Goal: Communication & Community: Answer question/provide support

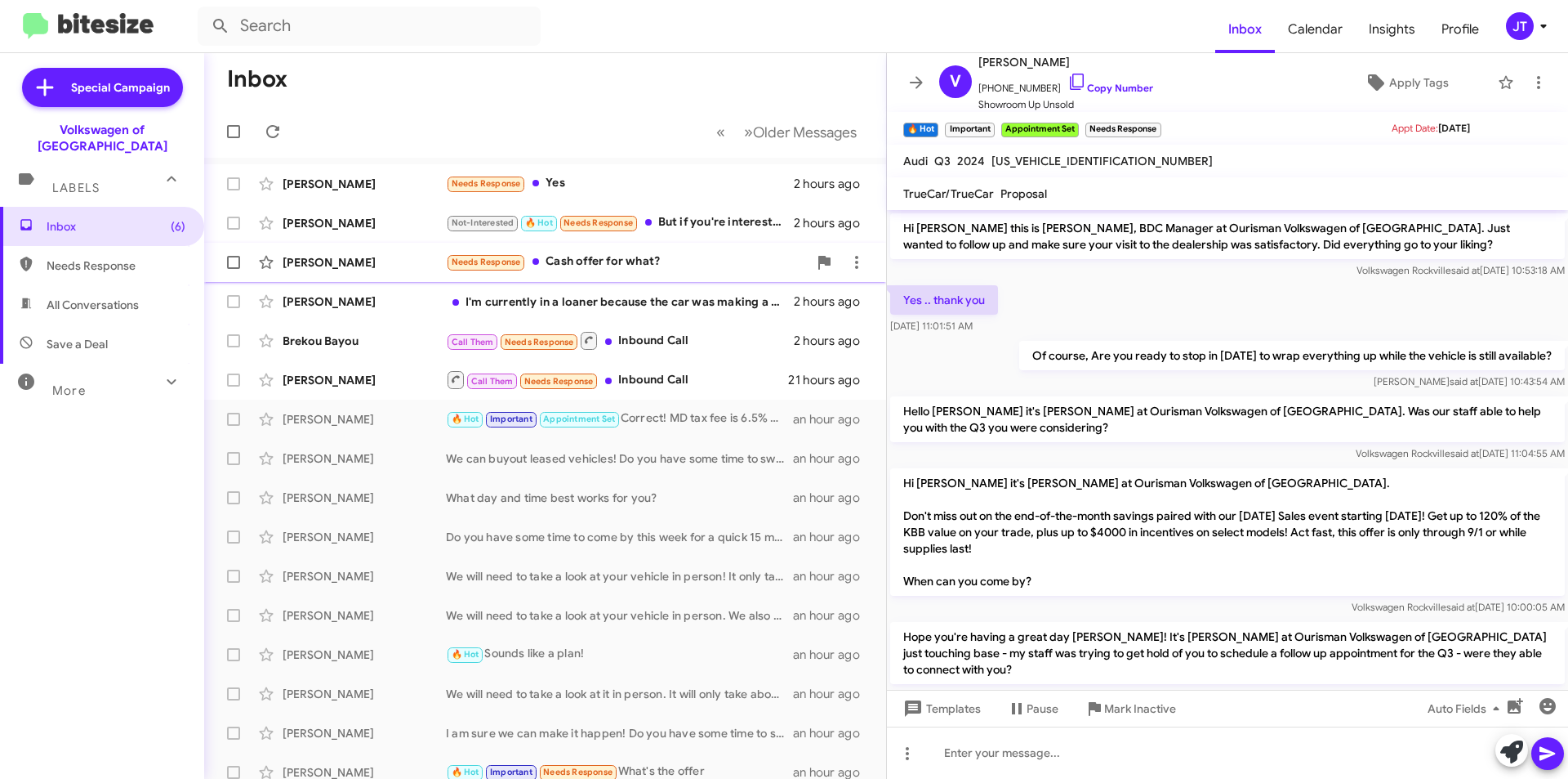
scroll to position [466, 0]
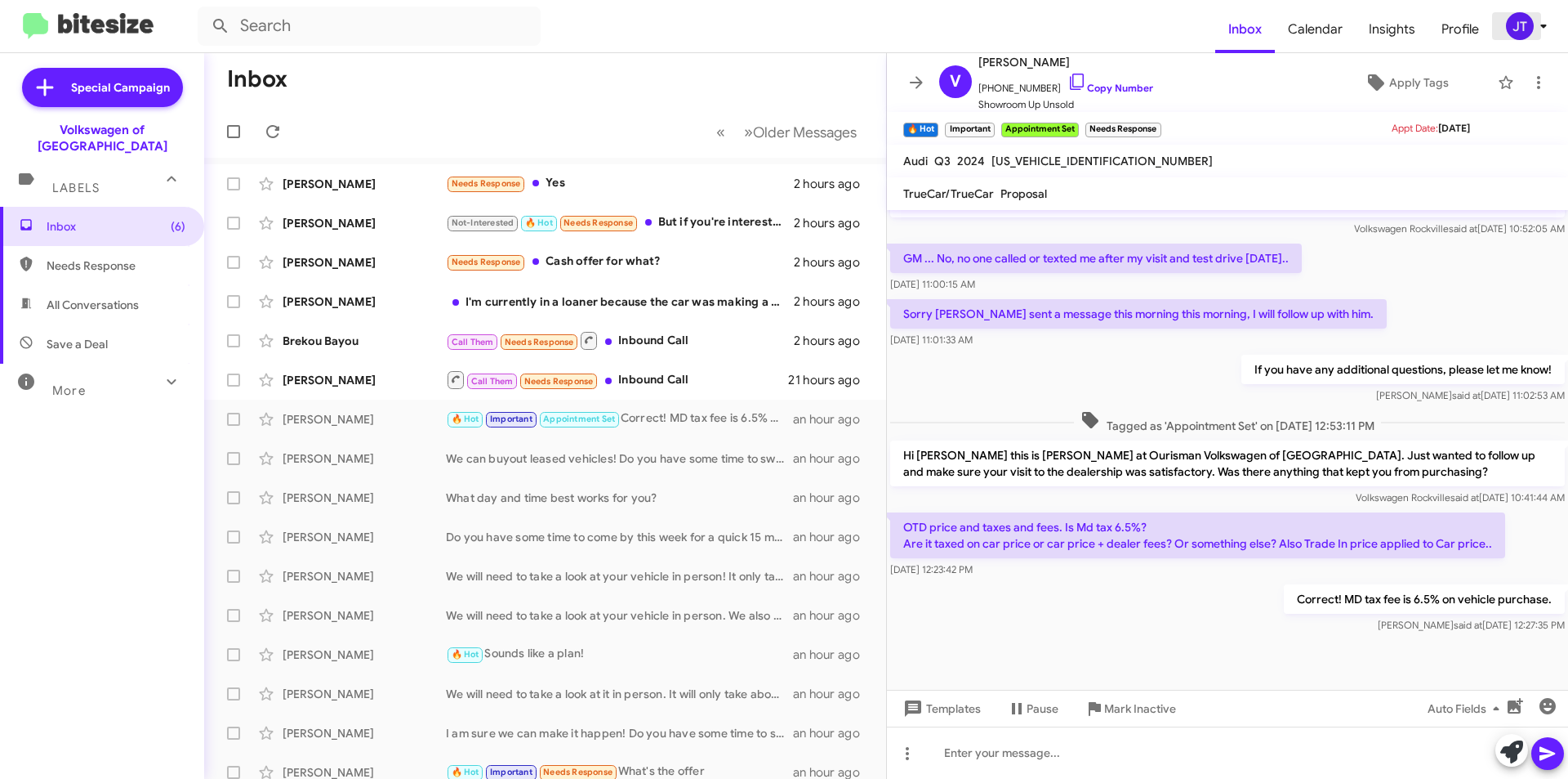
click at [1538, 22] on icon at bounding box center [1544, 26] width 20 height 20
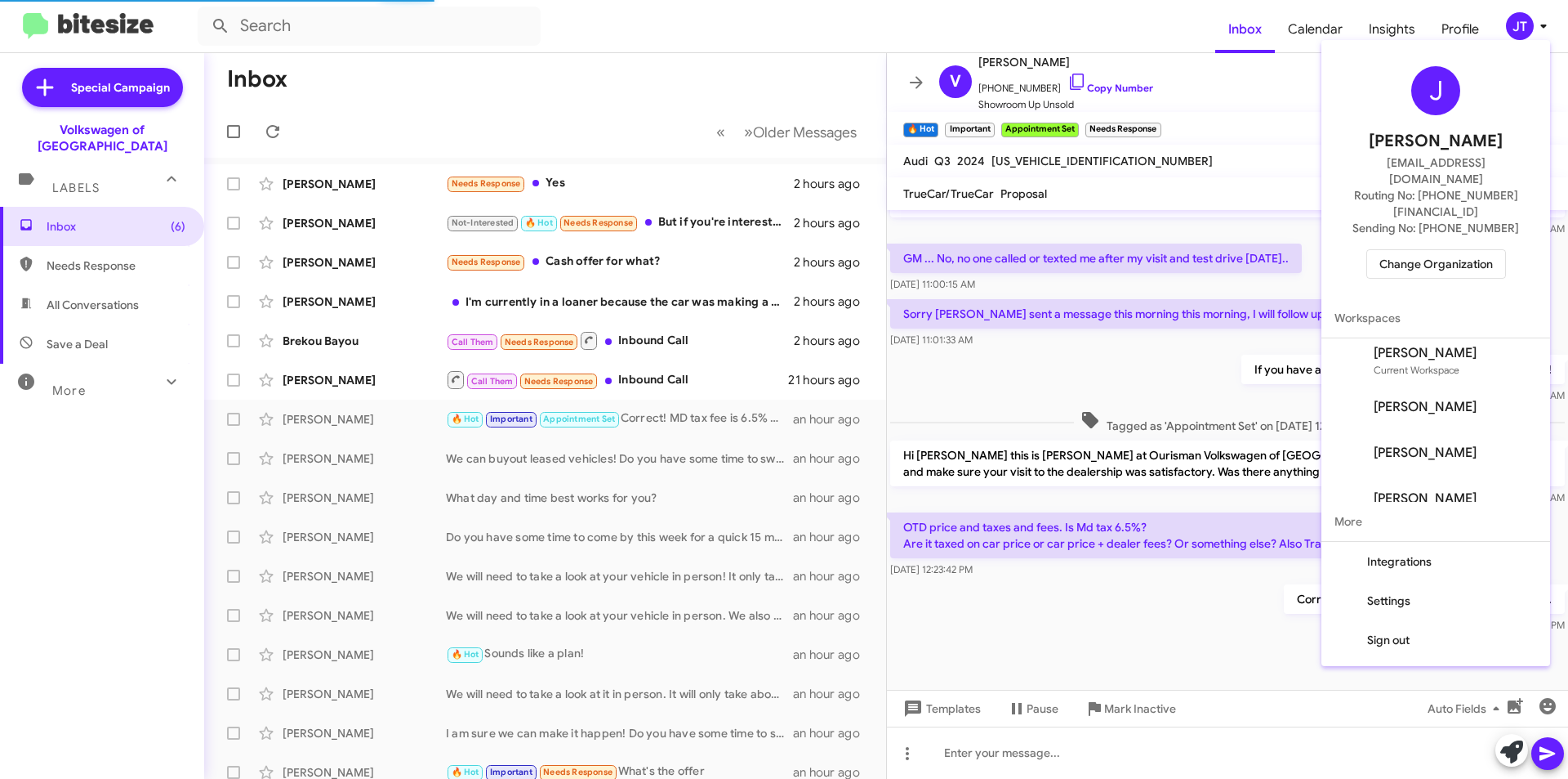
click at [594, 71] on div at bounding box center [784, 390] width 1568 height 779
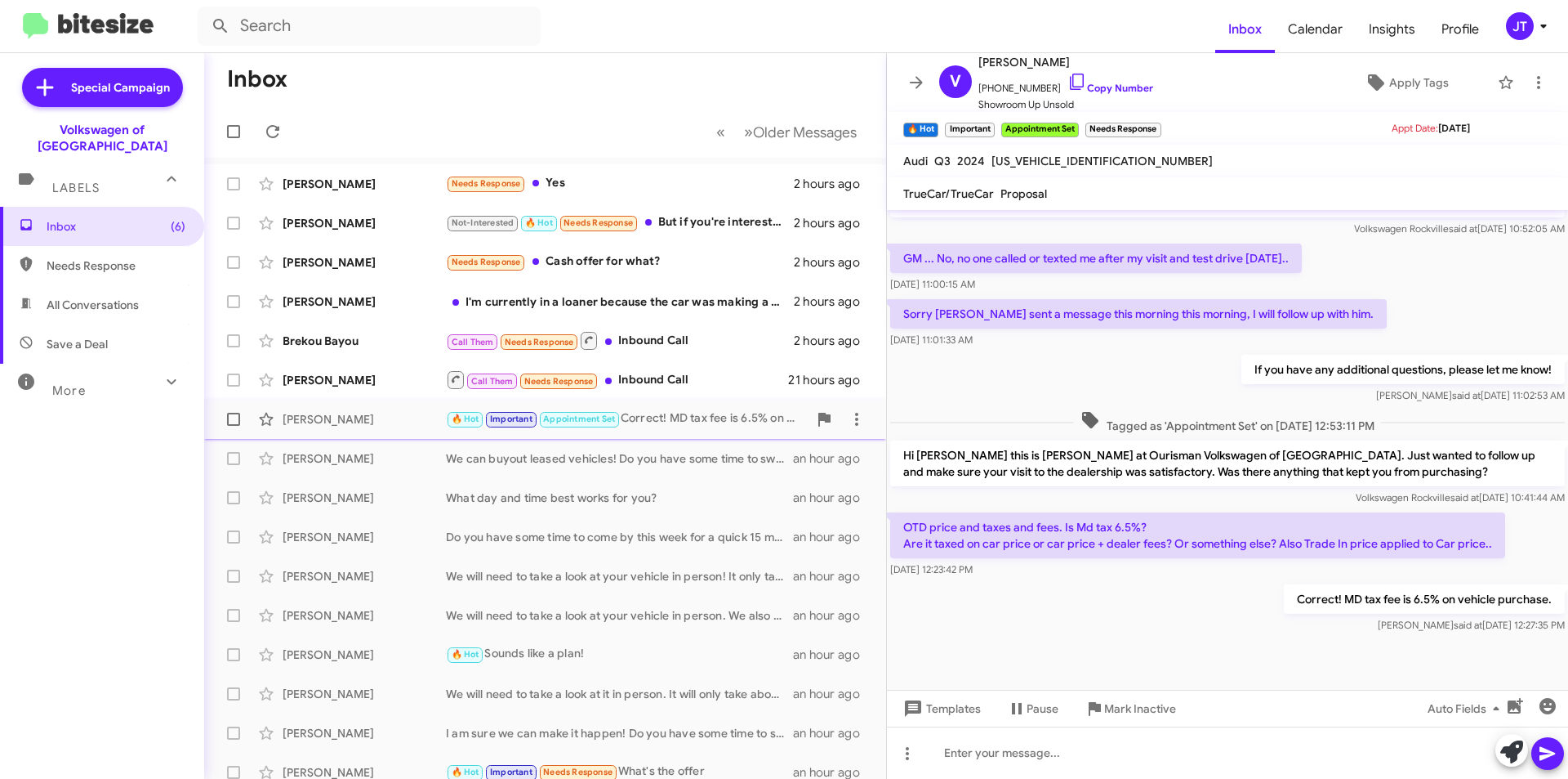
click at [705, 419] on div "🔥 Hot Important Appointment Set Correct! MD tax fee is 6.5% on vehicle purchase." at bounding box center [627, 418] width 362 height 19
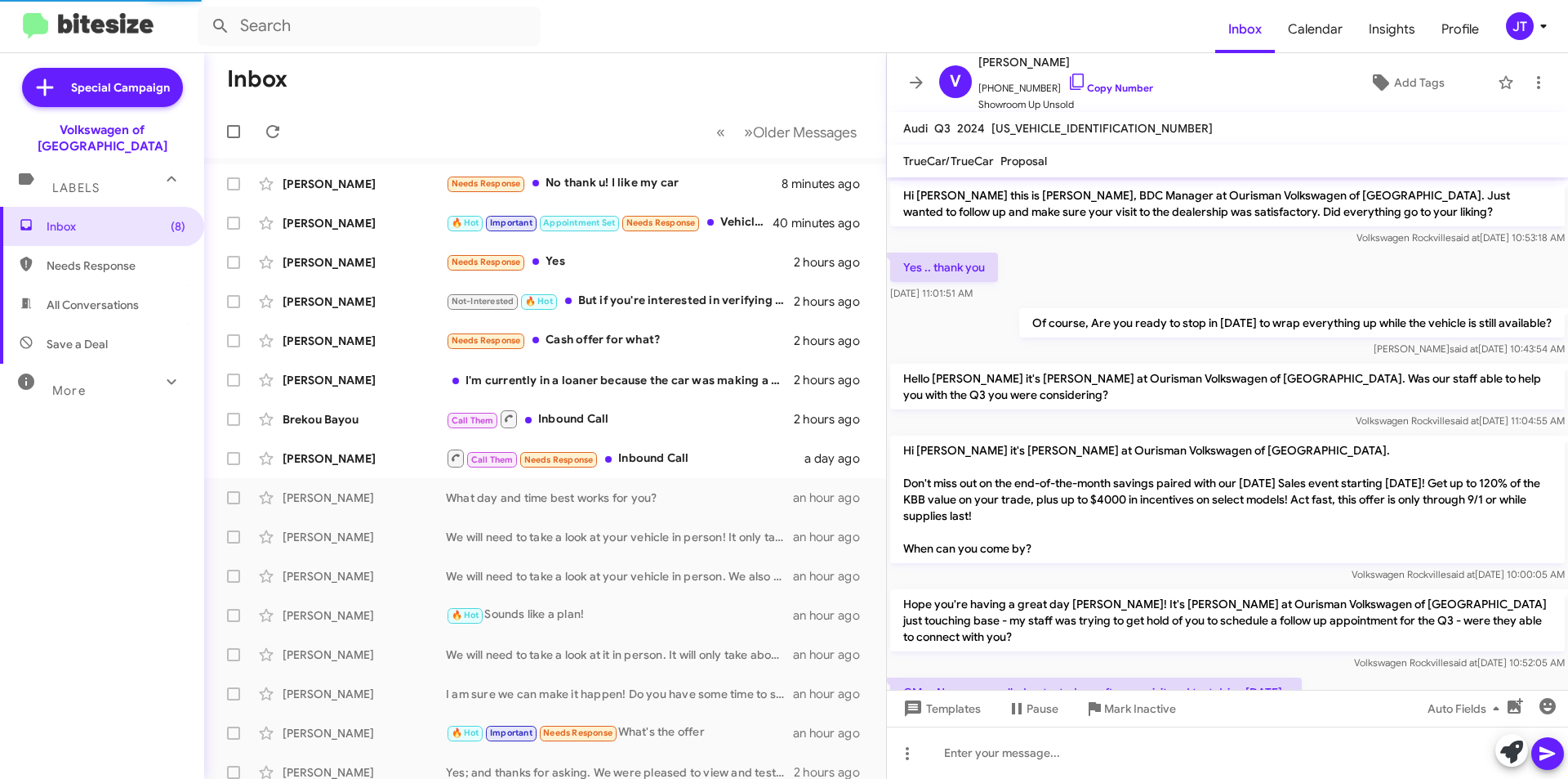
scroll to position [461, 0]
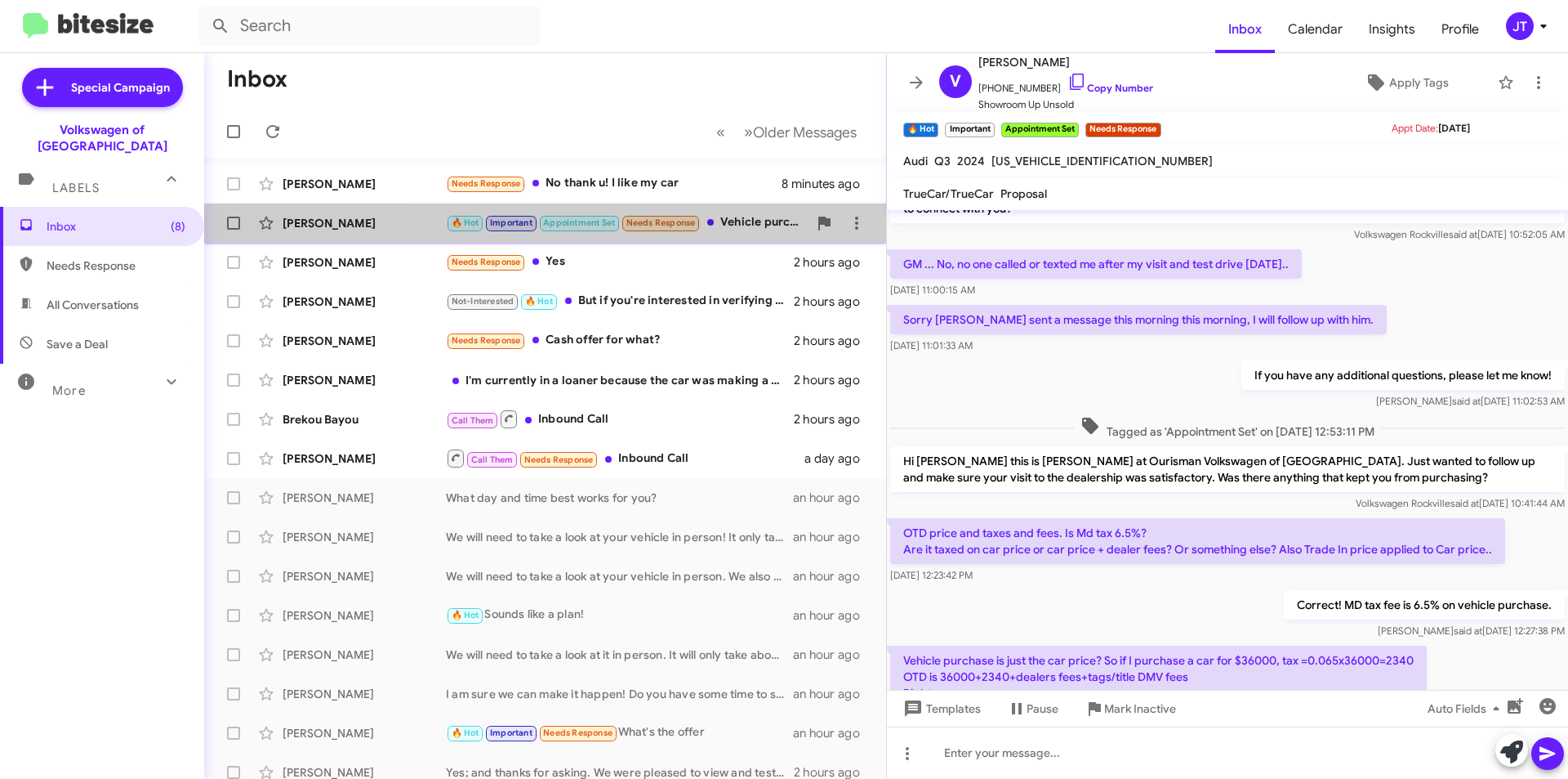
click at [744, 213] on div "🔥 Hot Important Appointment Set Needs Response Vehicle purchase is just the car…" at bounding box center [627, 222] width 362 height 19
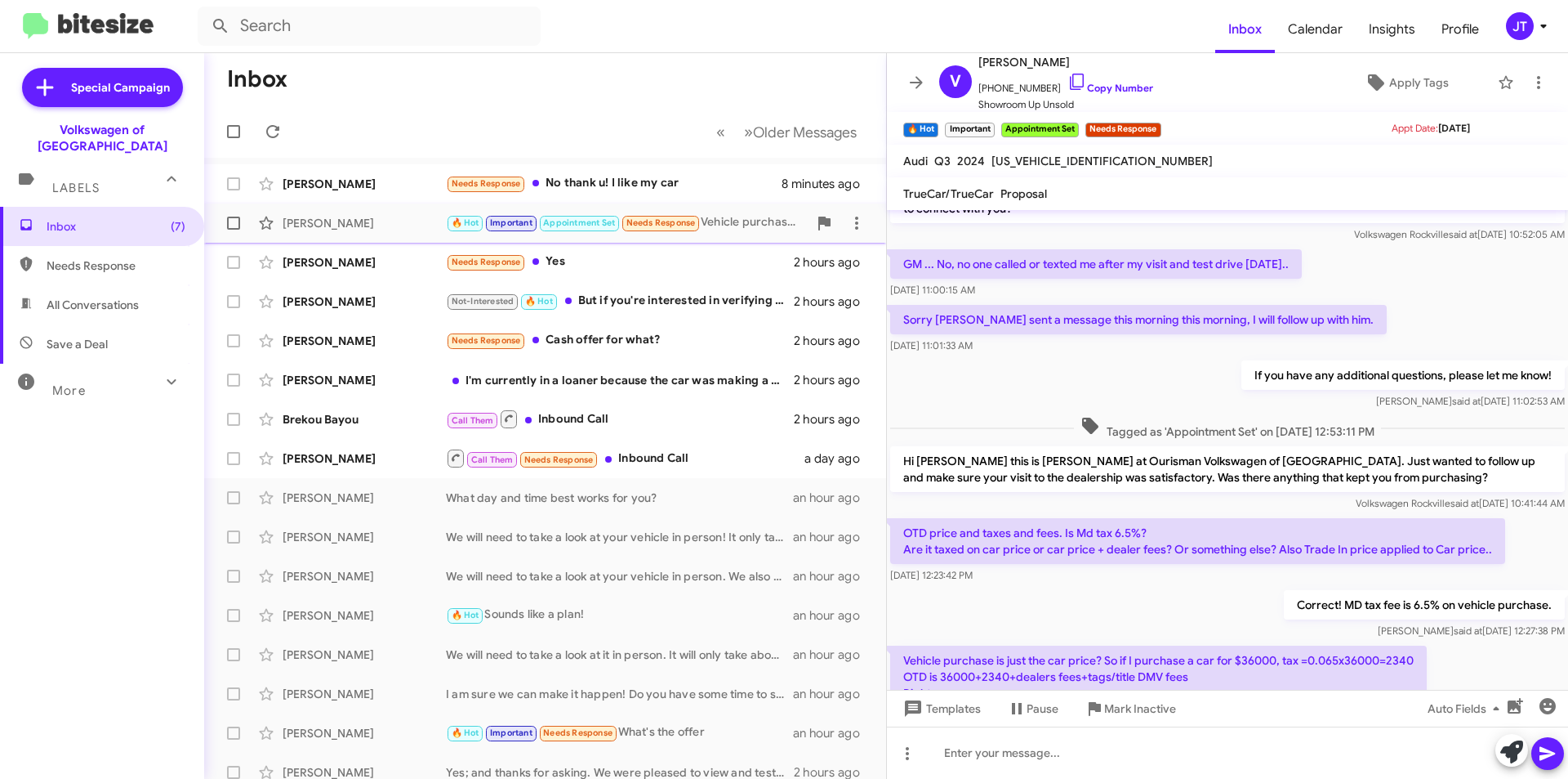
click at [407, 226] on div "[PERSON_NAME]" at bounding box center [364, 223] width 163 height 16
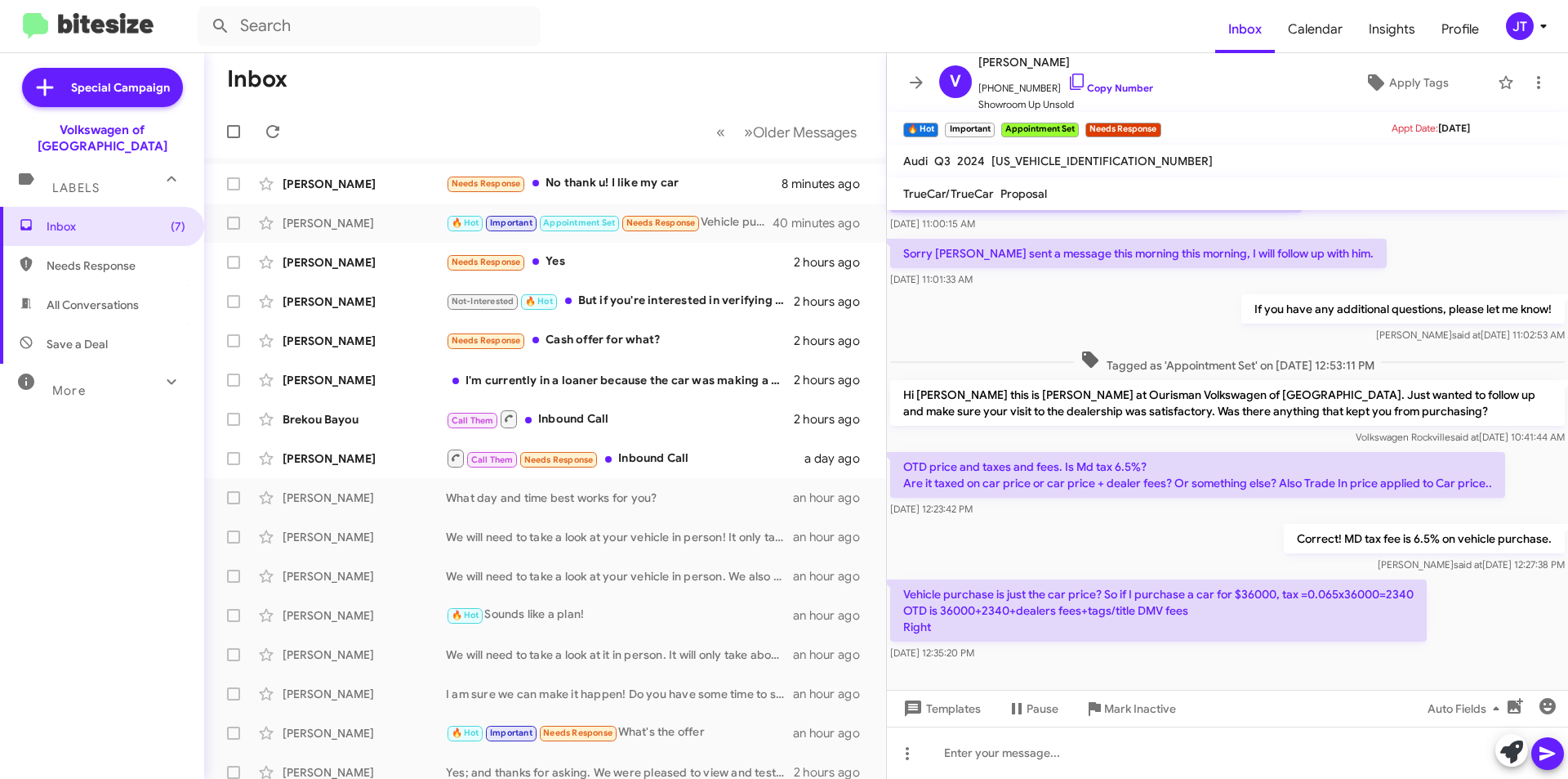
scroll to position [559, 0]
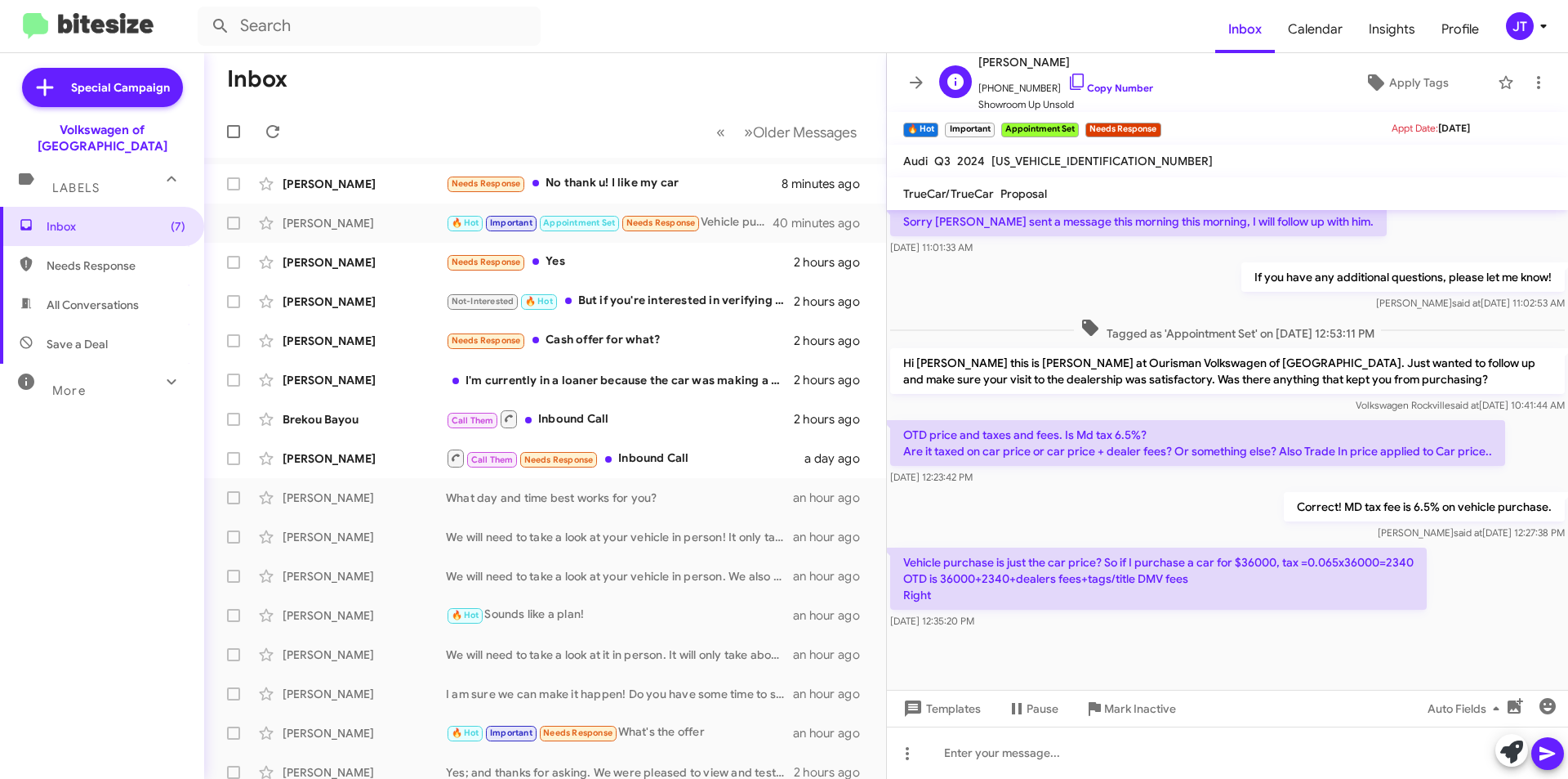
click at [1107, 81] on span "+13015038682 Copy Number" at bounding box center [1066, 83] width 175 height 24
click at [1094, 84] on link "Copy Number" at bounding box center [1110, 88] width 86 height 13
click at [1024, 759] on div at bounding box center [1228, 753] width 681 height 53
click at [1548, 756] on icon at bounding box center [1547, 754] width 15 height 14
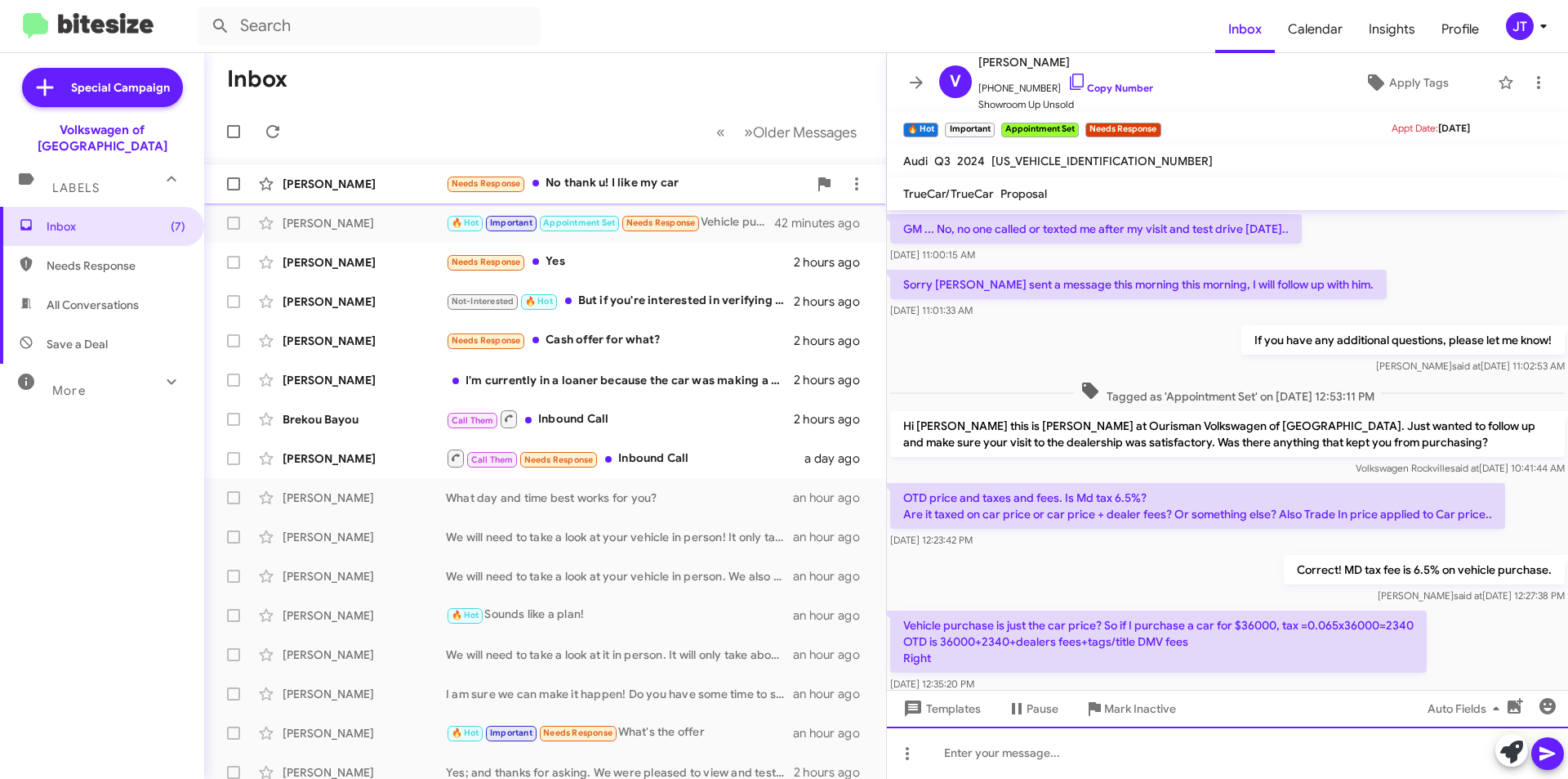
scroll to position [619, 0]
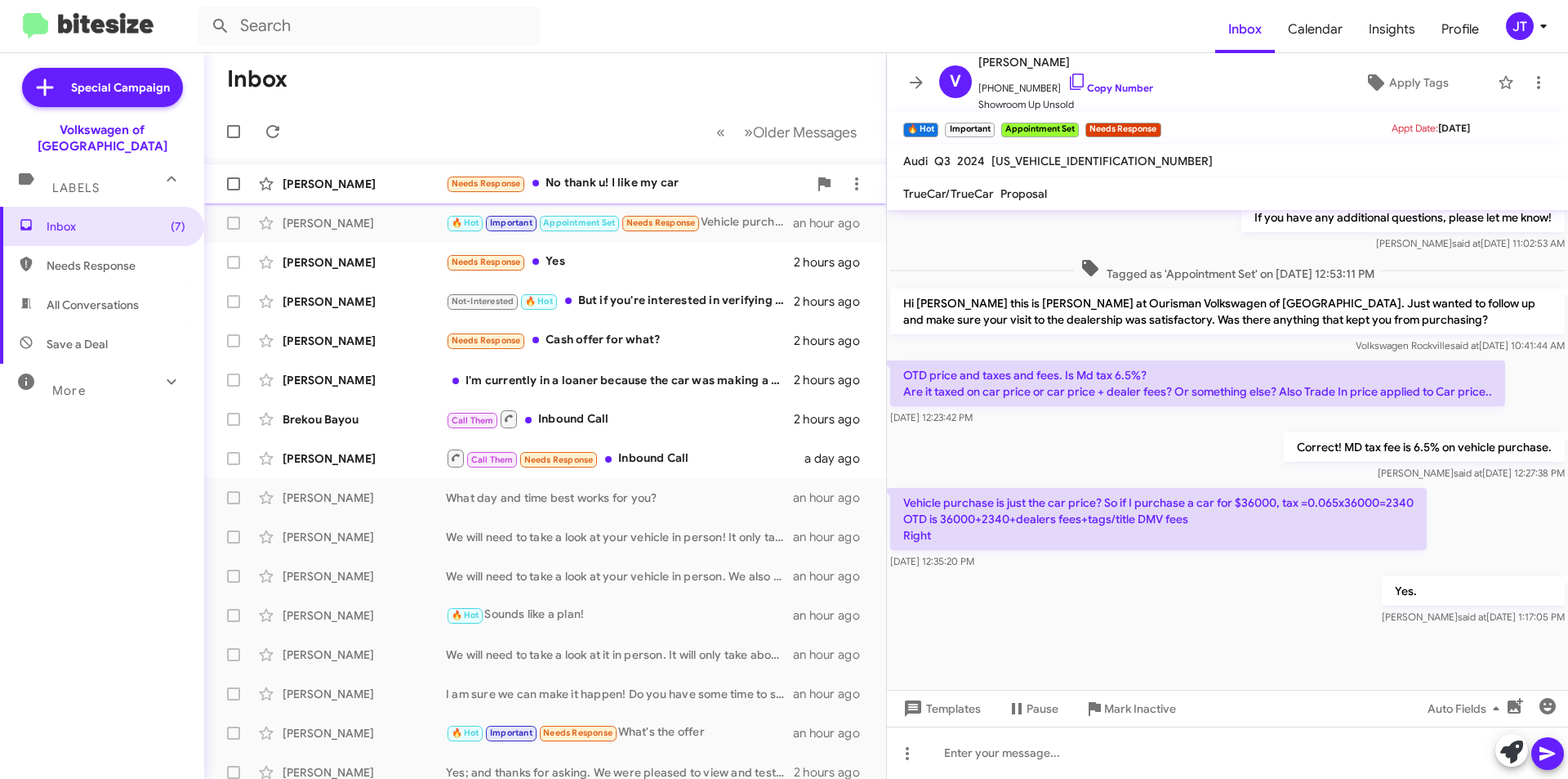
click at [607, 188] on div "Needs Response No thank u! I like my car" at bounding box center [627, 183] width 362 height 19
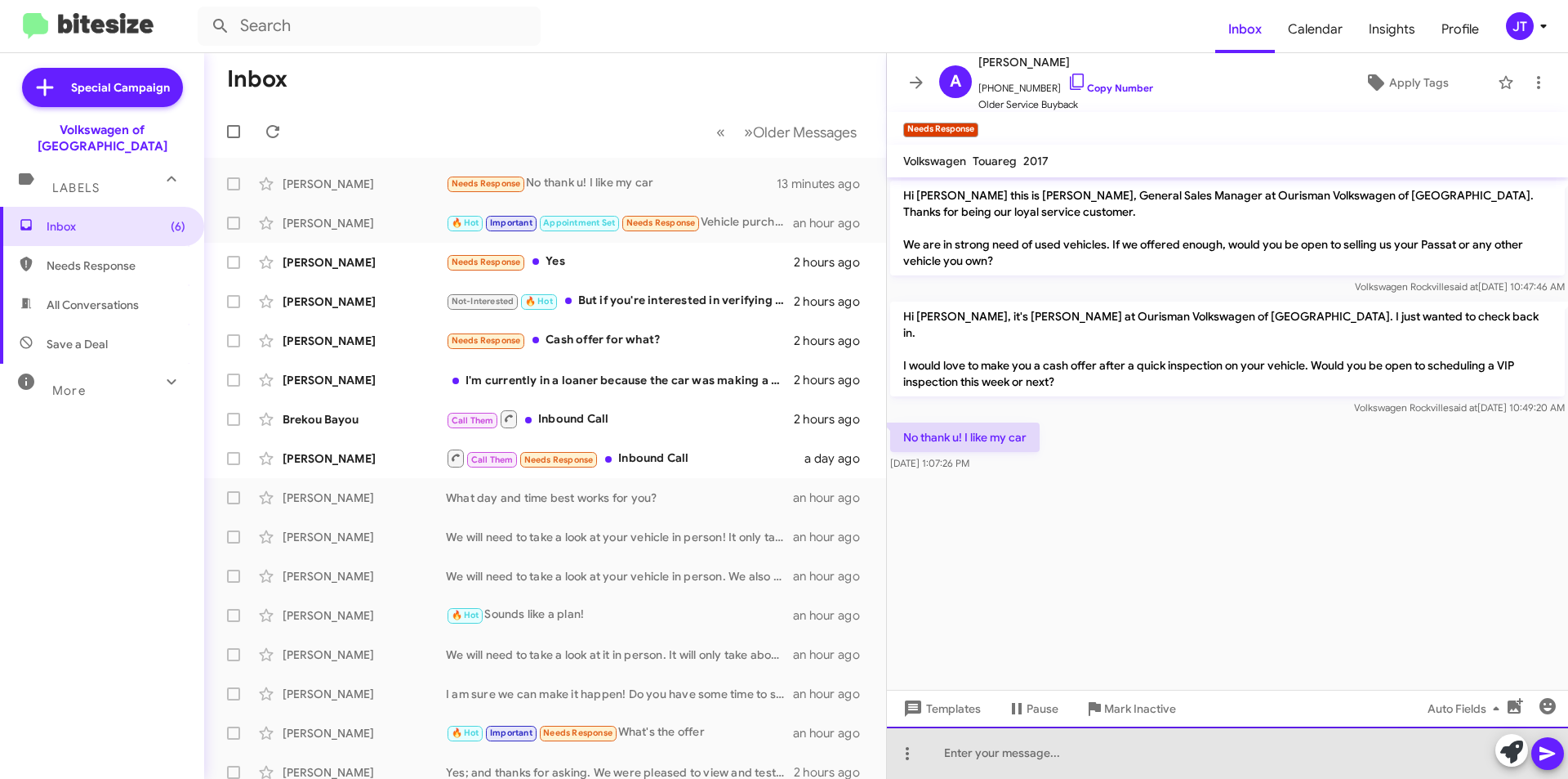
click at [965, 757] on div at bounding box center [1228, 753] width 681 height 53
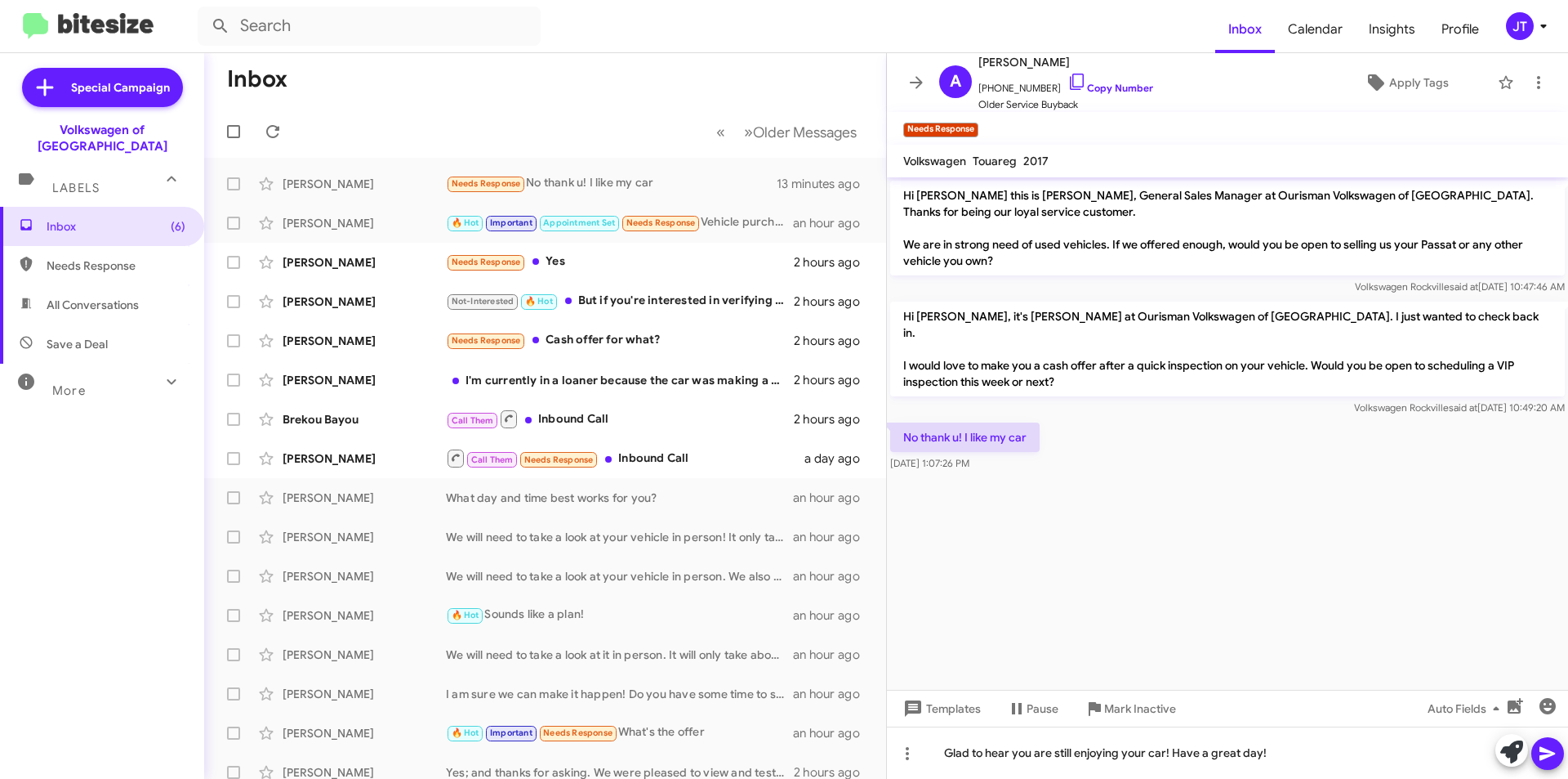
click at [1556, 741] on span at bounding box center [1548, 754] width 20 height 33
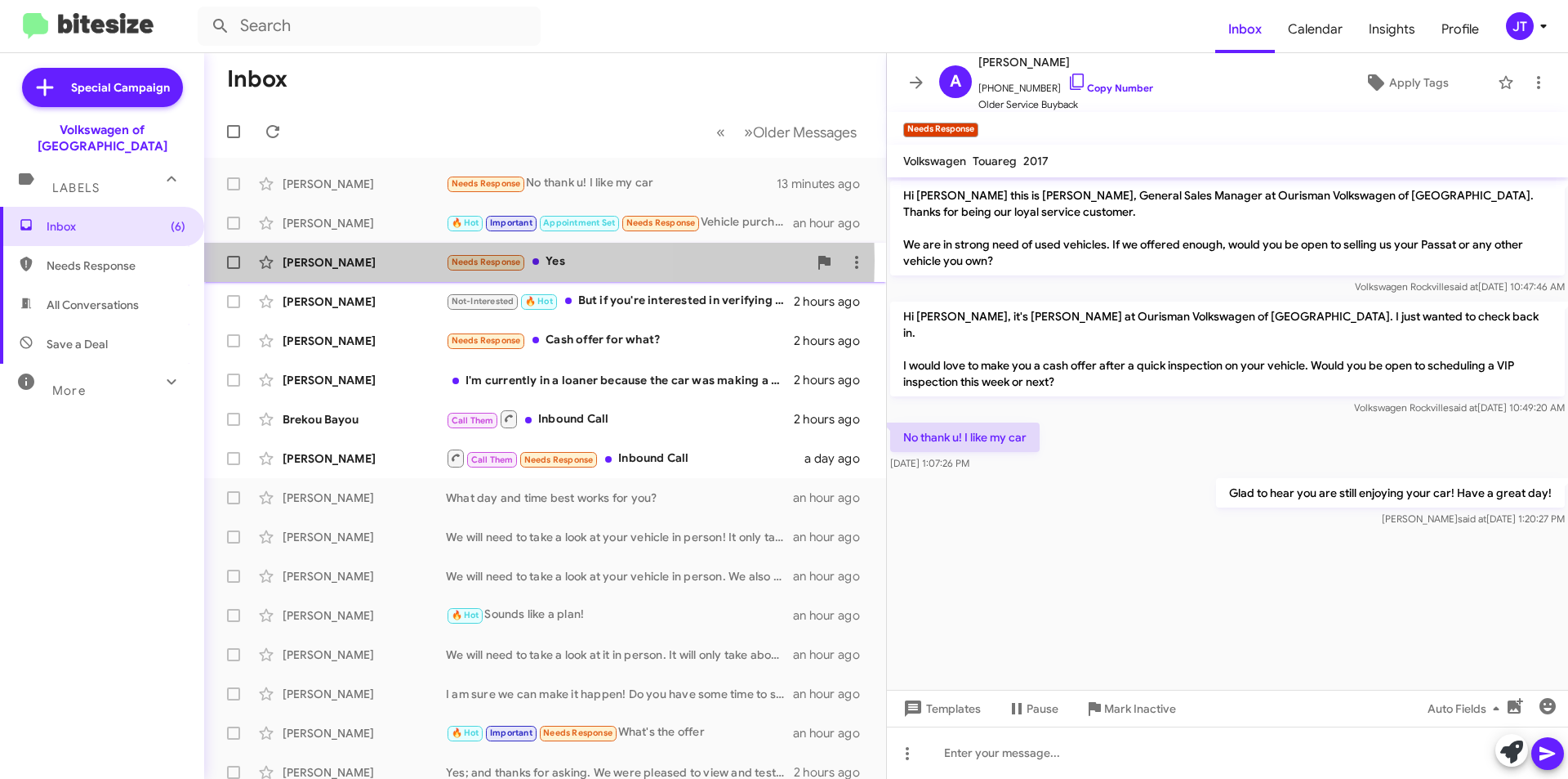
click at [359, 261] on div "[PERSON_NAME]" at bounding box center [364, 263] width 163 height 16
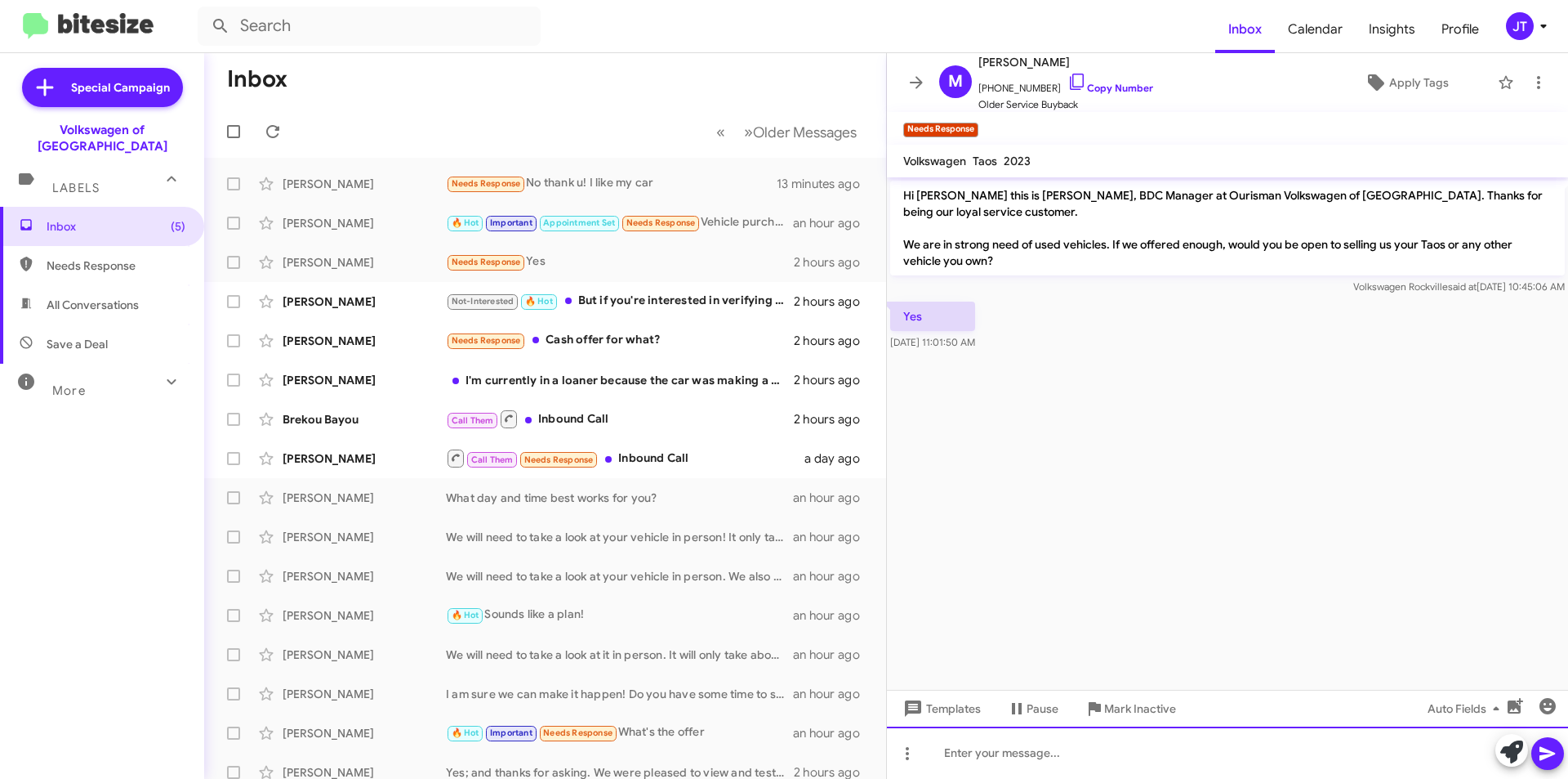
click at [998, 757] on div at bounding box center [1228, 753] width 681 height 53
click at [1559, 751] on button at bounding box center [1548, 754] width 33 height 33
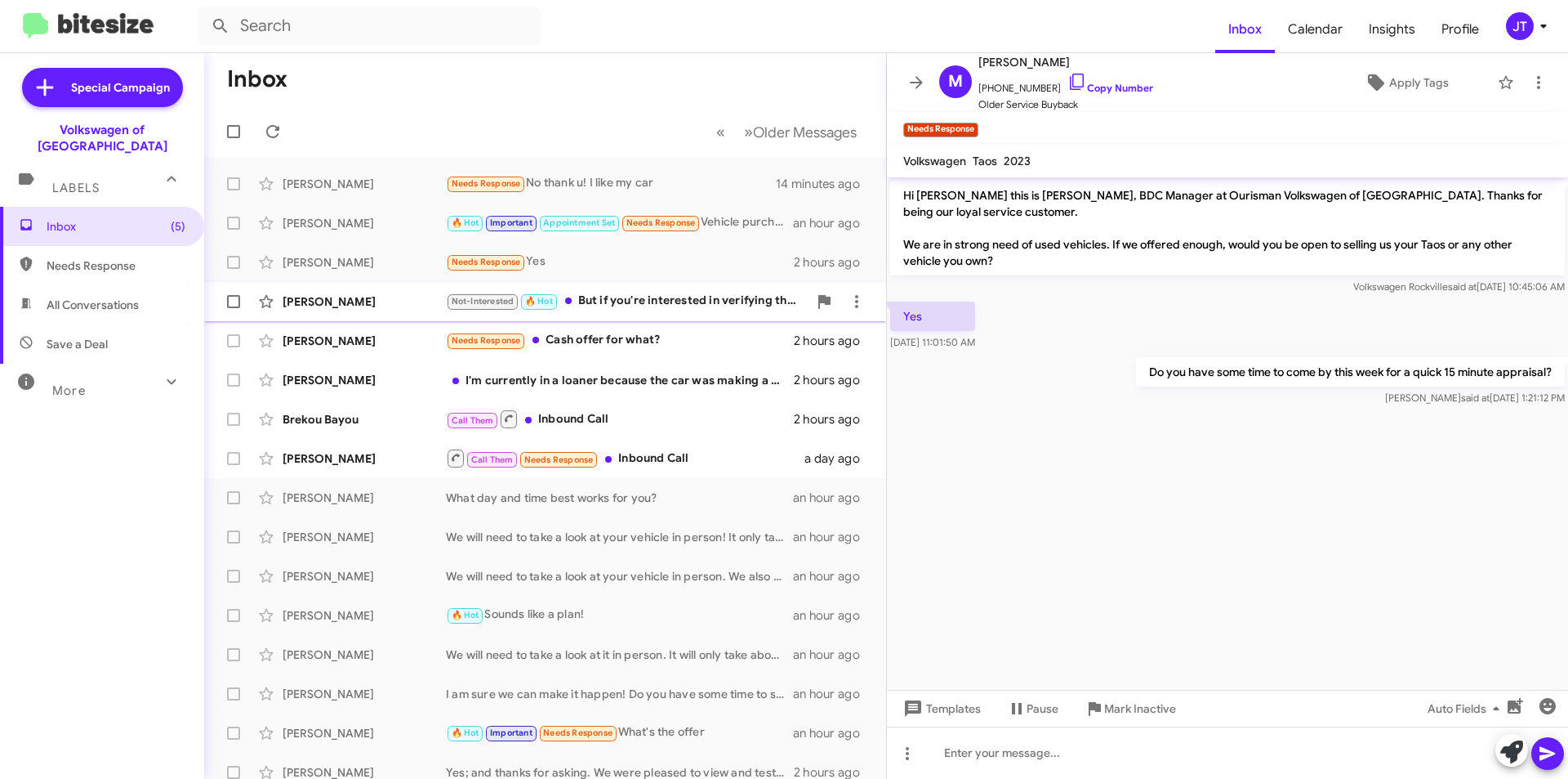
click at [663, 303] on div "Not-Interested 🔥 Hot But if you're interested in verifying the car, I'm bringin…" at bounding box center [627, 301] width 362 height 19
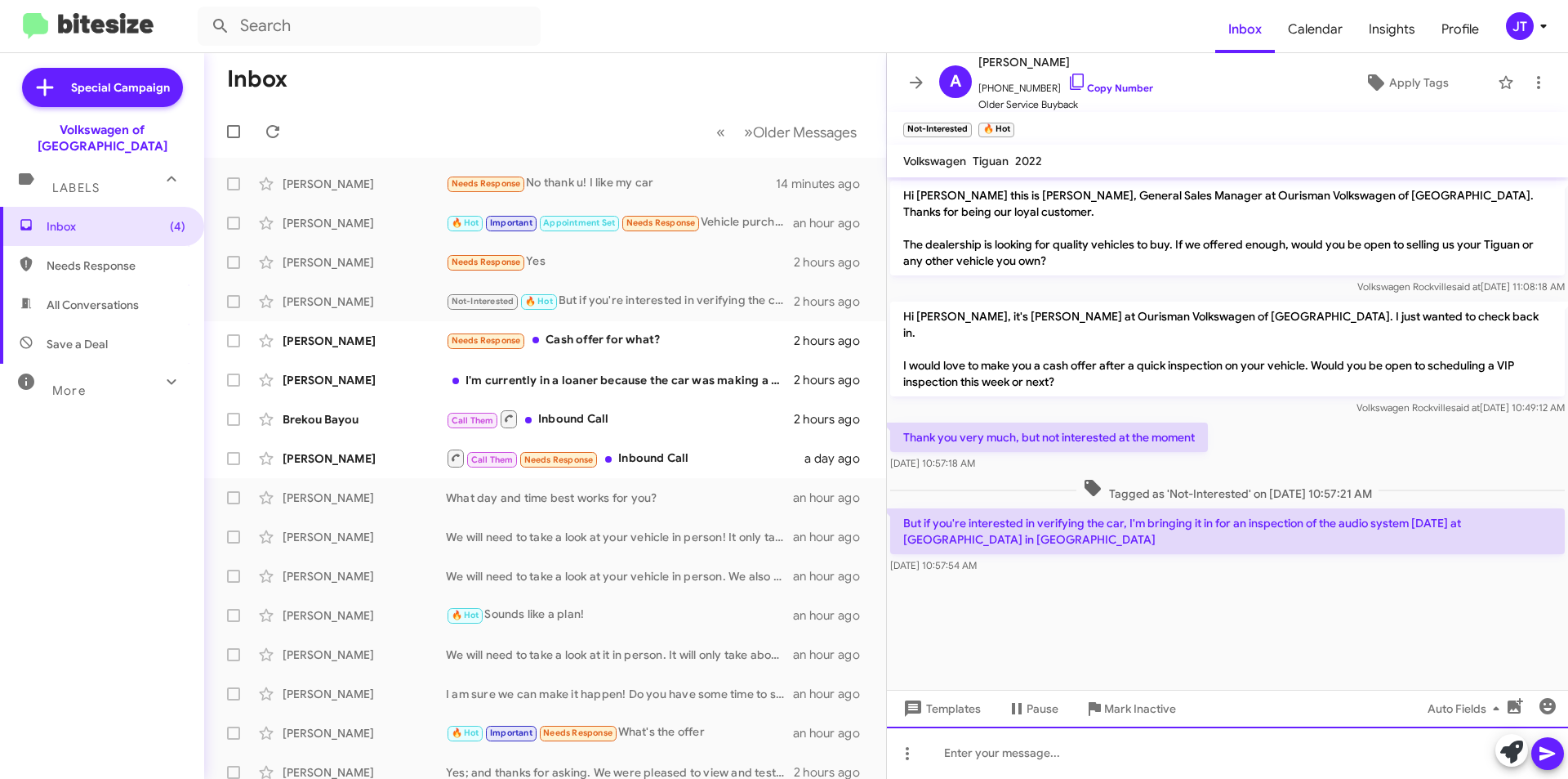
click at [1076, 749] on div at bounding box center [1228, 753] width 681 height 53
click at [1550, 743] on span at bounding box center [1548, 754] width 20 height 33
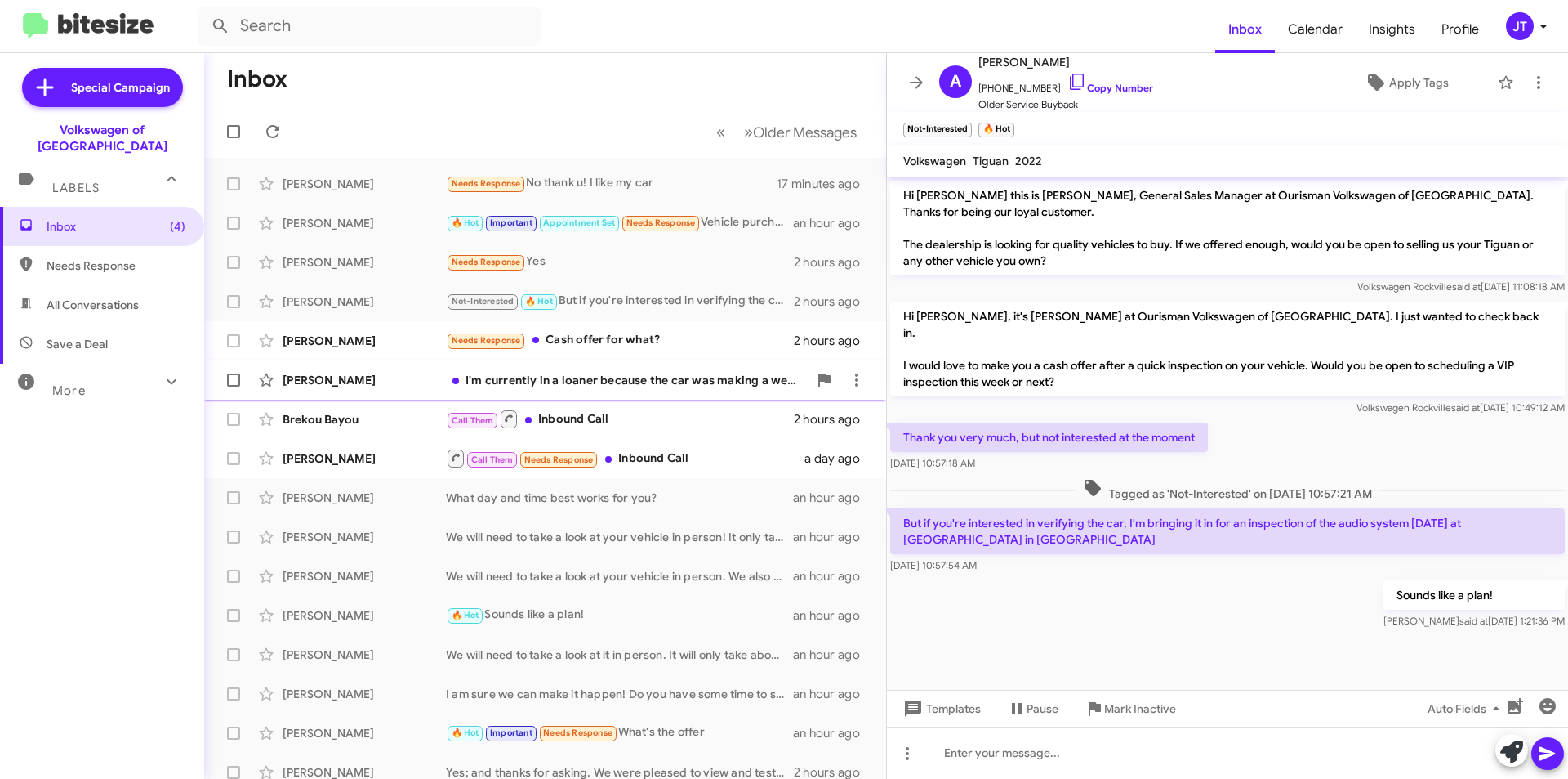
click at [628, 384] on div "I'm currently in a loaner because the car was making a weird noise when pressin…" at bounding box center [627, 380] width 362 height 16
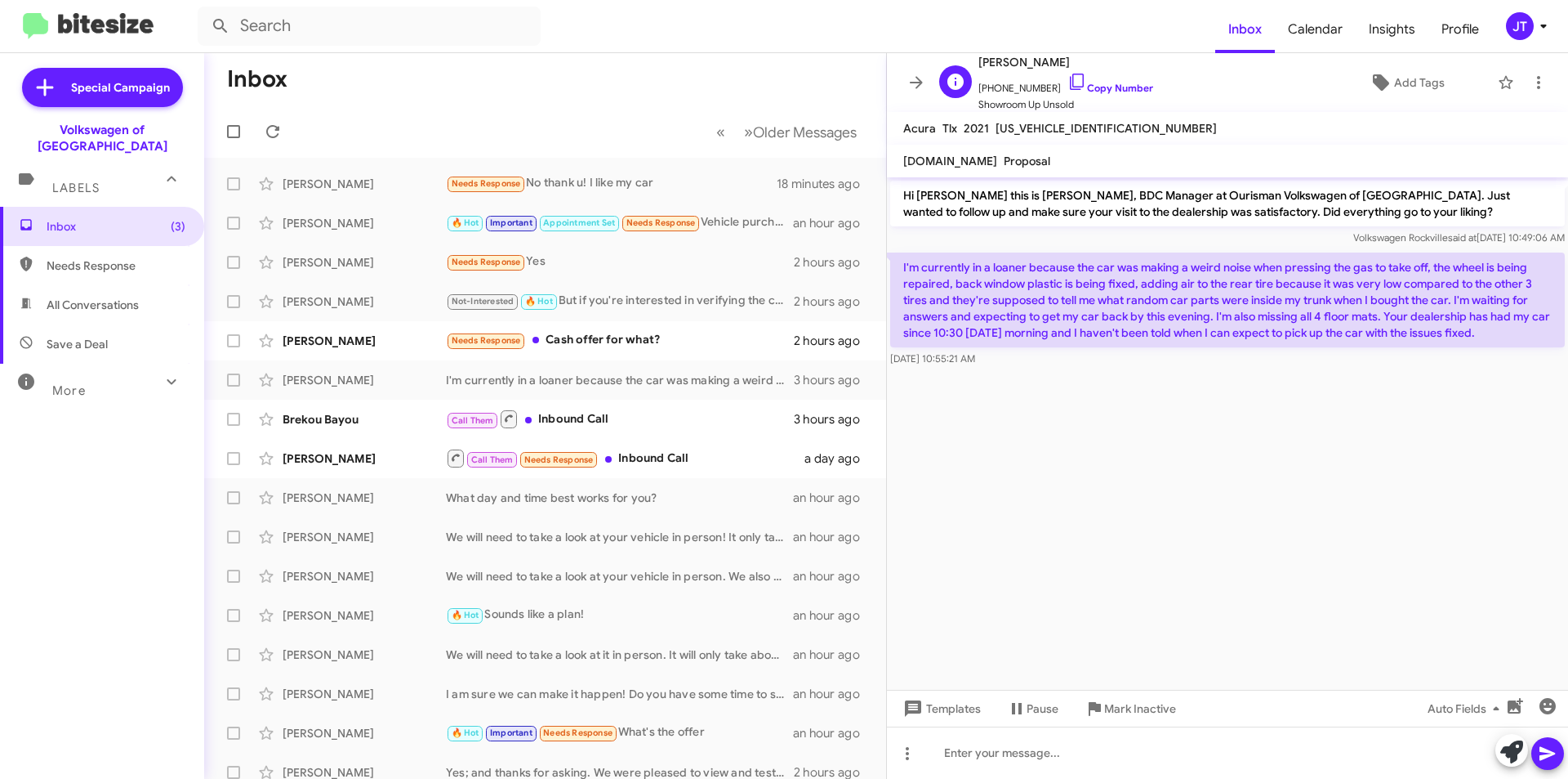
click at [1105, 95] on span "+15718307698 Copy Number" at bounding box center [1066, 83] width 175 height 24
click at [1108, 91] on link "Copy Number" at bounding box center [1110, 88] width 86 height 13
drag, startPoint x: 1504, startPoint y: 334, endPoint x: 893, endPoint y: 272, distance: 614.1
click at [893, 272] on p "I'm currently in a loaner because the car was making a weird noise when pressin…" at bounding box center [1227, 300] width 674 height 95
copy p "I'm currently in a loaner because the car was making a weird noise when pressin…"
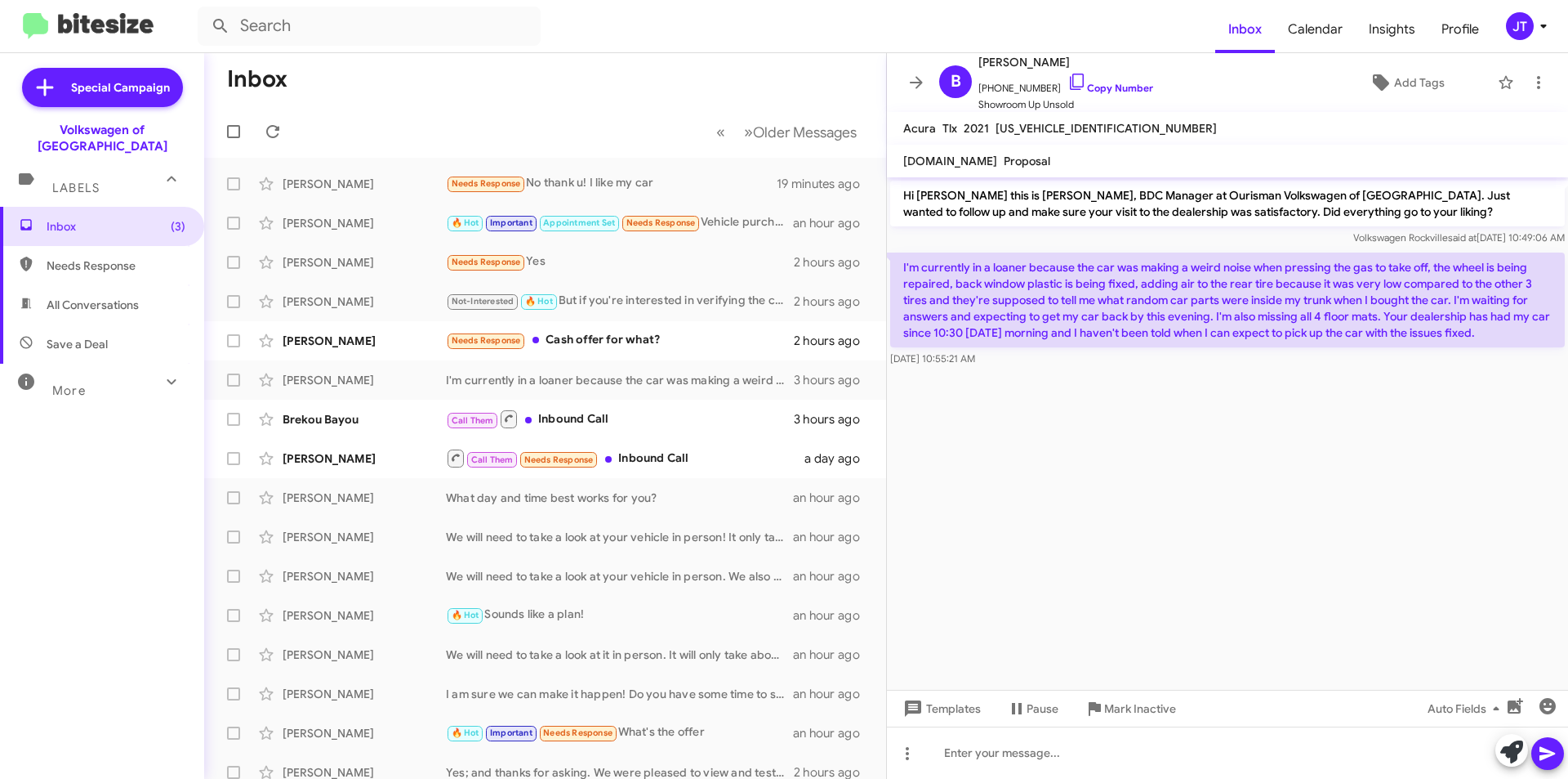
click at [1156, 414] on cdk-virtual-scroll-viewport "Hi Brittney this is Jamisha Coachman, BDC Manager at Ourisman Volkswagen of Roc…" at bounding box center [1228, 434] width 681 height 513
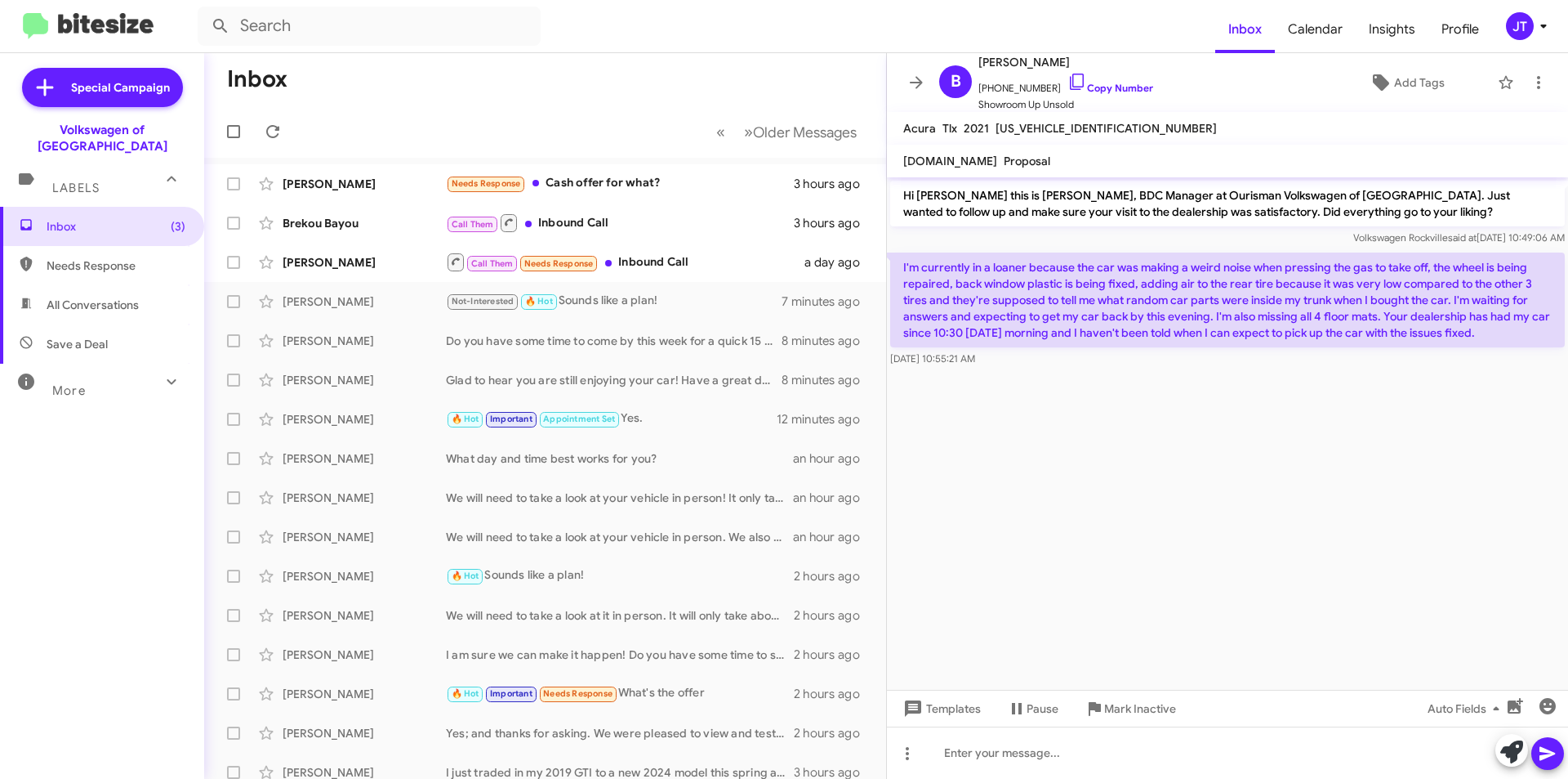
click at [1538, 21] on icon at bounding box center [1544, 26] width 20 height 20
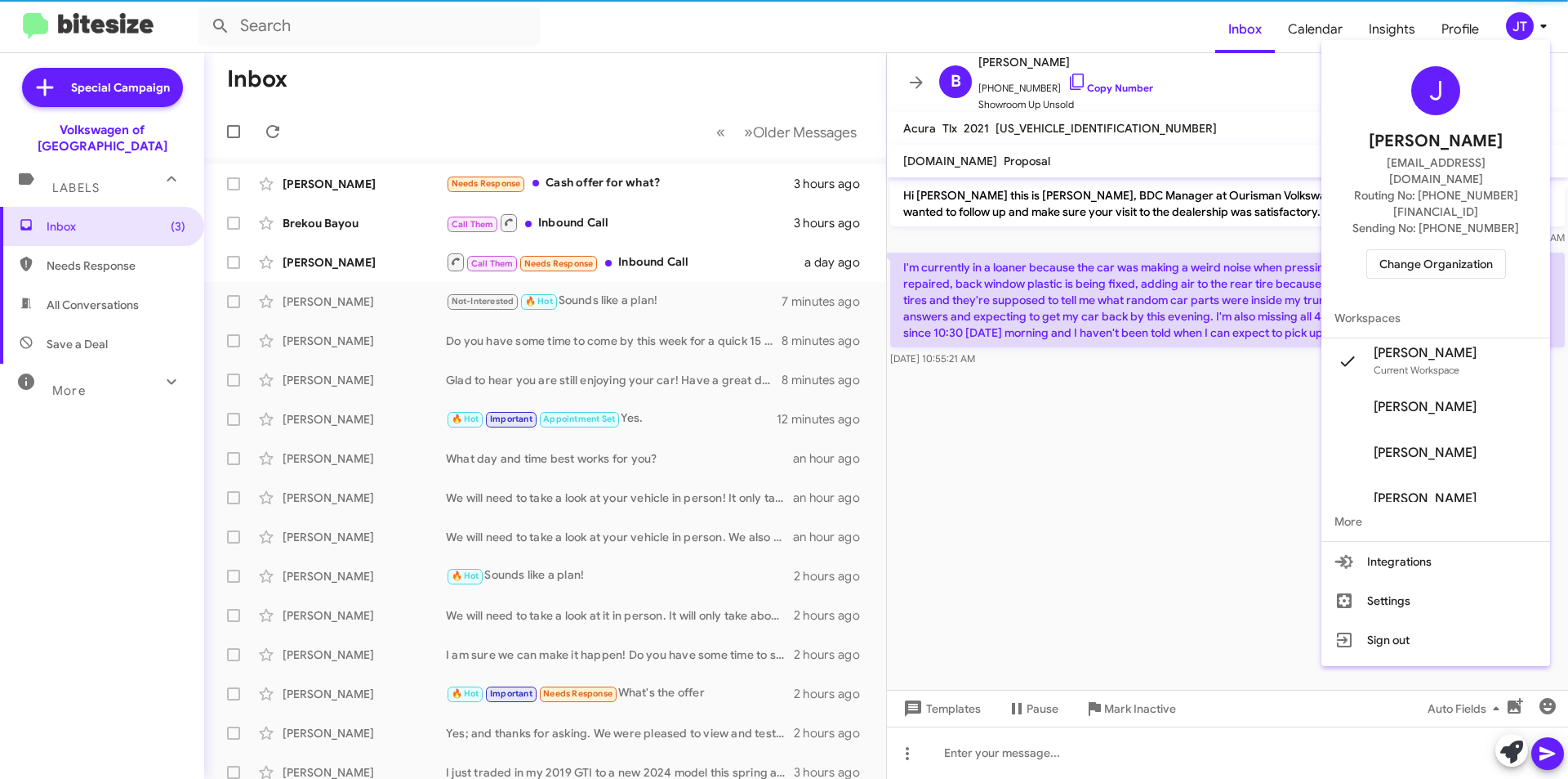
click at [1440, 250] on span "Change Organization" at bounding box center [1436, 264] width 113 height 28
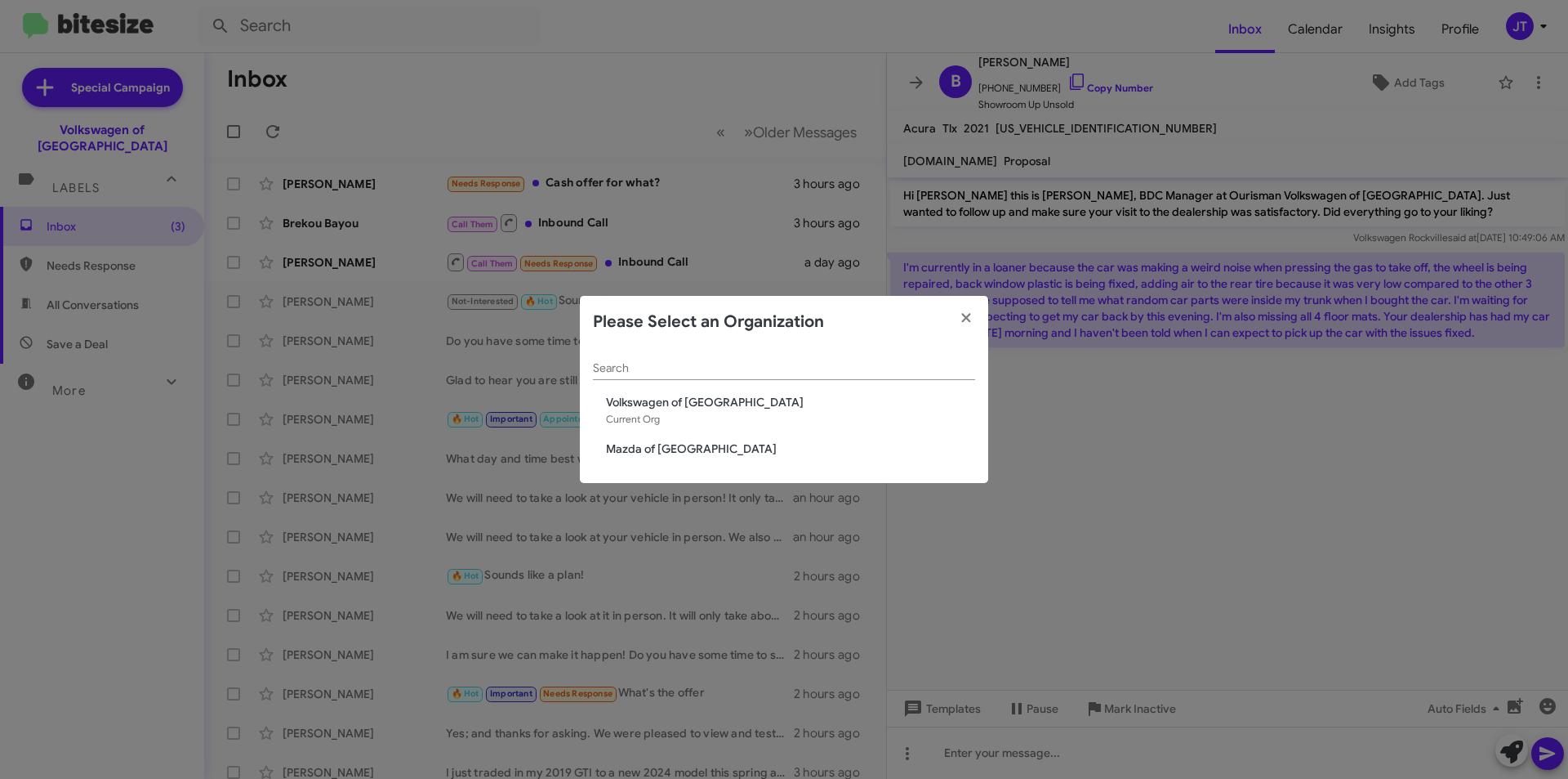
click at [684, 452] on span "Mazda of Rockville" at bounding box center [790, 448] width 369 height 16
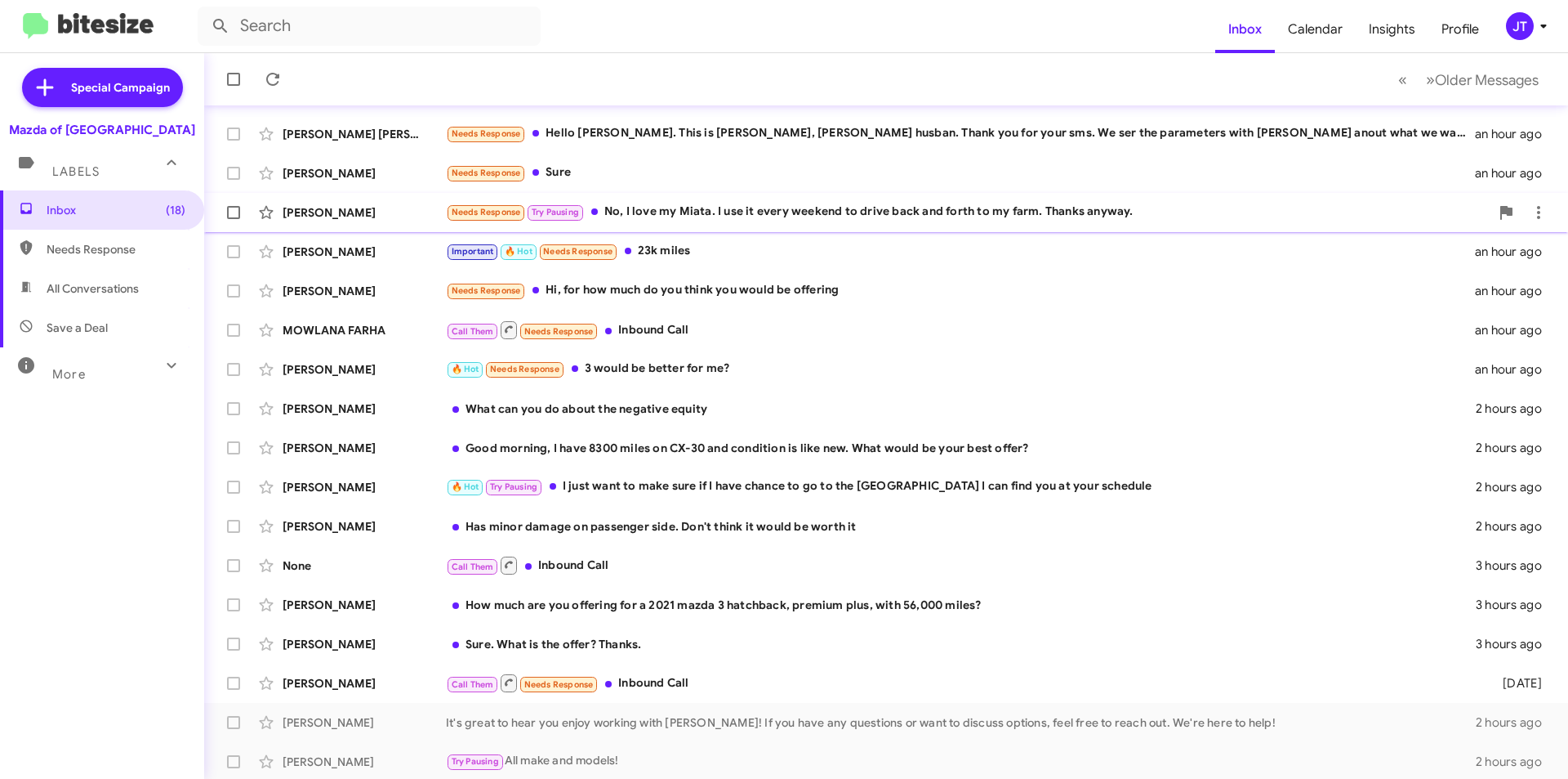
scroll to position [170, 0]
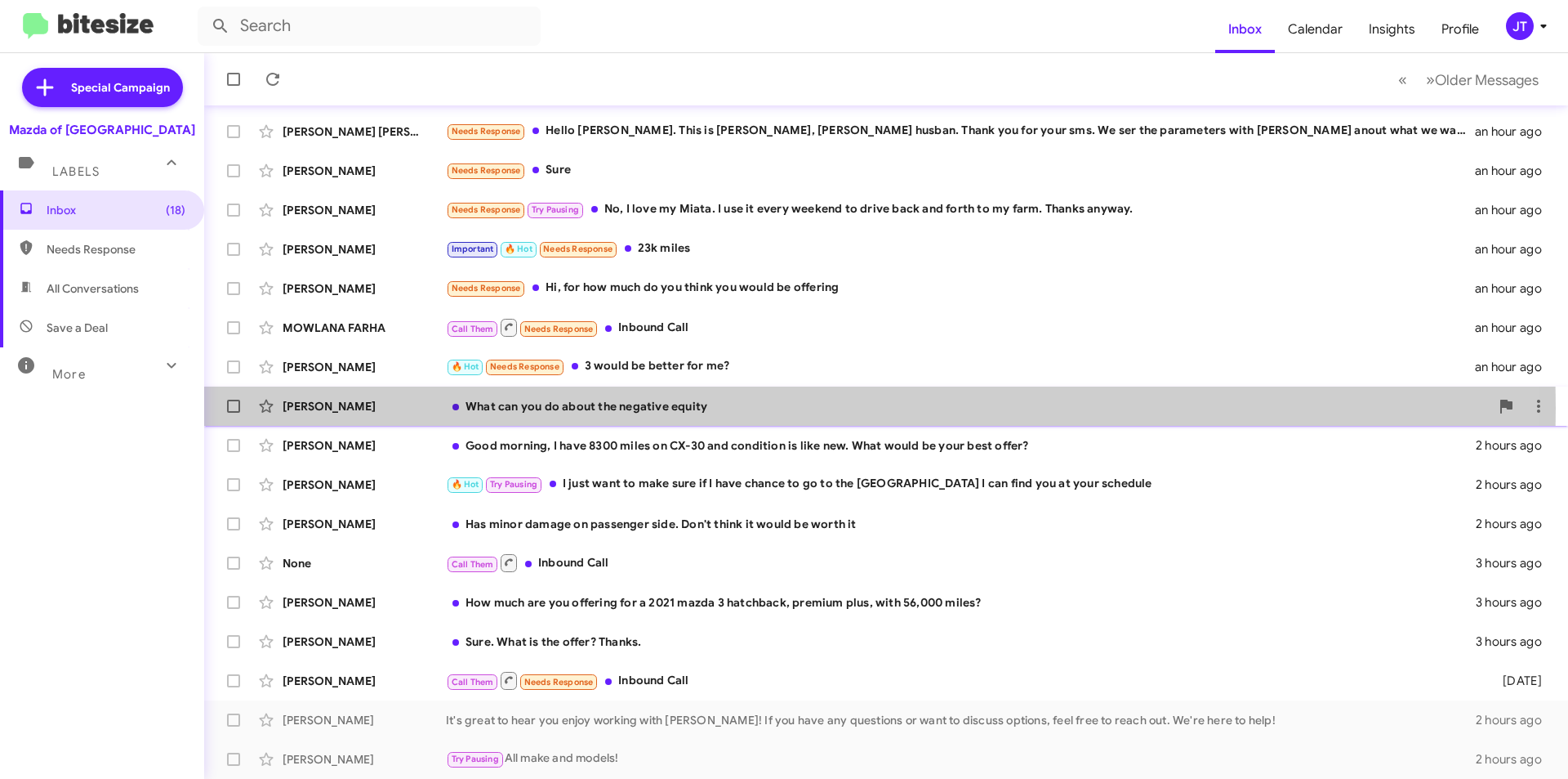
click at [614, 408] on div "What can you do about the negative equity" at bounding box center [968, 406] width 1044 height 16
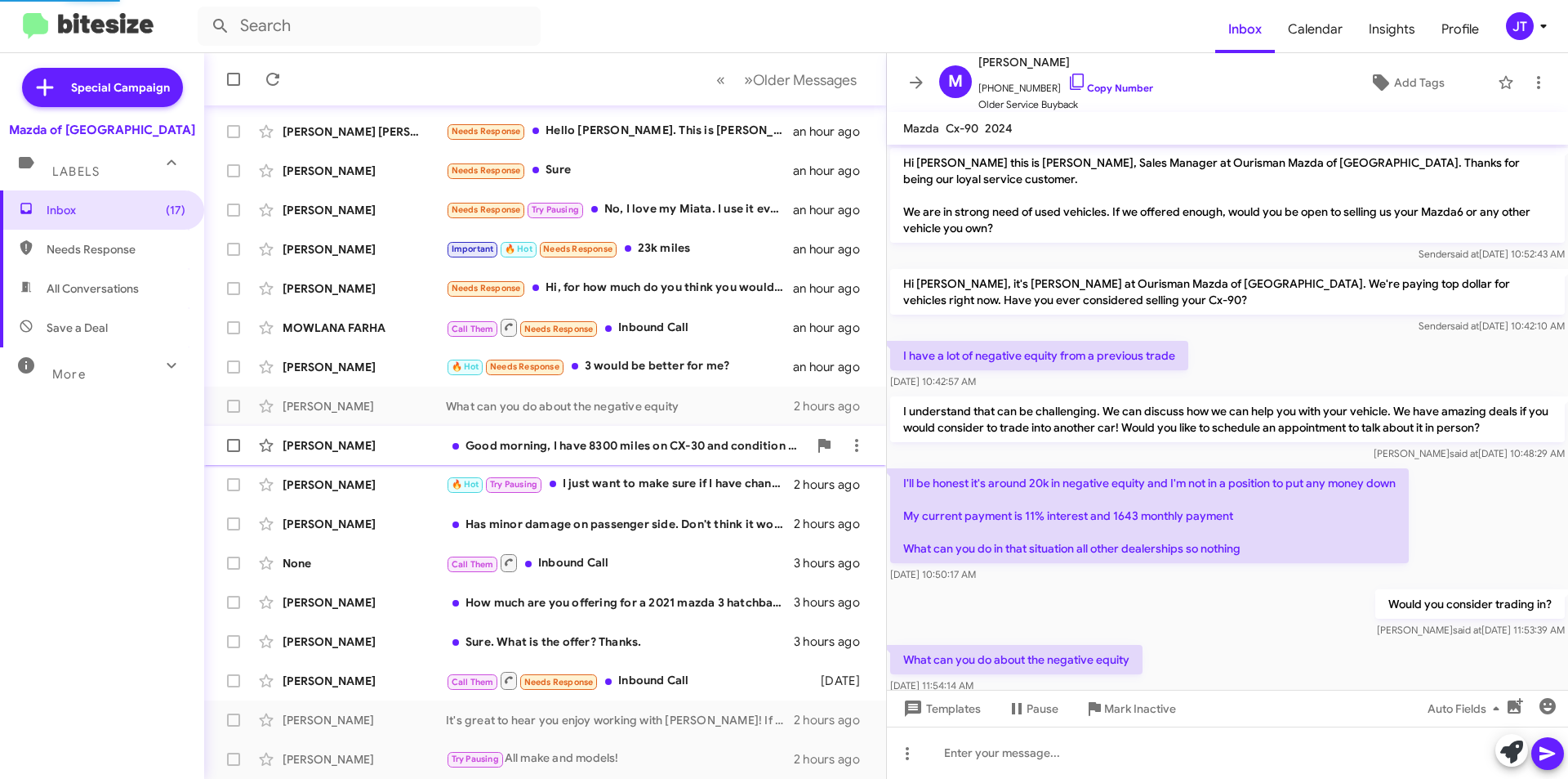
scroll to position [36, 0]
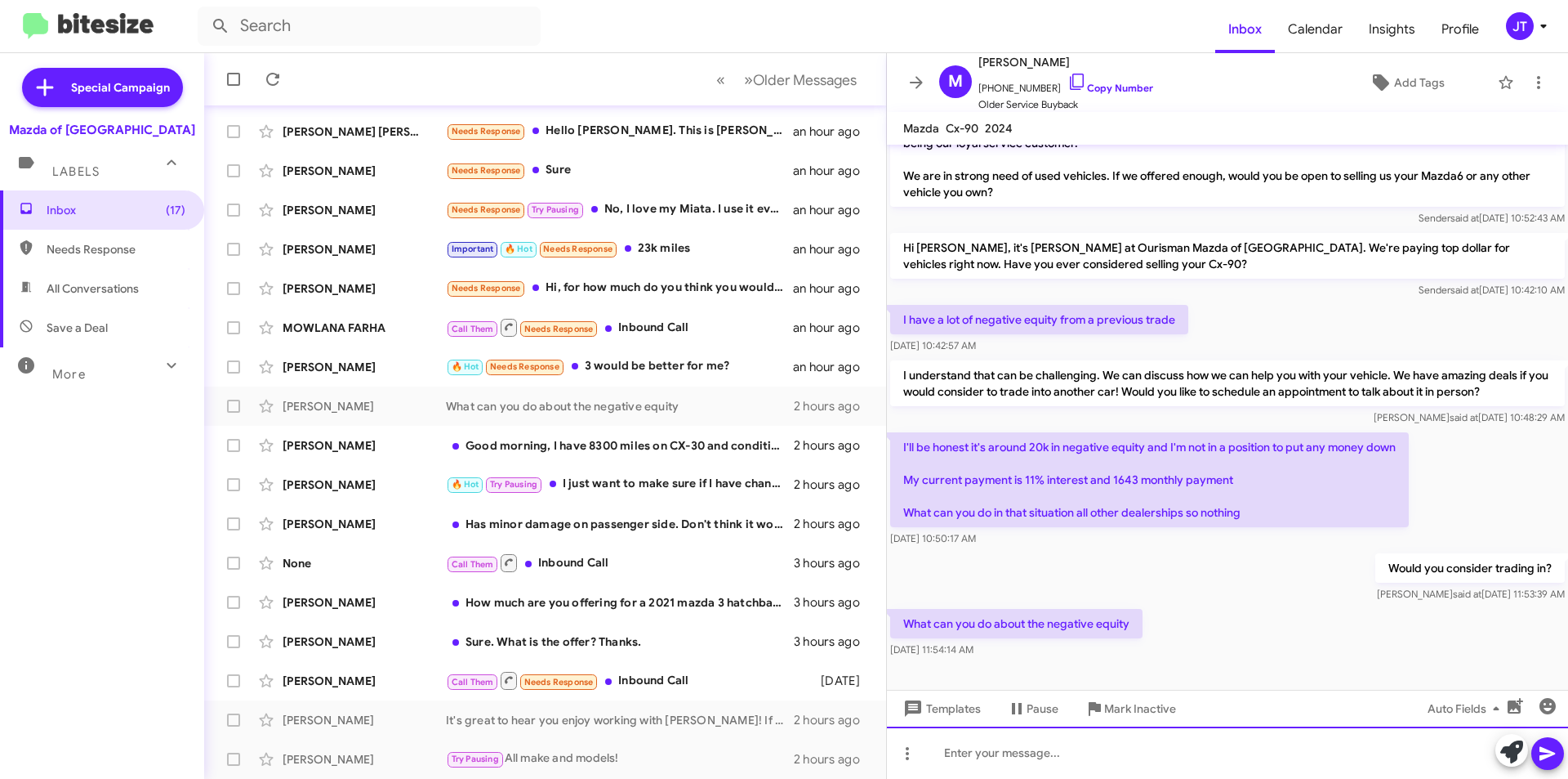
click at [1032, 766] on div at bounding box center [1228, 753] width 681 height 53
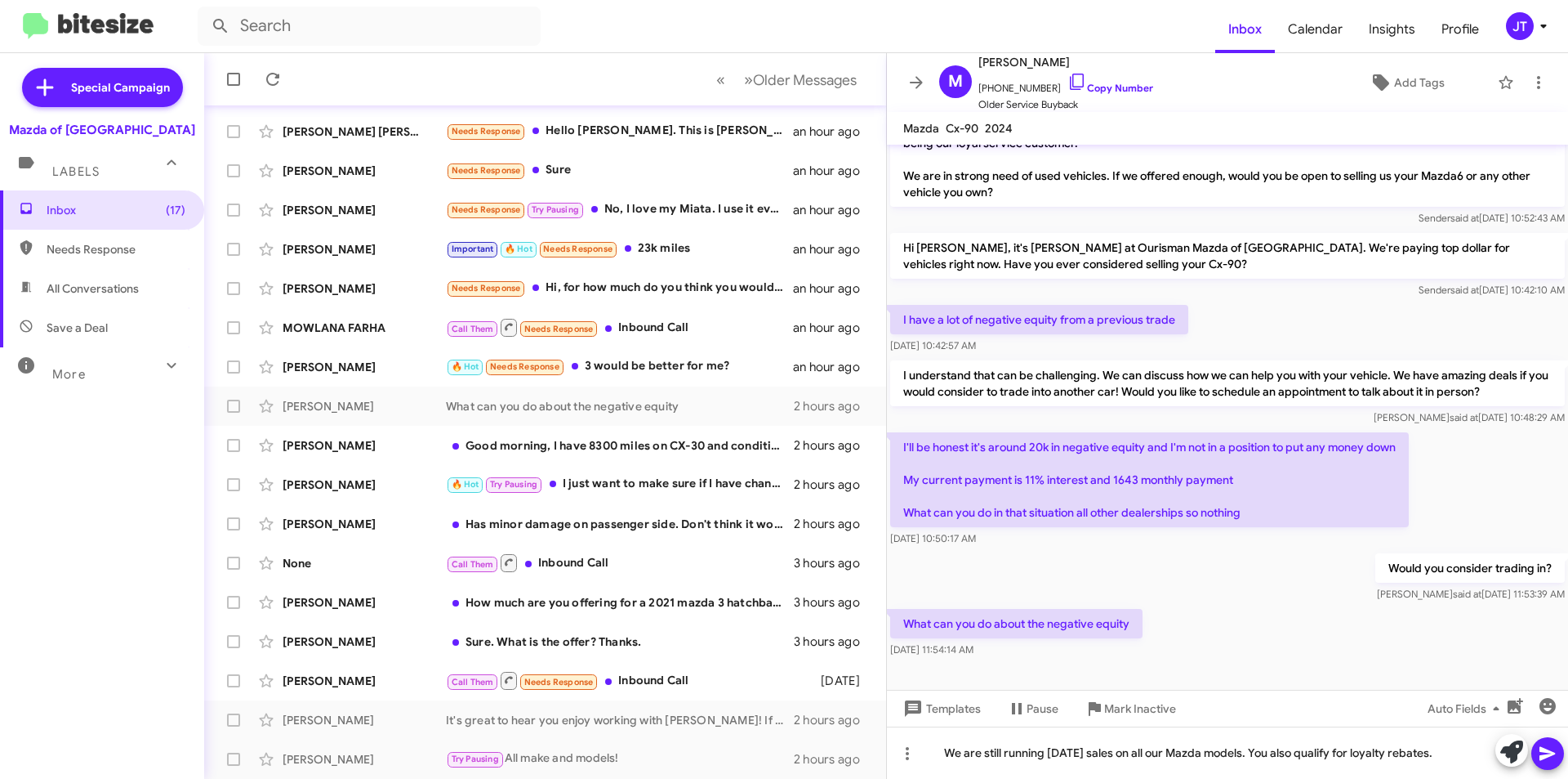
click at [1551, 748] on icon at bounding box center [1548, 754] width 20 height 20
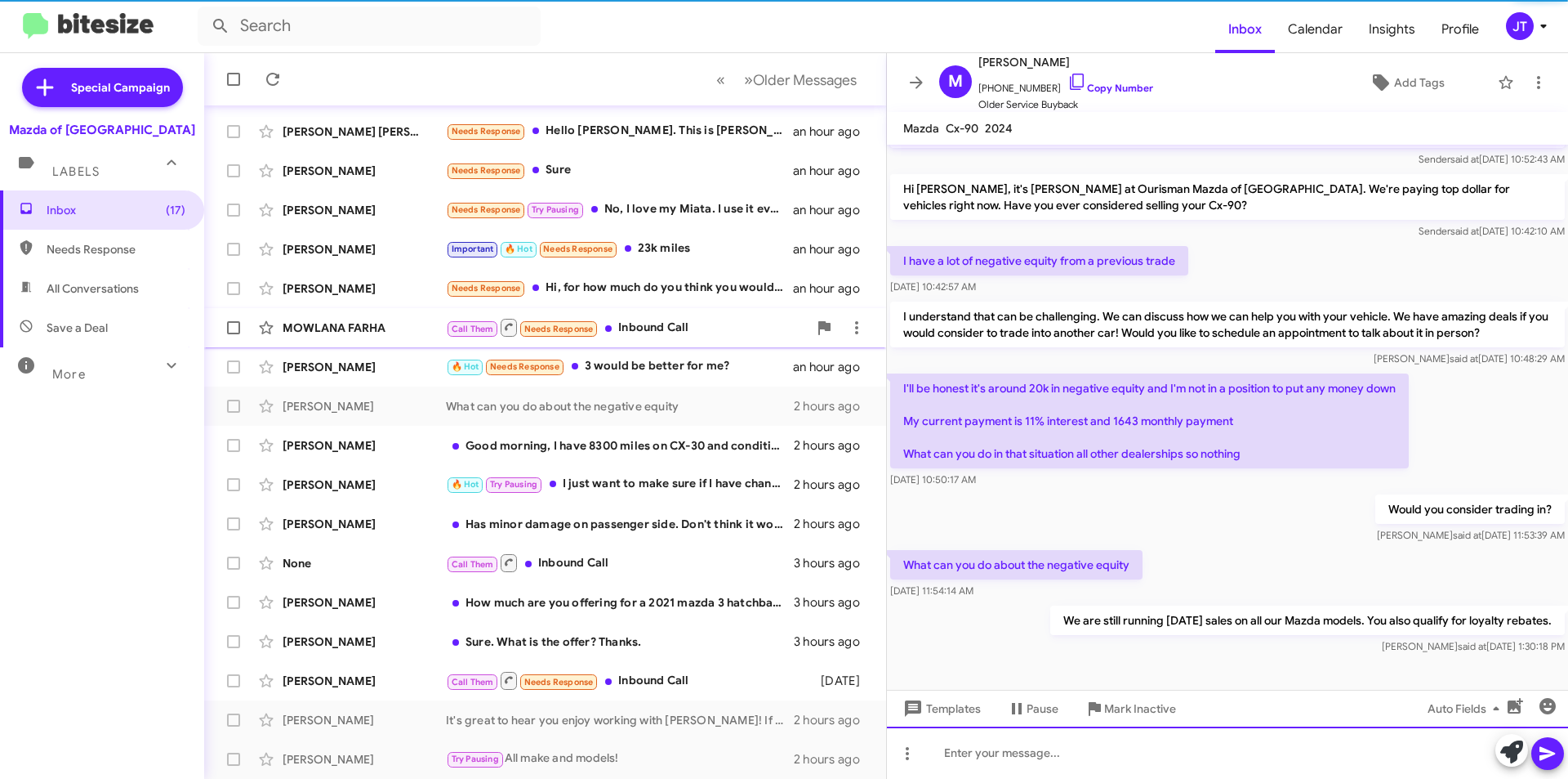
scroll to position [96, 0]
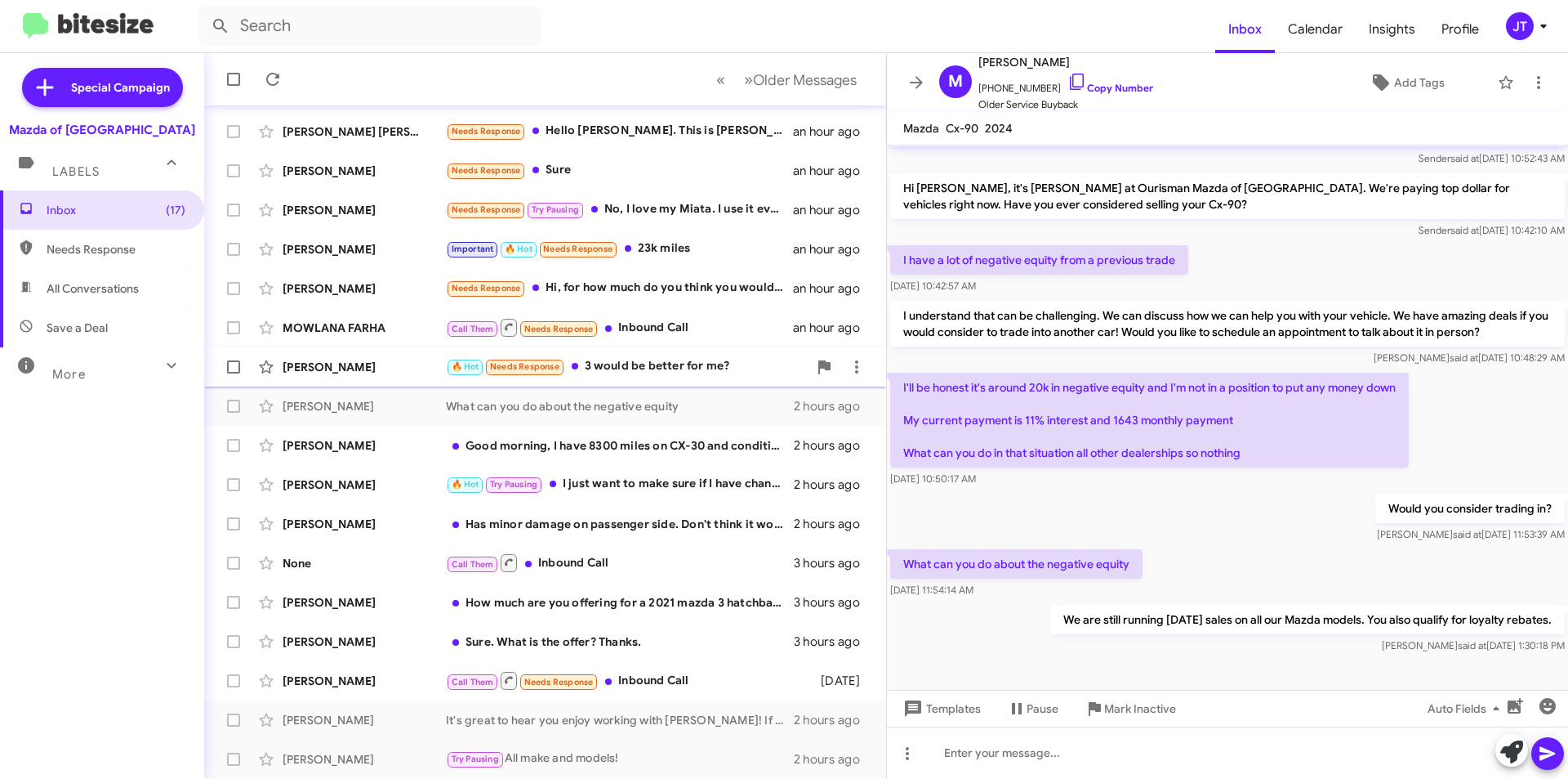
click at [600, 371] on div "🔥 Hot Needs Response 3 would be better for me?" at bounding box center [627, 366] width 362 height 19
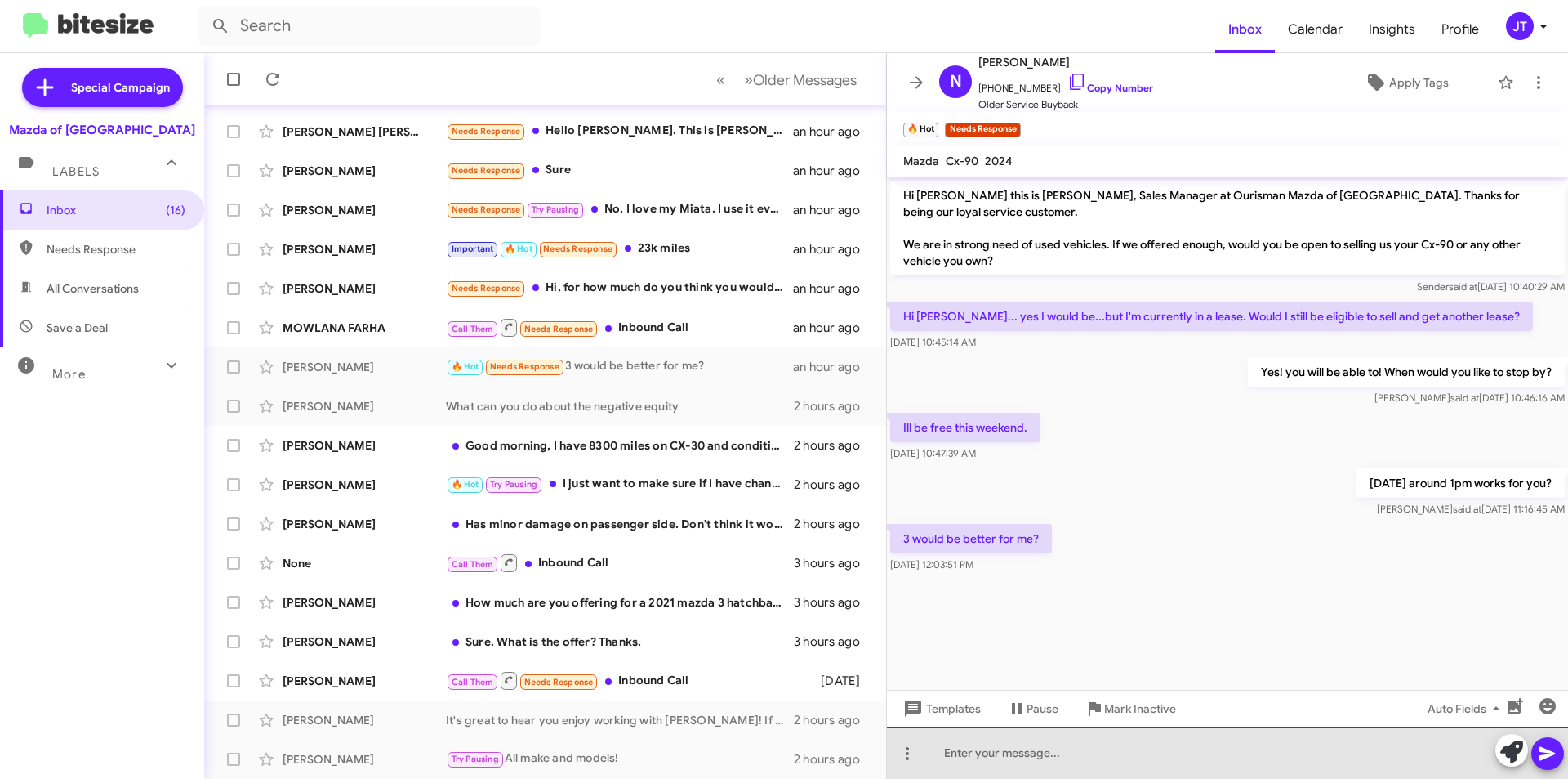
click at [1002, 765] on div at bounding box center [1228, 753] width 681 height 53
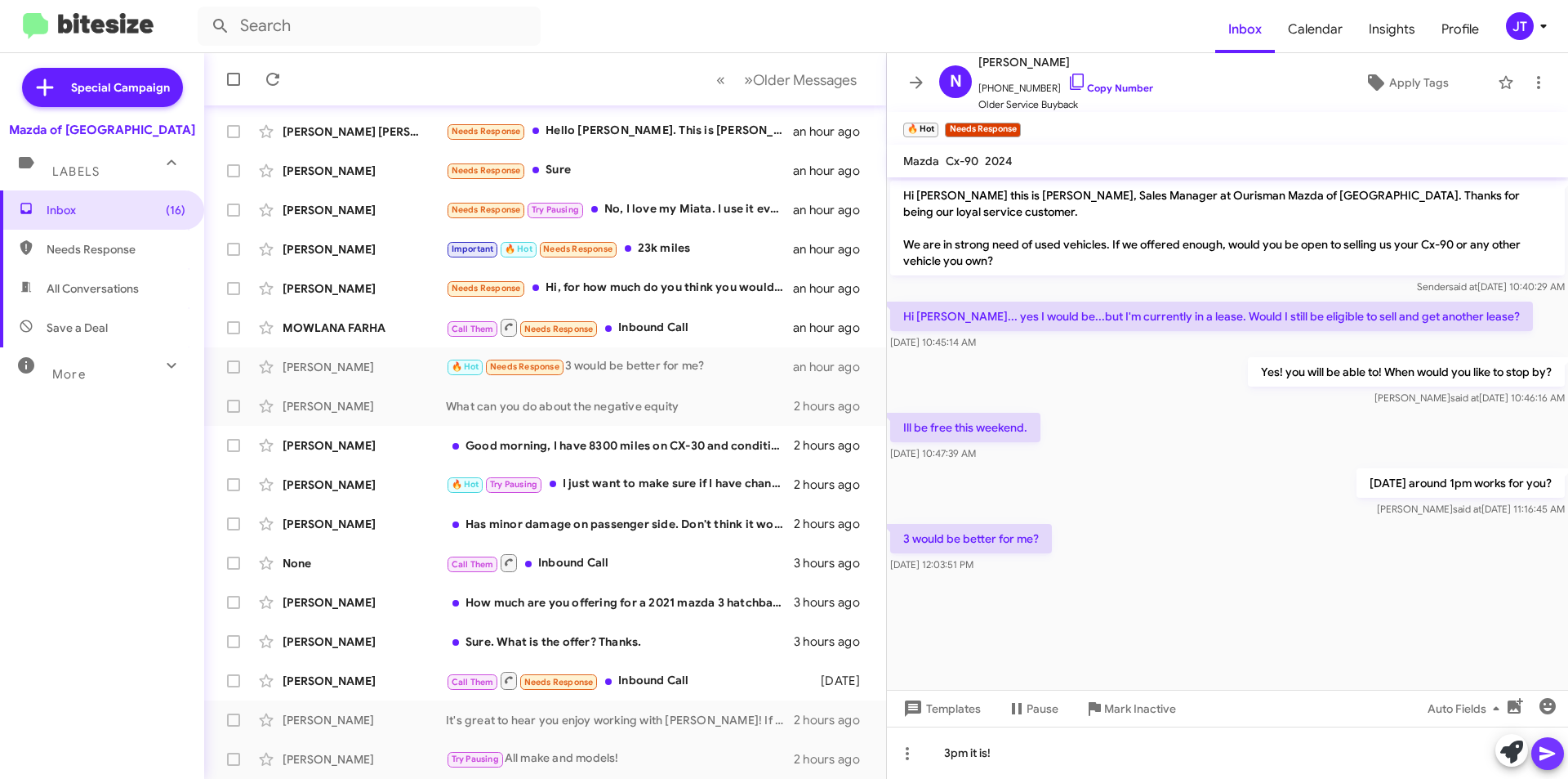
click at [1550, 748] on icon at bounding box center [1548, 754] width 20 height 20
click at [1105, 87] on link "Copy Number" at bounding box center [1110, 88] width 86 height 13
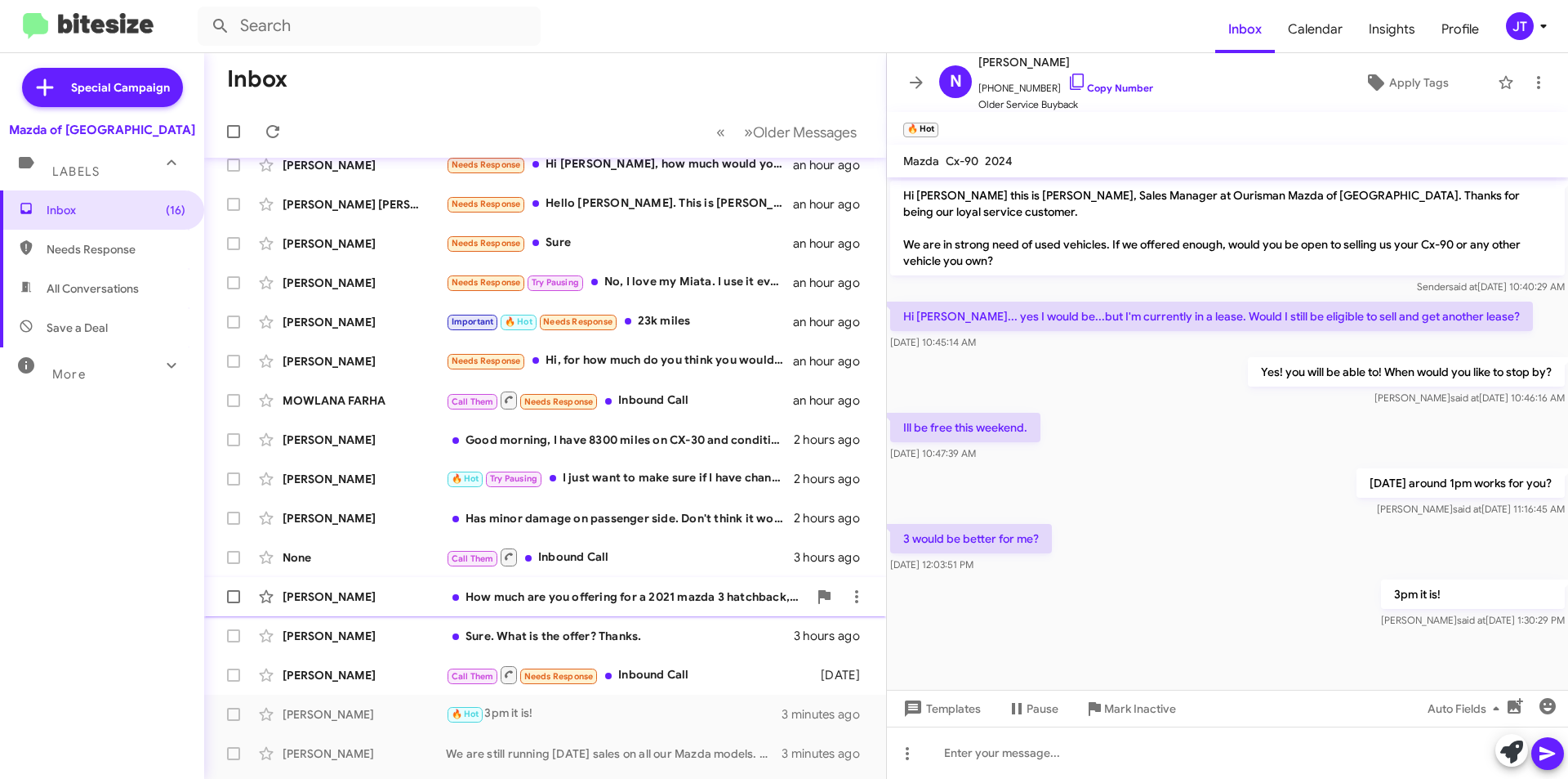
scroll to position [170, 0]
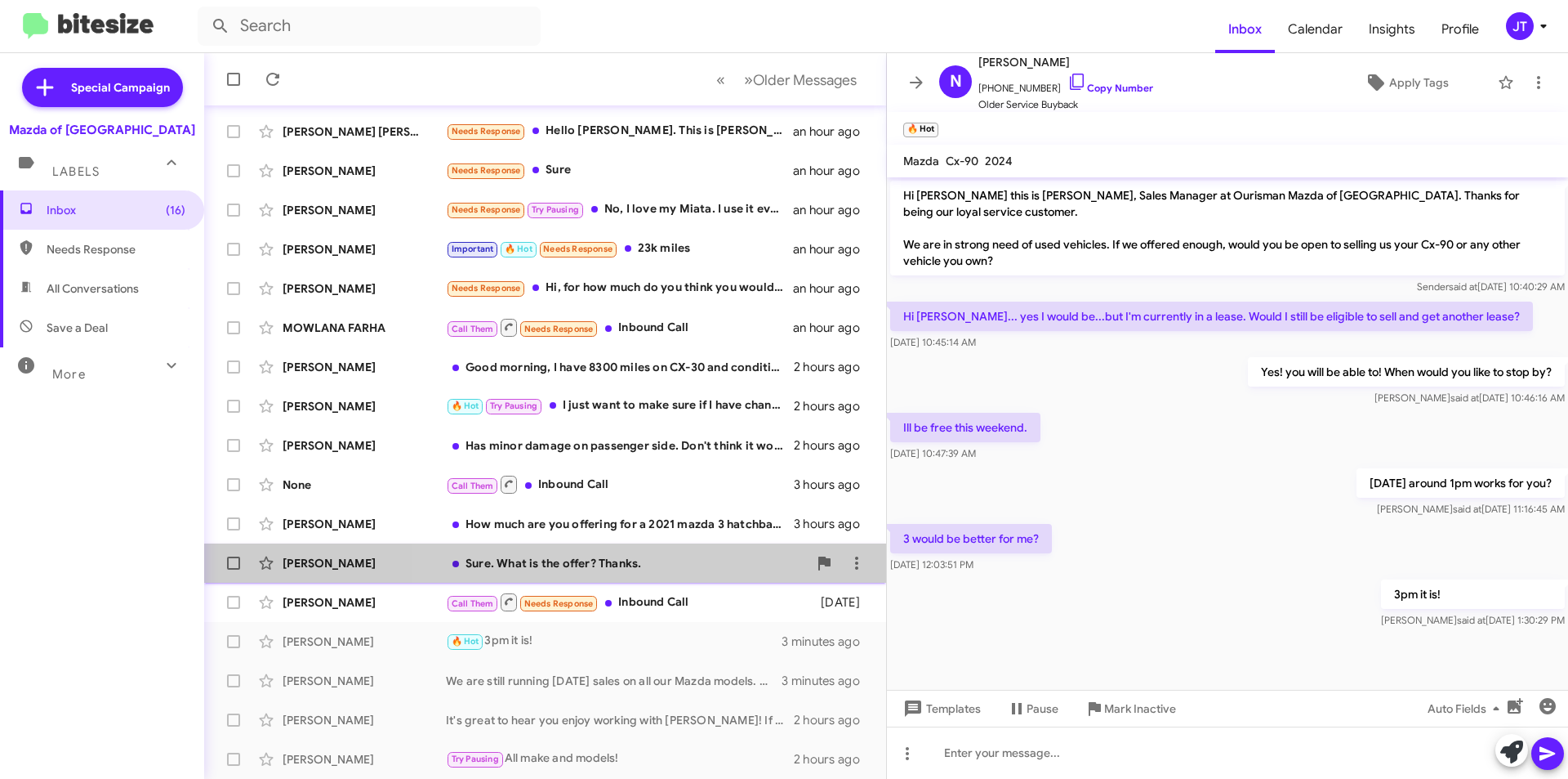
click at [656, 557] on div "Sure. What is the offer? Thanks." at bounding box center [627, 563] width 362 height 16
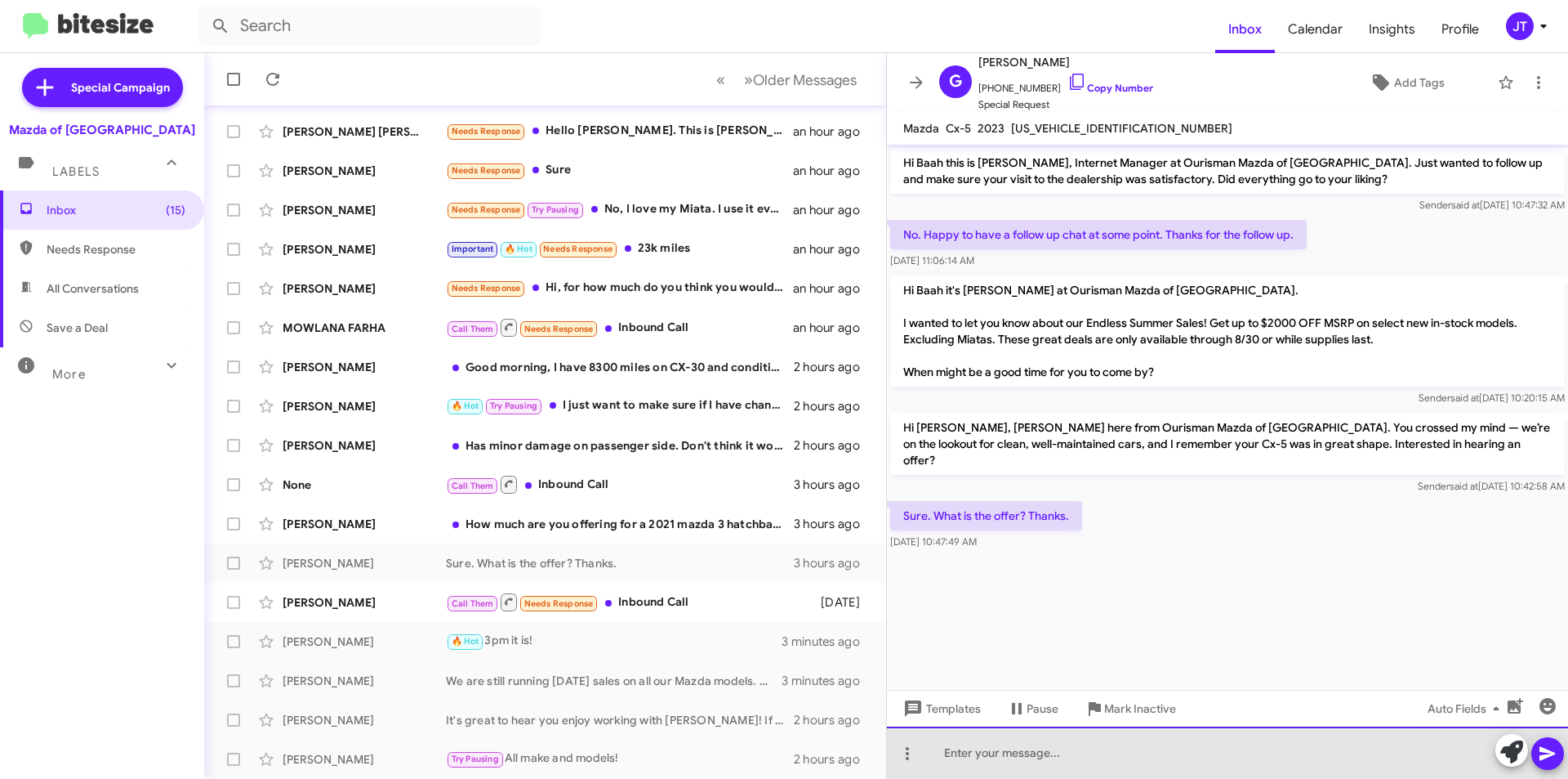
click at [974, 764] on div at bounding box center [1228, 753] width 681 height 53
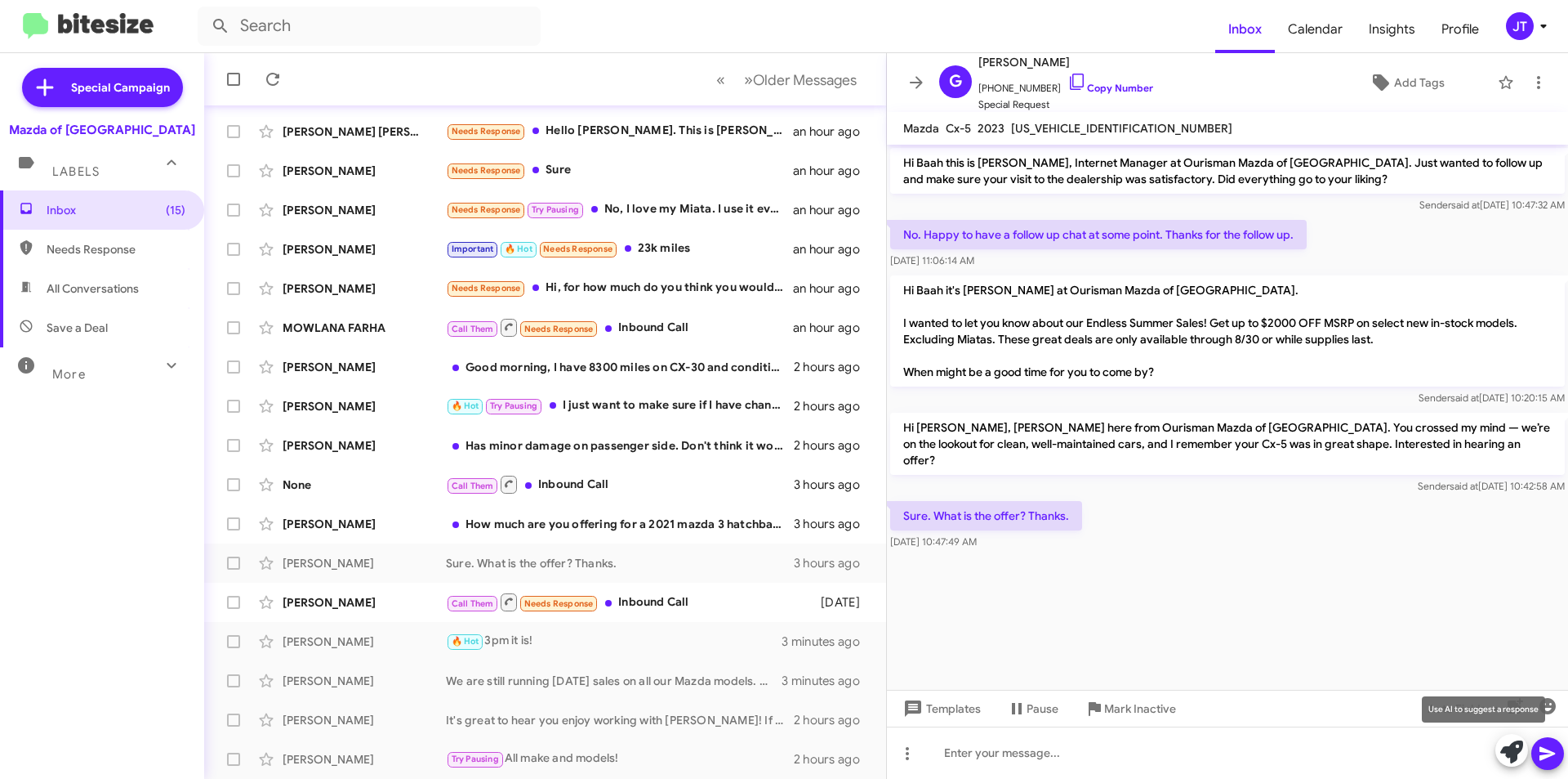
click at [1499, 750] on button at bounding box center [1512, 750] width 33 height 33
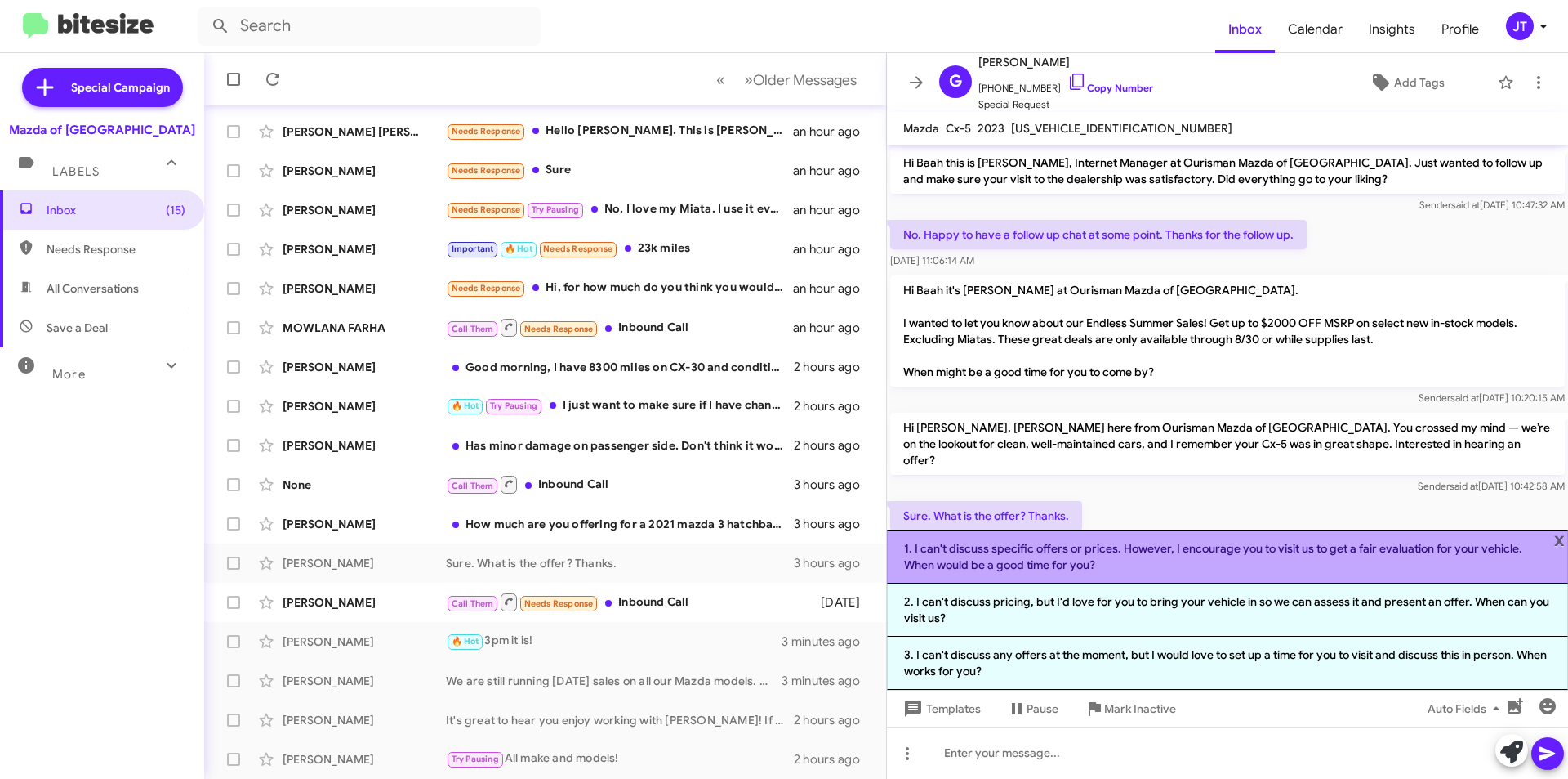
click at [1105, 567] on li "1. I can't discuss specific offers or prices. However, I encourage you to visit…" at bounding box center [1228, 557] width 681 height 54
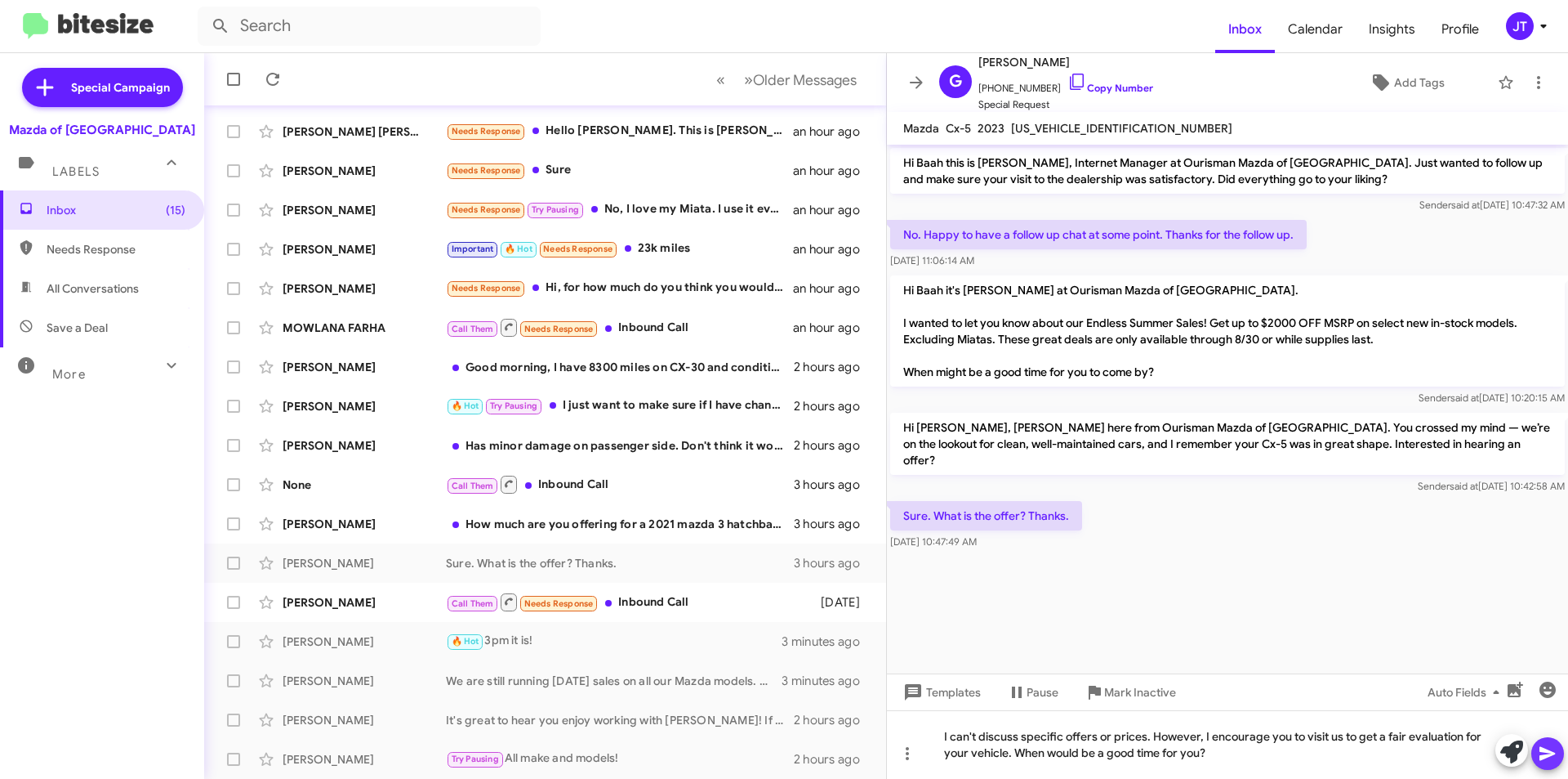
click at [1551, 747] on icon at bounding box center [1548, 754] width 20 height 20
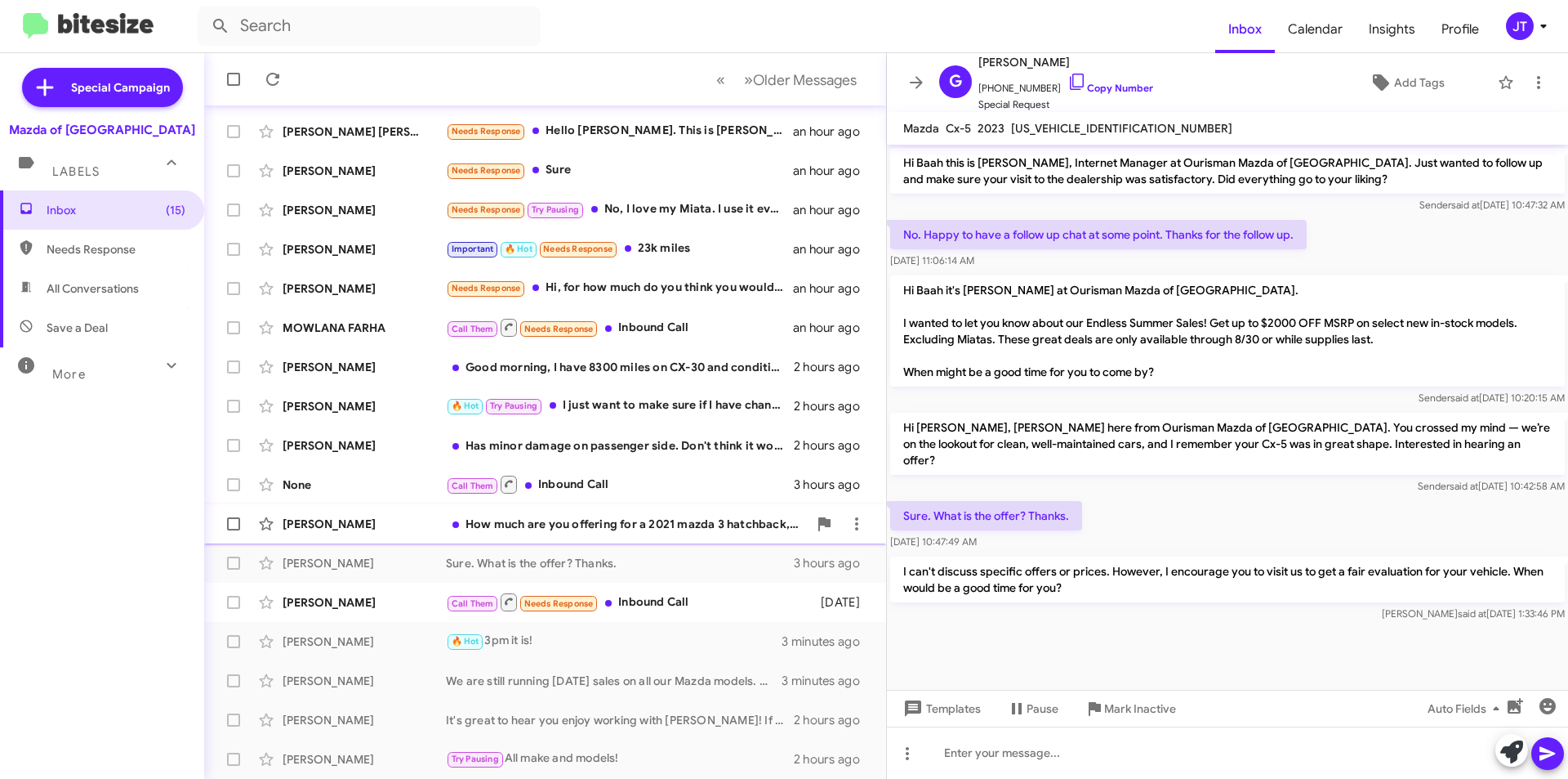
click at [630, 523] on div "How much are you offering for a 2021 mazda 3 hatchback, premium plus, with 56,0…" at bounding box center [627, 524] width 362 height 16
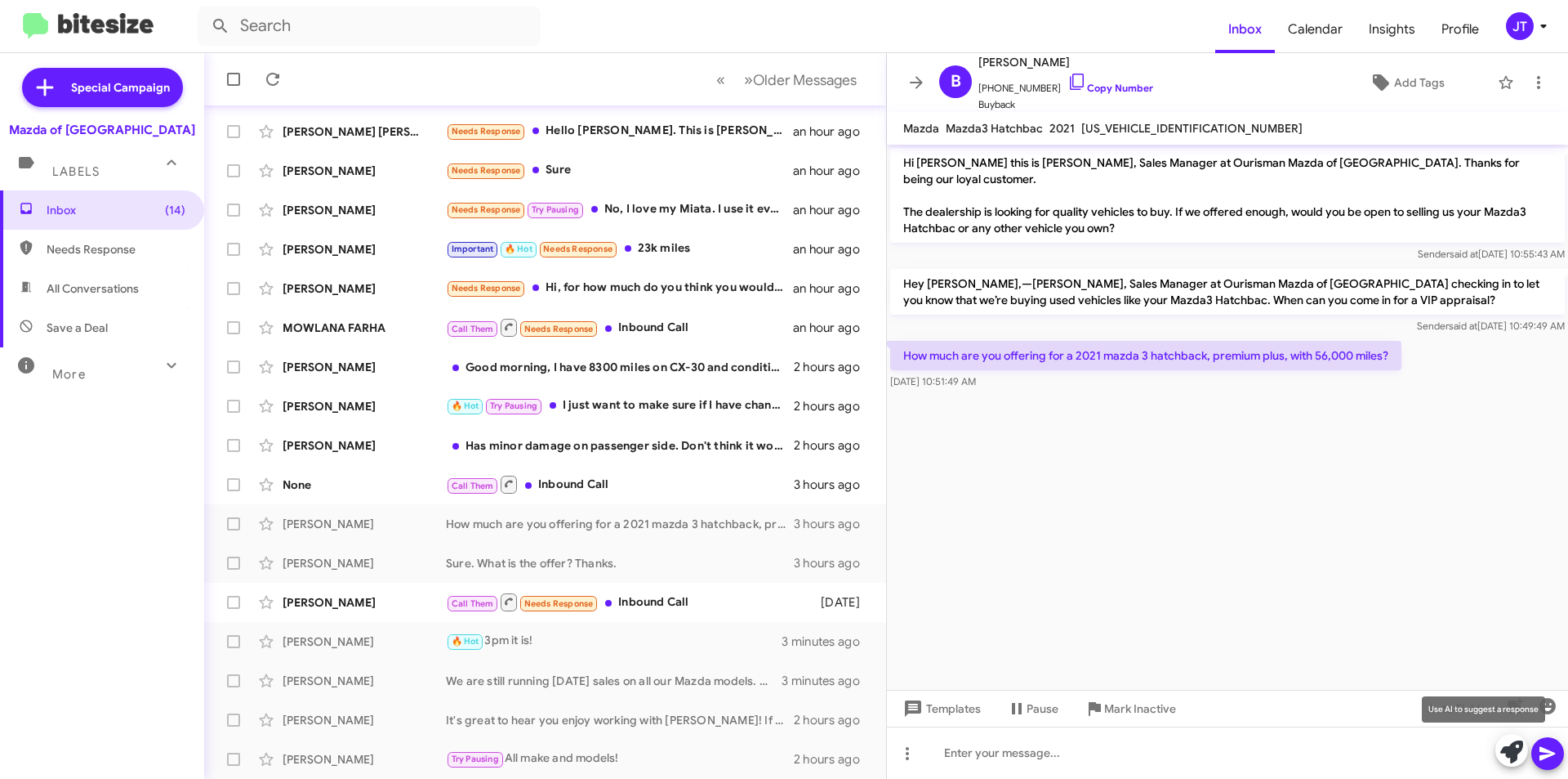
click at [1504, 754] on icon at bounding box center [1511, 751] width 23 height 23
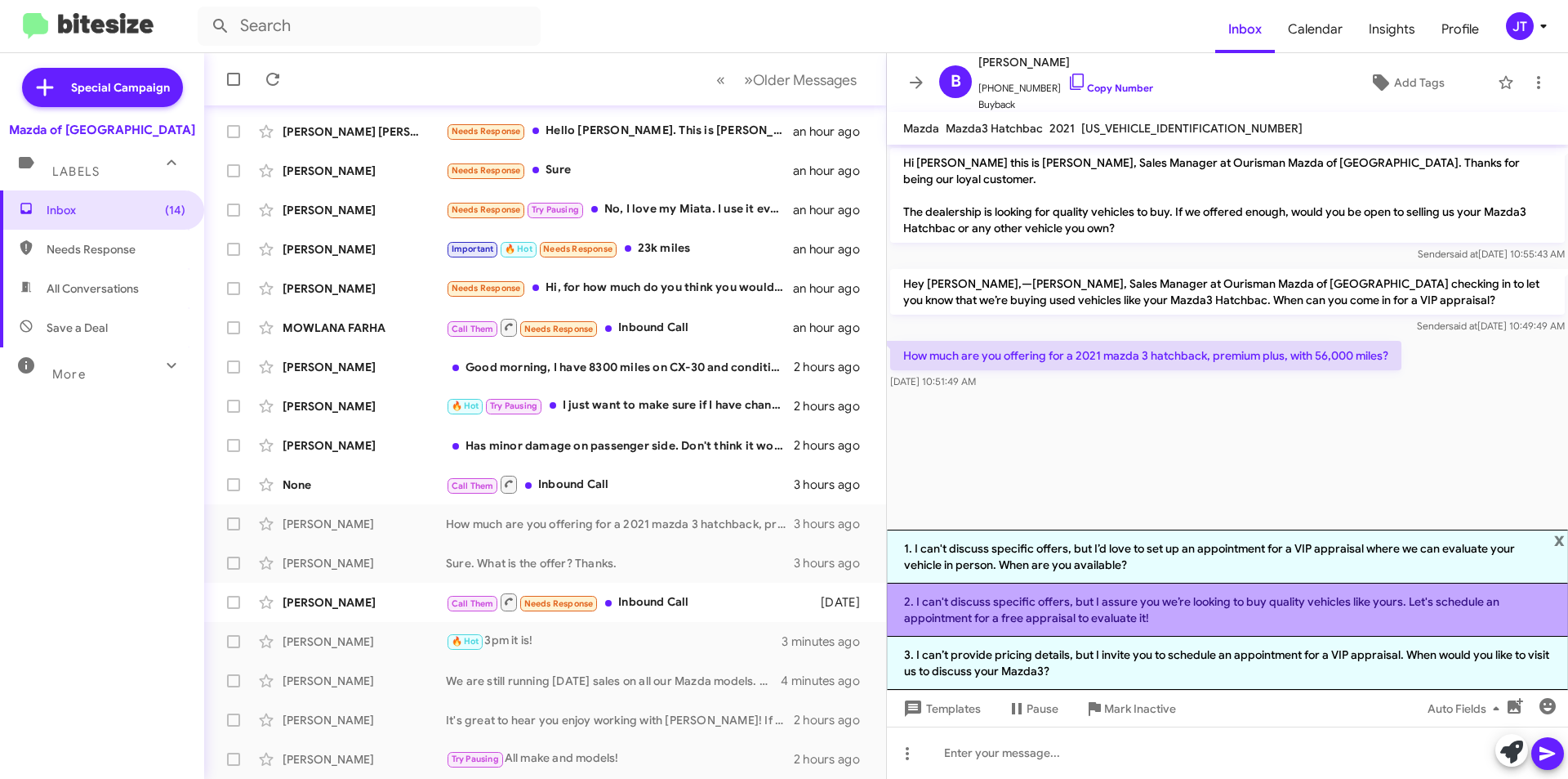
click at [1179, 621] on li "2. I can't discuss specific offers, but I assure you we’re looking to buy quali…" at bounding box center [1228, 610] width 681 height 53
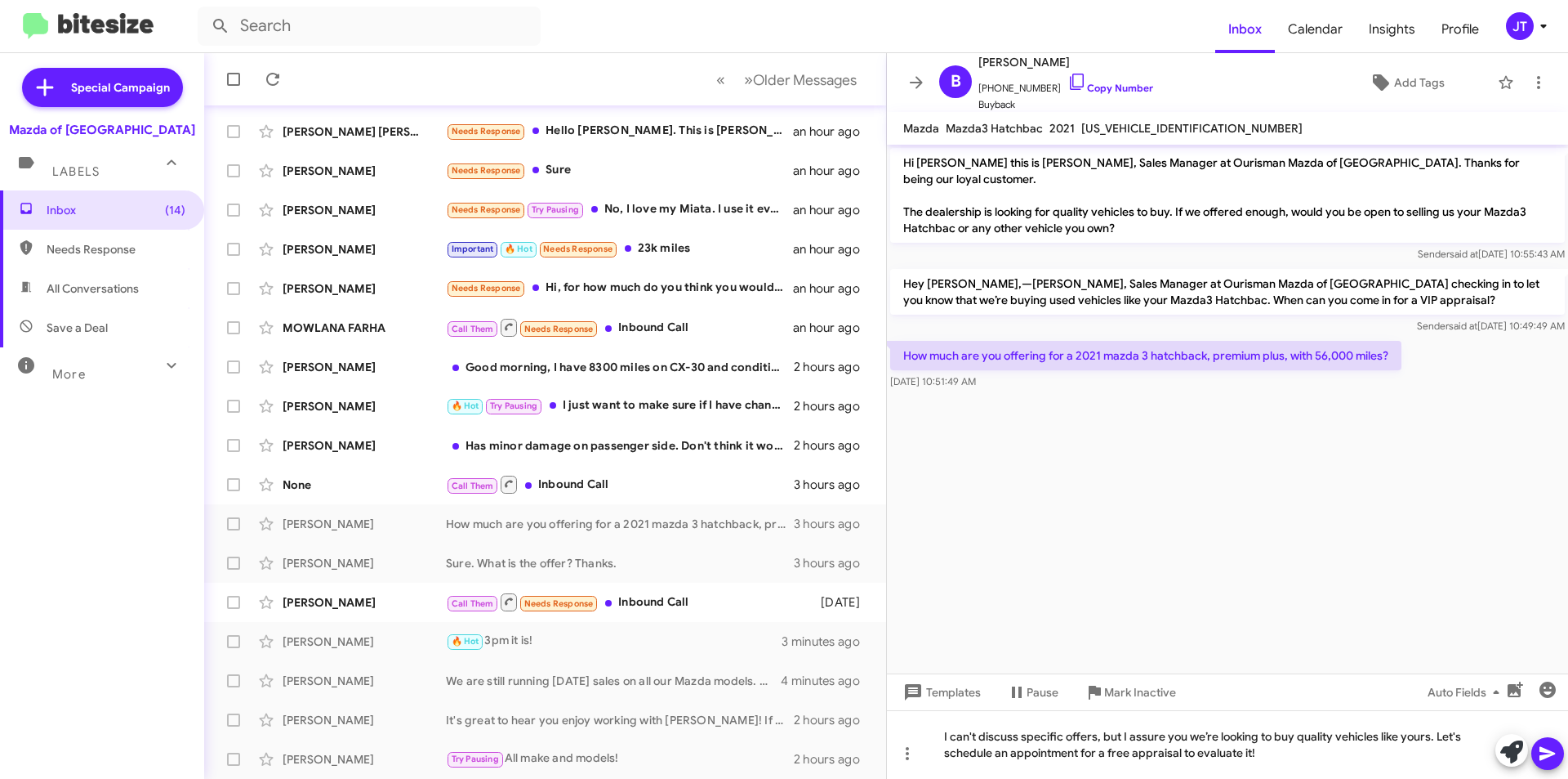
click at [1544, 750] on icon at bounding box center [1547, 754] width 15 height 14
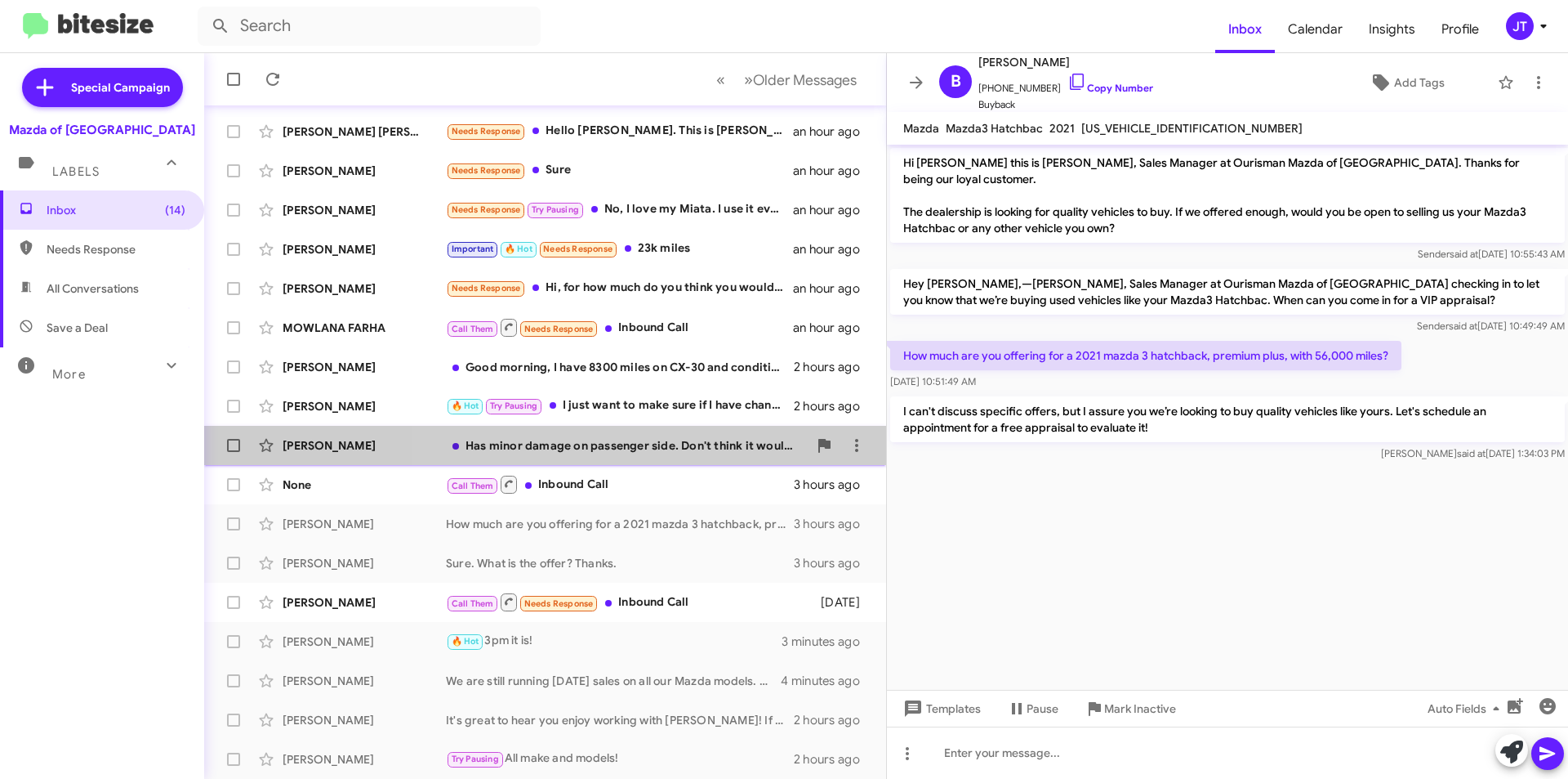
click at [692, 439] on div "Has minor damage on passenger side. Don't think it would be worth it" at bounding box center [627, 446] width 362 height 16
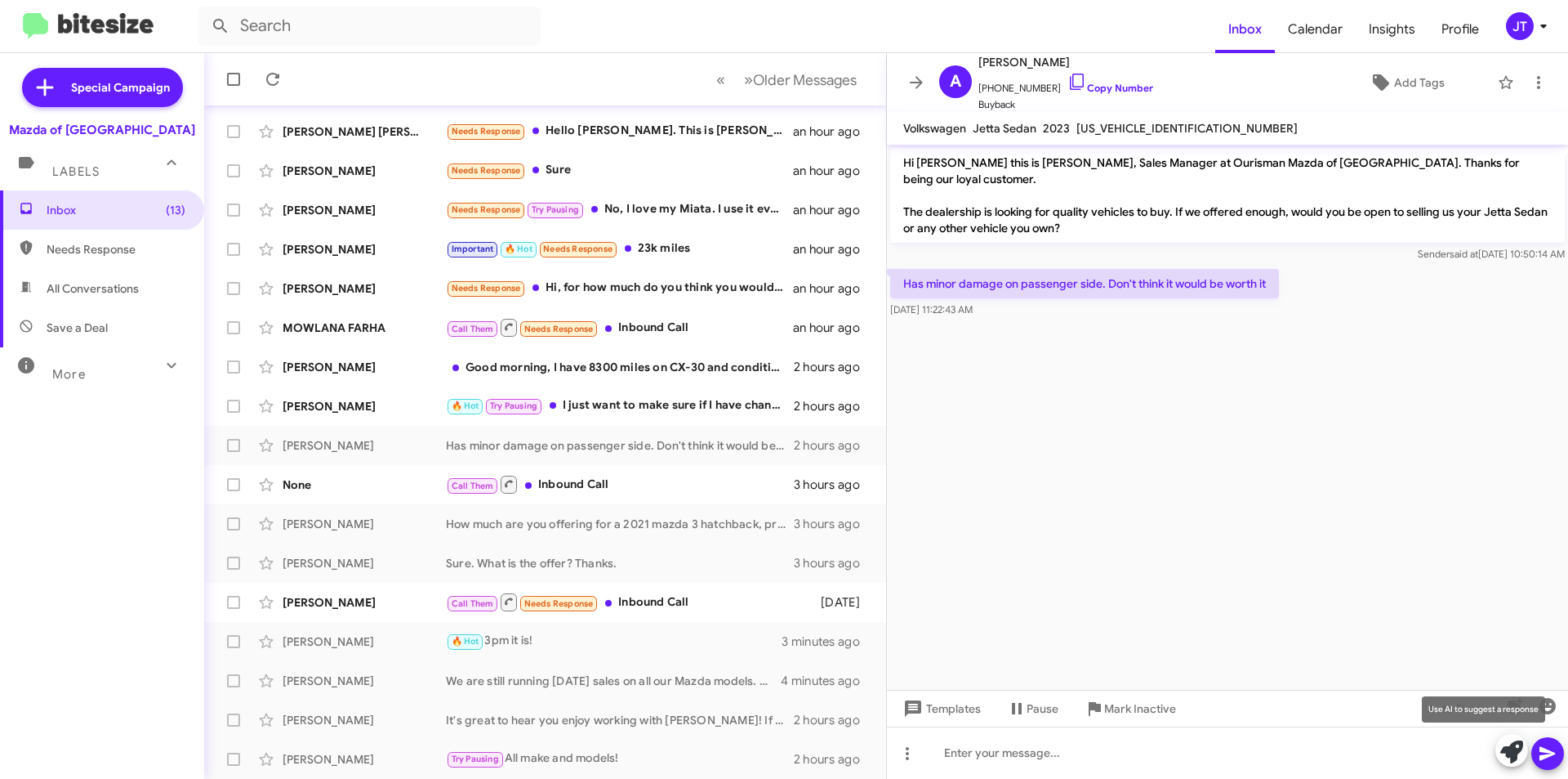
click at [1515, 745] on icon at bounding box center [1511, 751] width 23 height 23
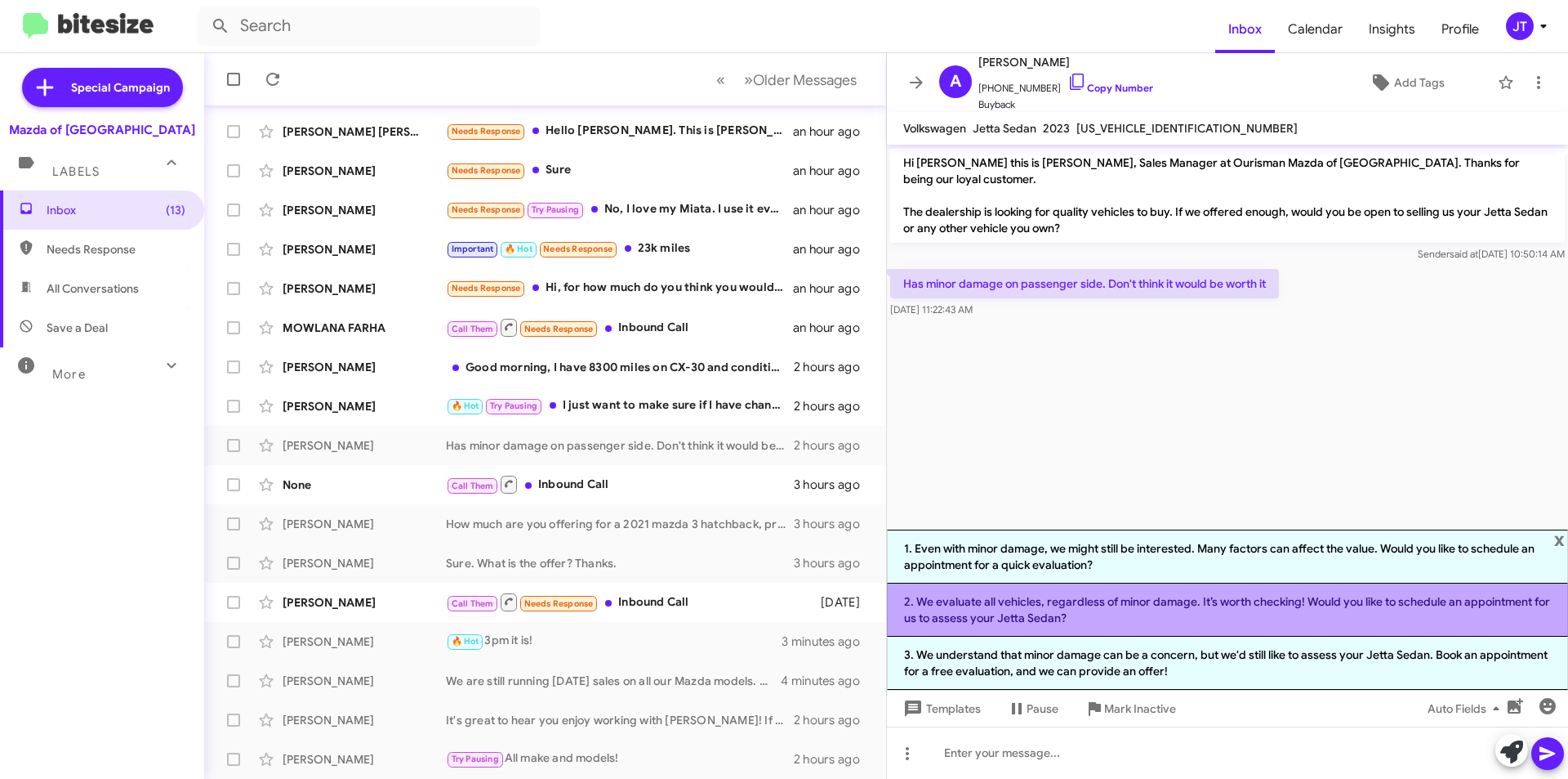
click at [1122, 603] on li "2. We evaluate all vehicles, regardless of minor damage. It’s worth checking! W…" at bounding box center [1228, 610] width 681 height 53
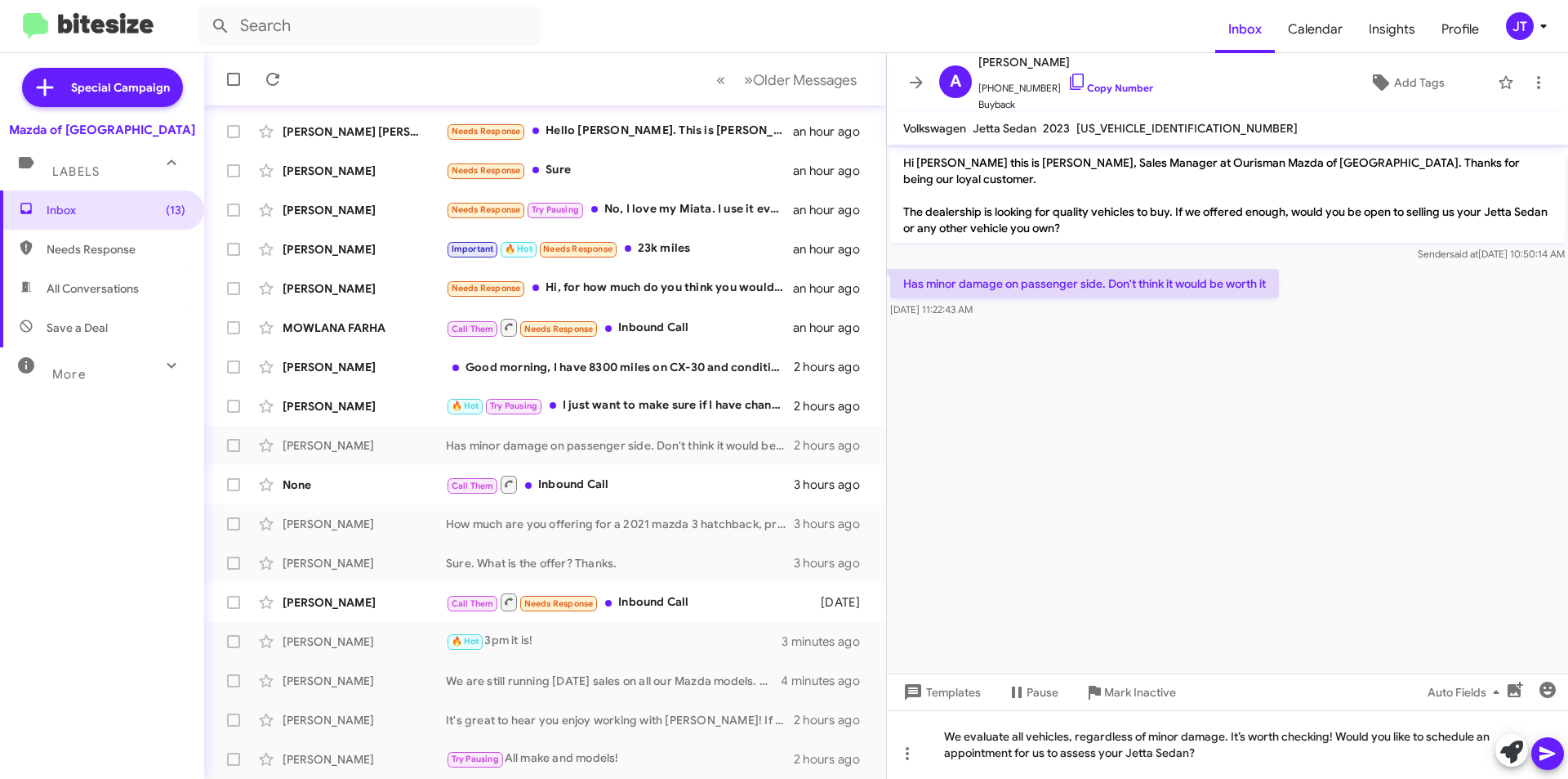
click at [1556, 756] on icon at bounding box center [1548, 754] width 20 height 20
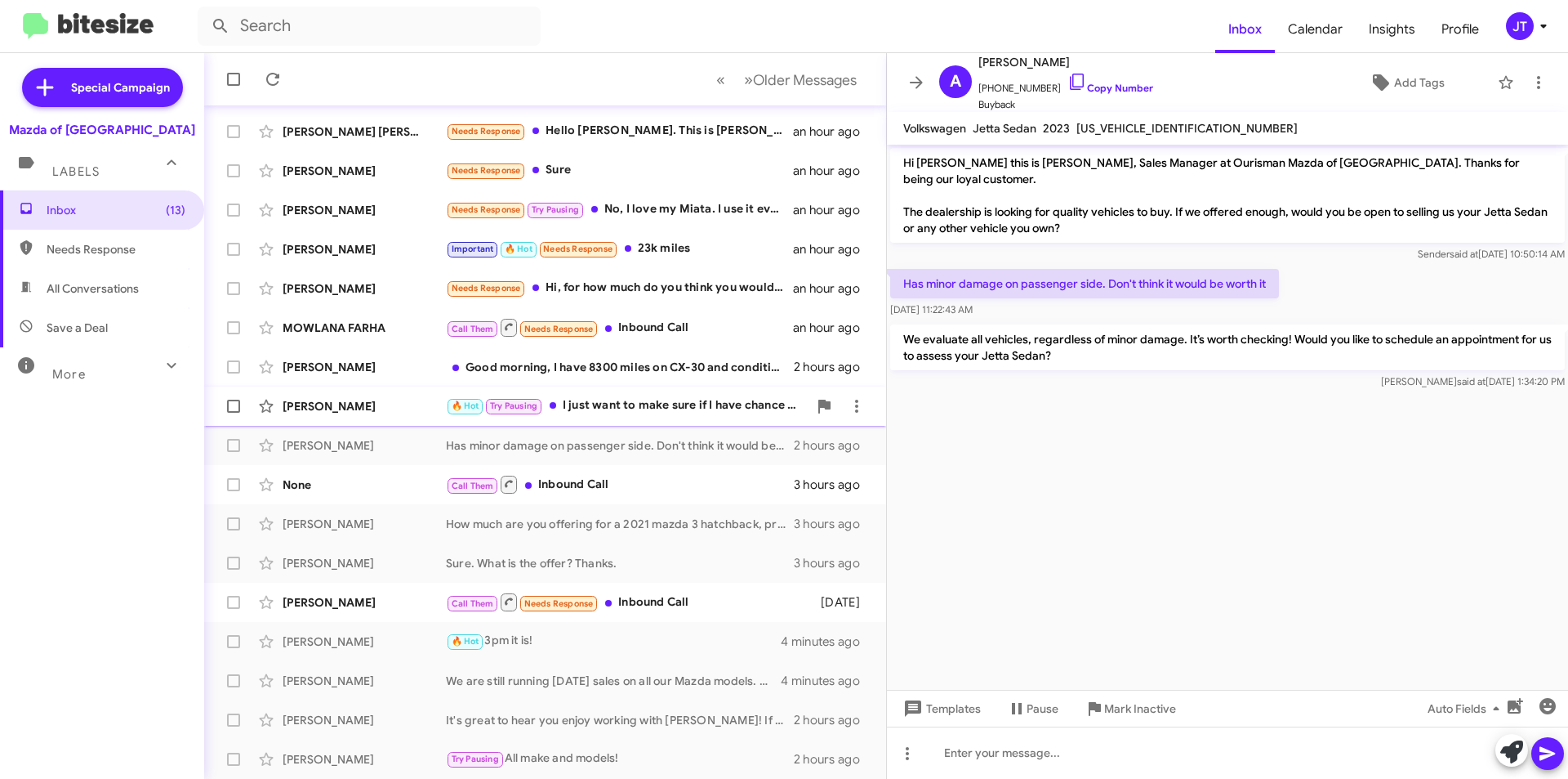
click at [681, 412] on div "🔥 Hot Try Pausing I just want to make sure if I have chance to go to the Rockvi…" at bounding box center [627, 406] width 362 height 19
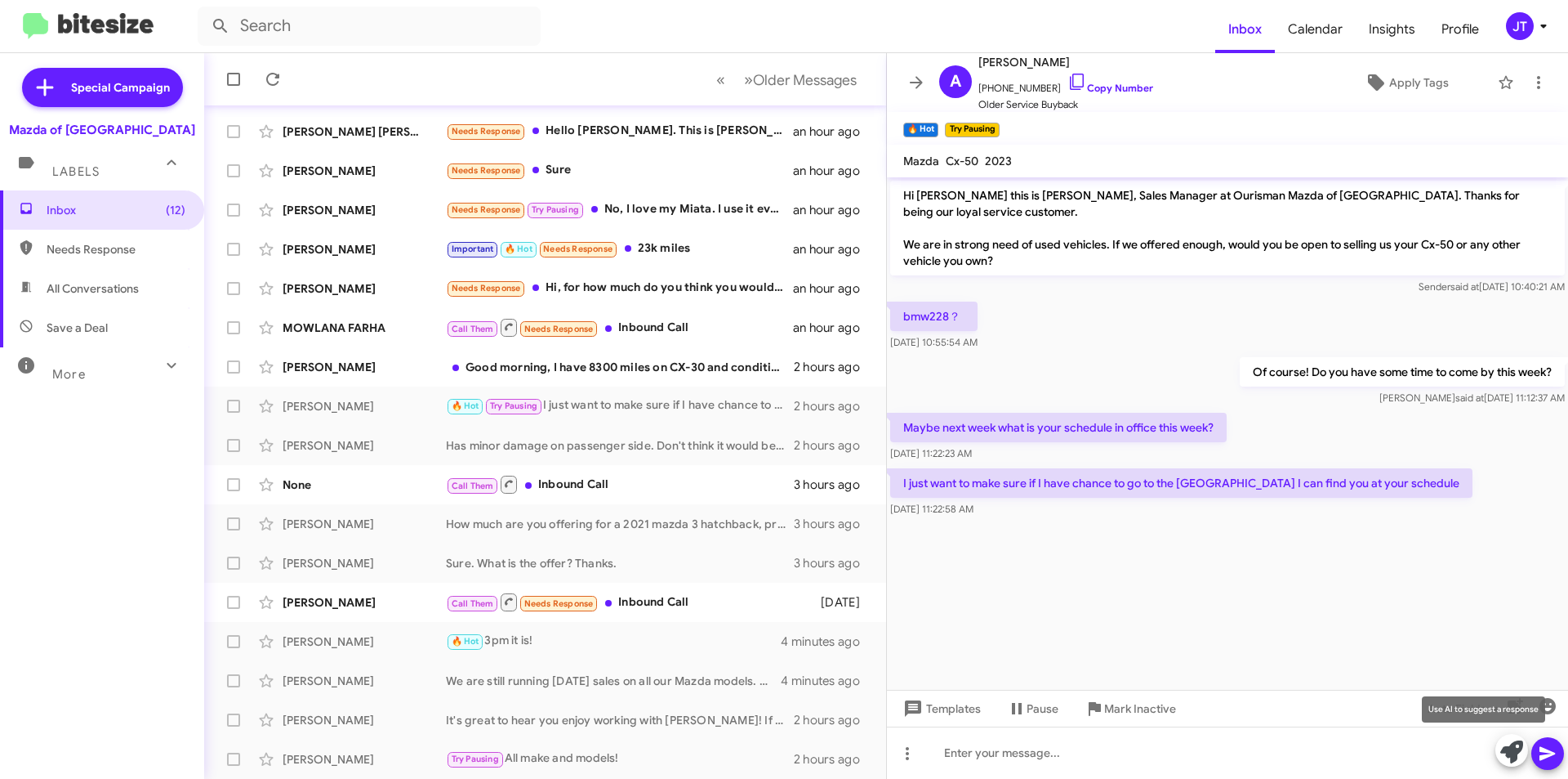
click at [1502, 750] on icon at bounding box center [1511, 751] width 23 height 23
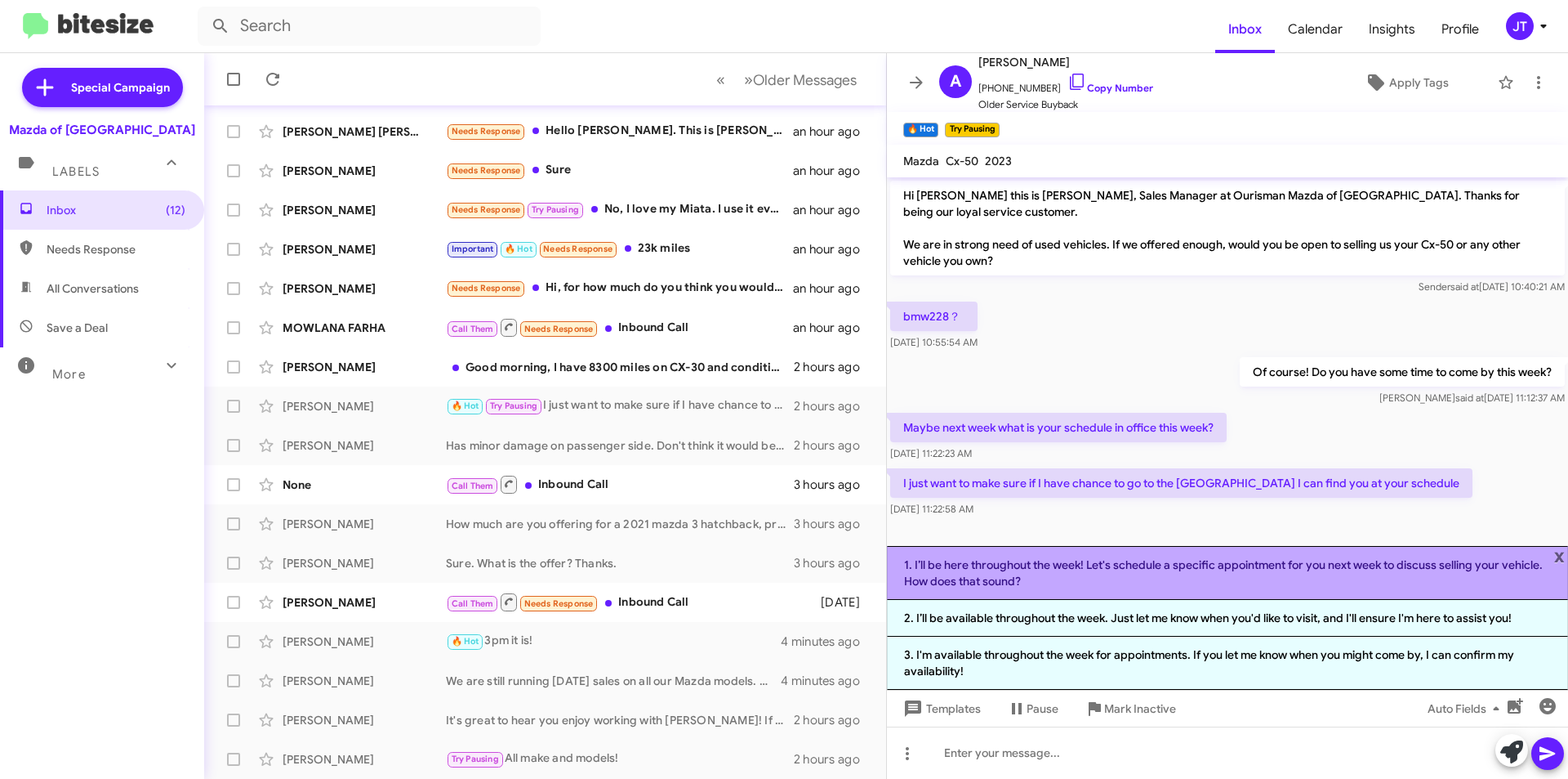
click at [1134, 585] on li "1. I’ll be here throughout the week! Let's schedule a specific appointment for …" at bounding box center [1228, 573] width 681 height 54
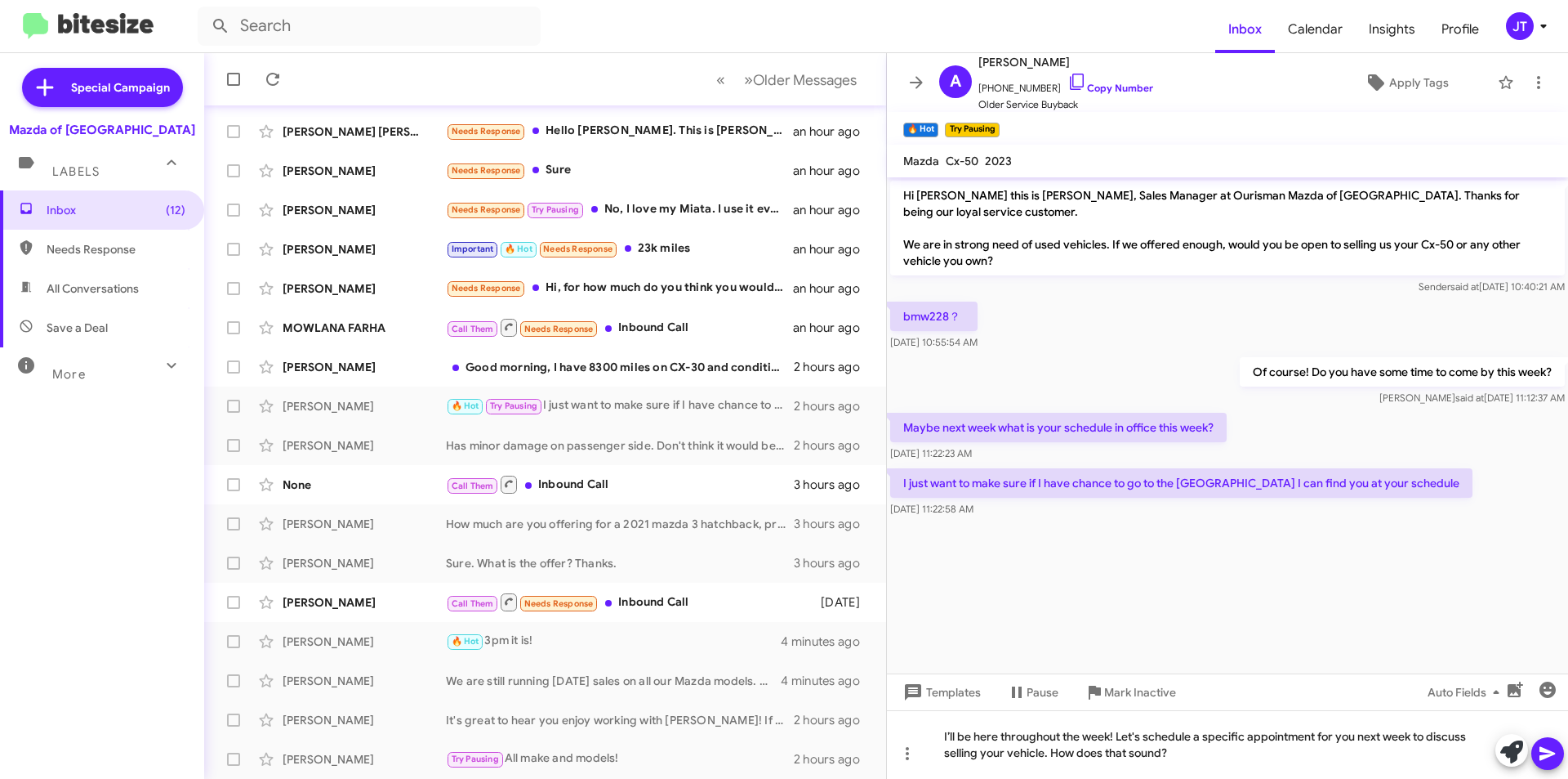
click at [1544, 745] on icon at bounding box center [1548, 754] width 20 height 20
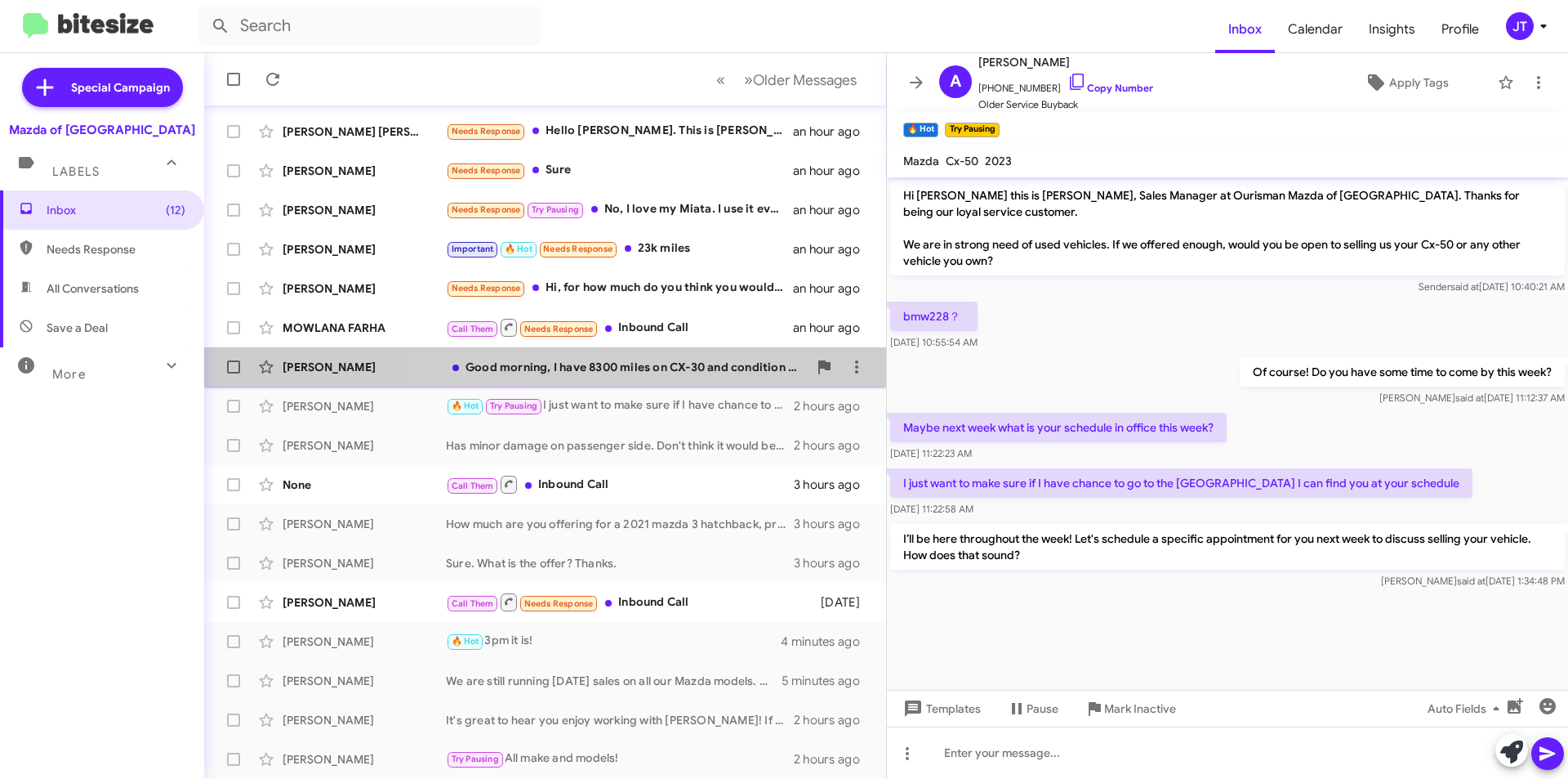
click at [643, 364] on div "Good morning, I have 8300 miles on CX-30 and condition is like new. What would …" at bounding box center [627, 367] width 362 height 16
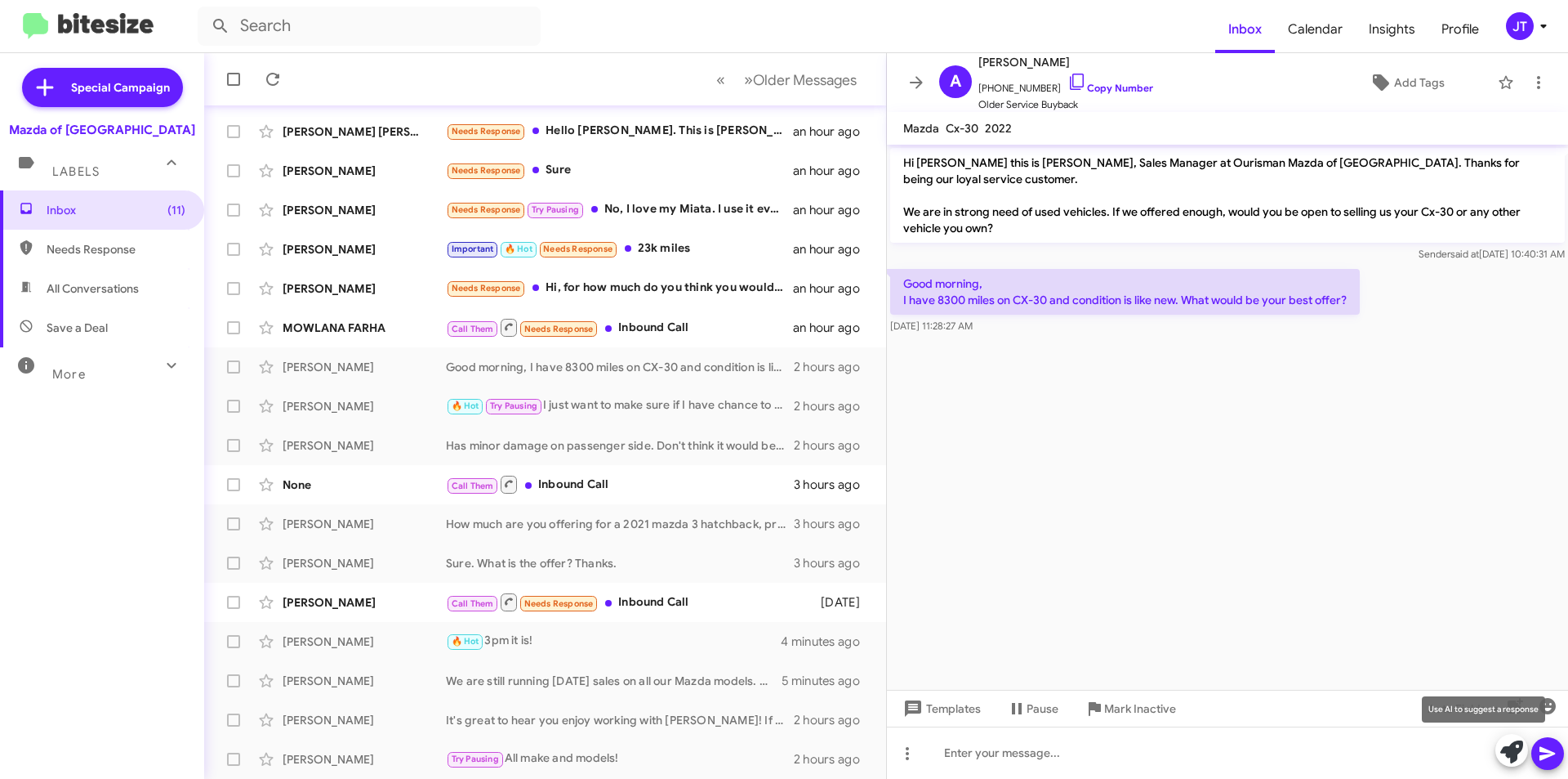
click at [1506, 756] on icon at bounding box center [1511, 751] width 23 height 23
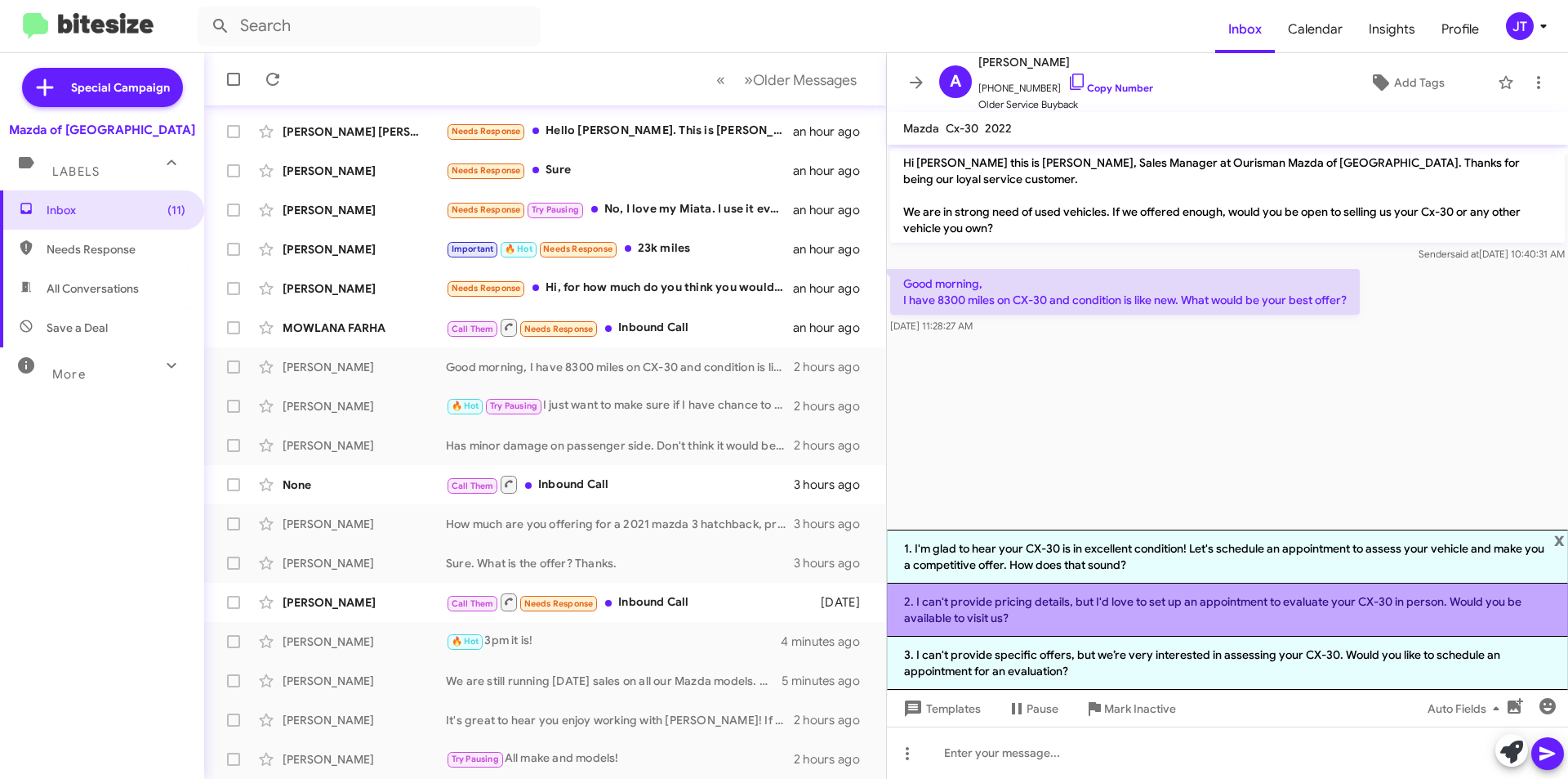
click at [1099, 616] on li "2. I can't provide pricing details, but I'd love to set up an appointment to ev…" at bounding box center [1228, 610] width 681 height 53
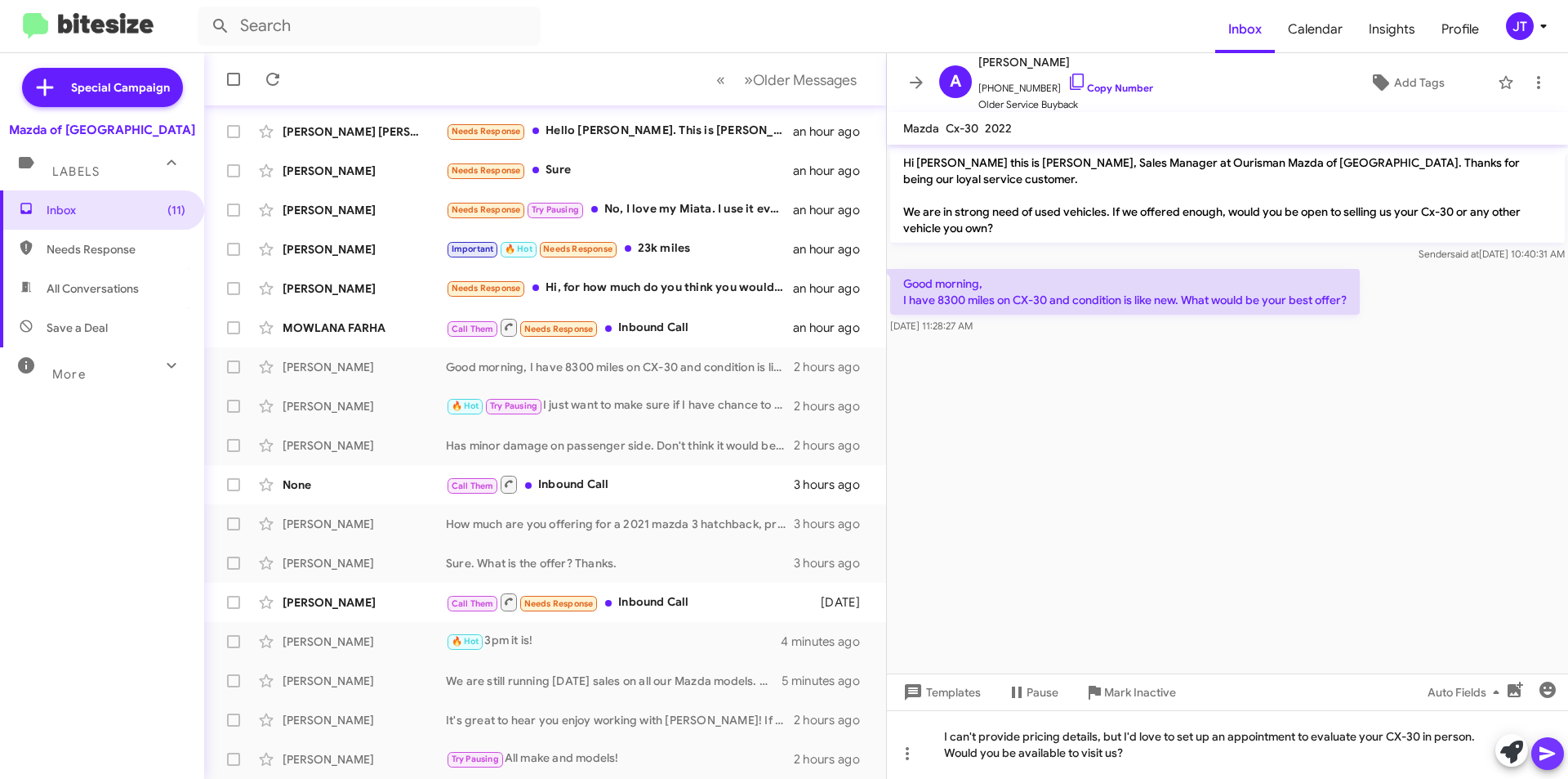
click at [1558, 756] on button at bounding box center [1548, 754] width 33 height 33
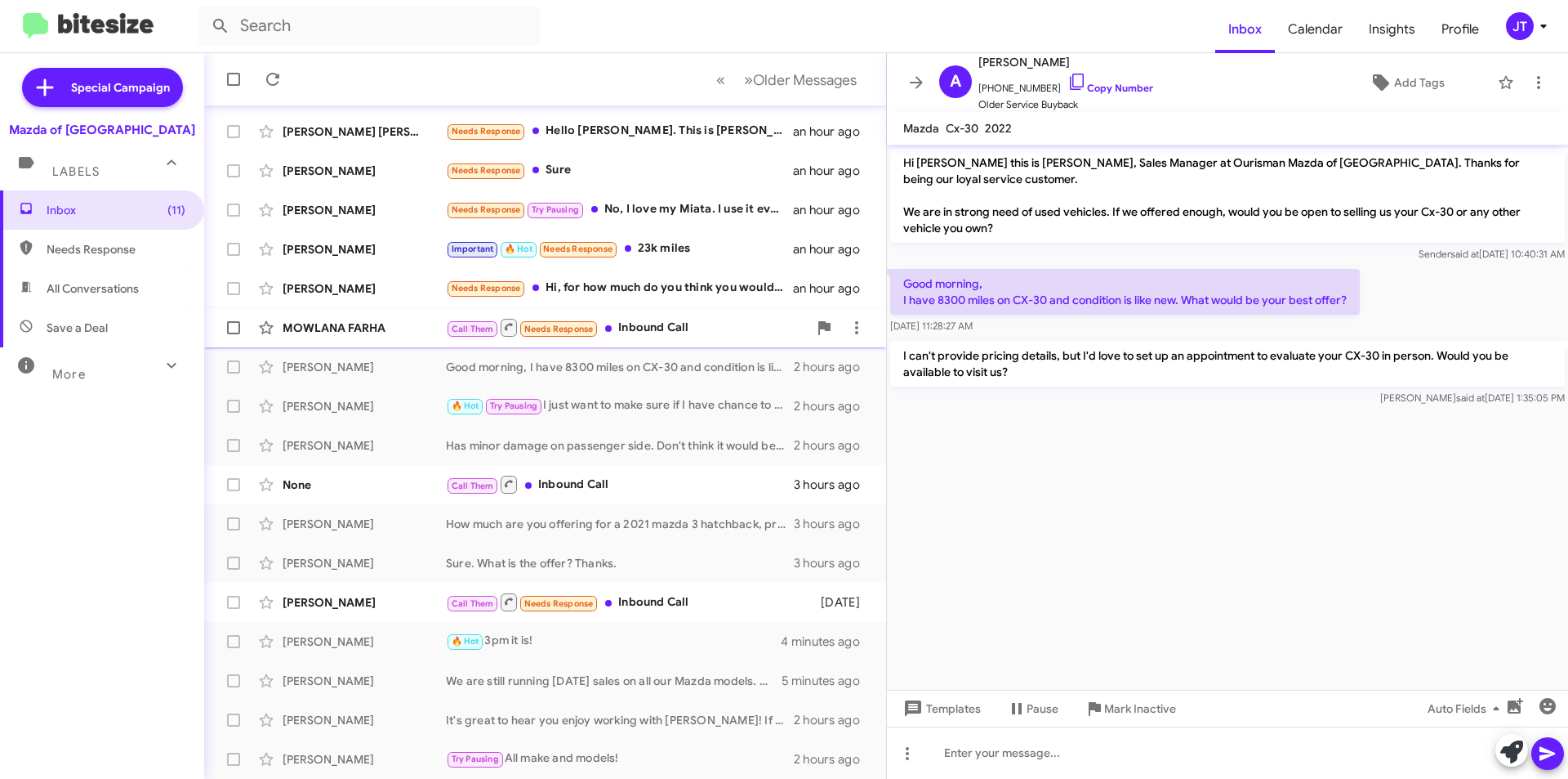
click at [692, 325] on div "Call Them Needs Response Inbound Call" at bounding box center [627, 327] width 362 height 21
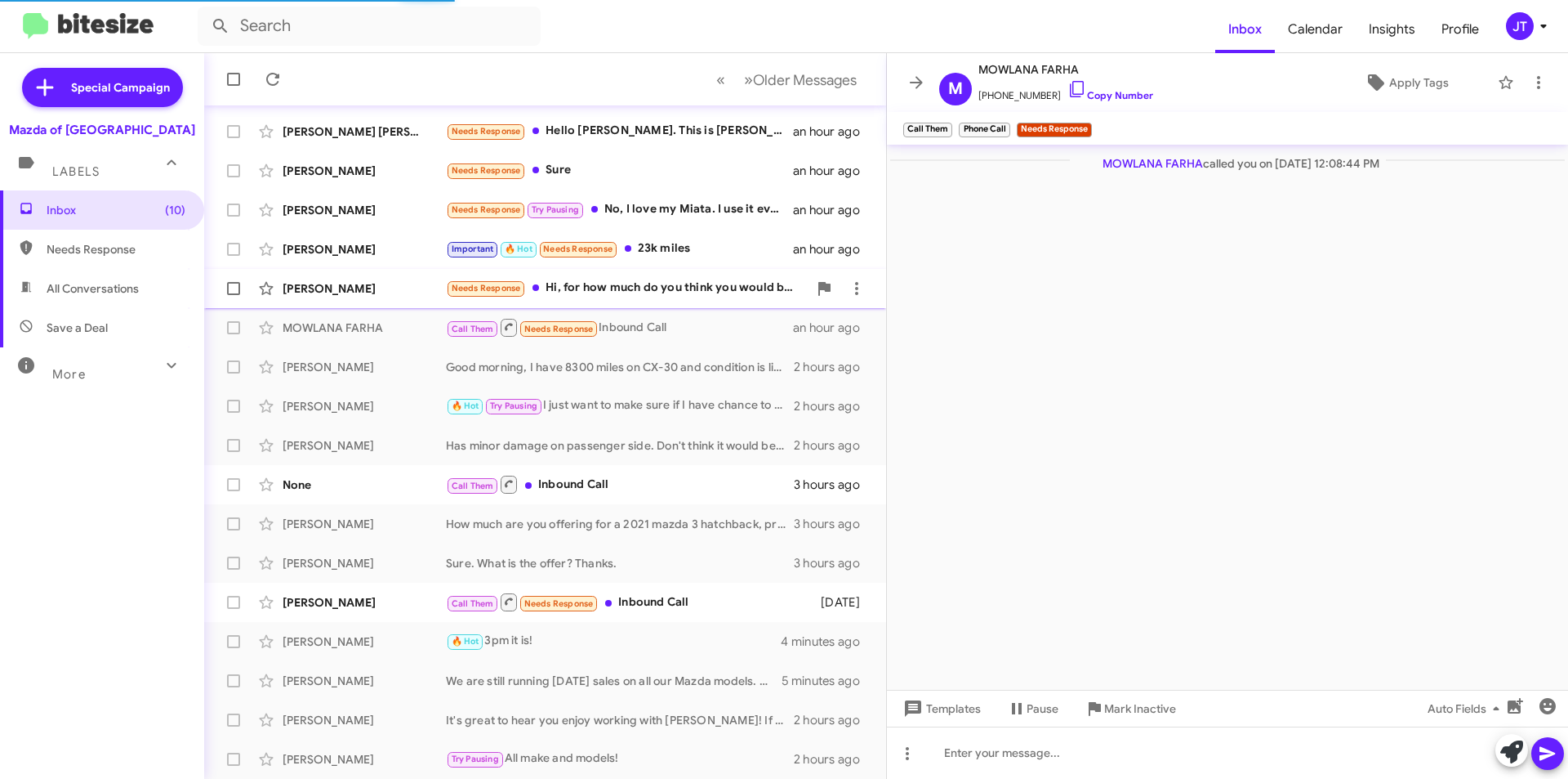
click at [661, 294] on div "Needs Response Hi, for how much do you think you would be offering" at bounding box center [627, 288] width 362 height 19
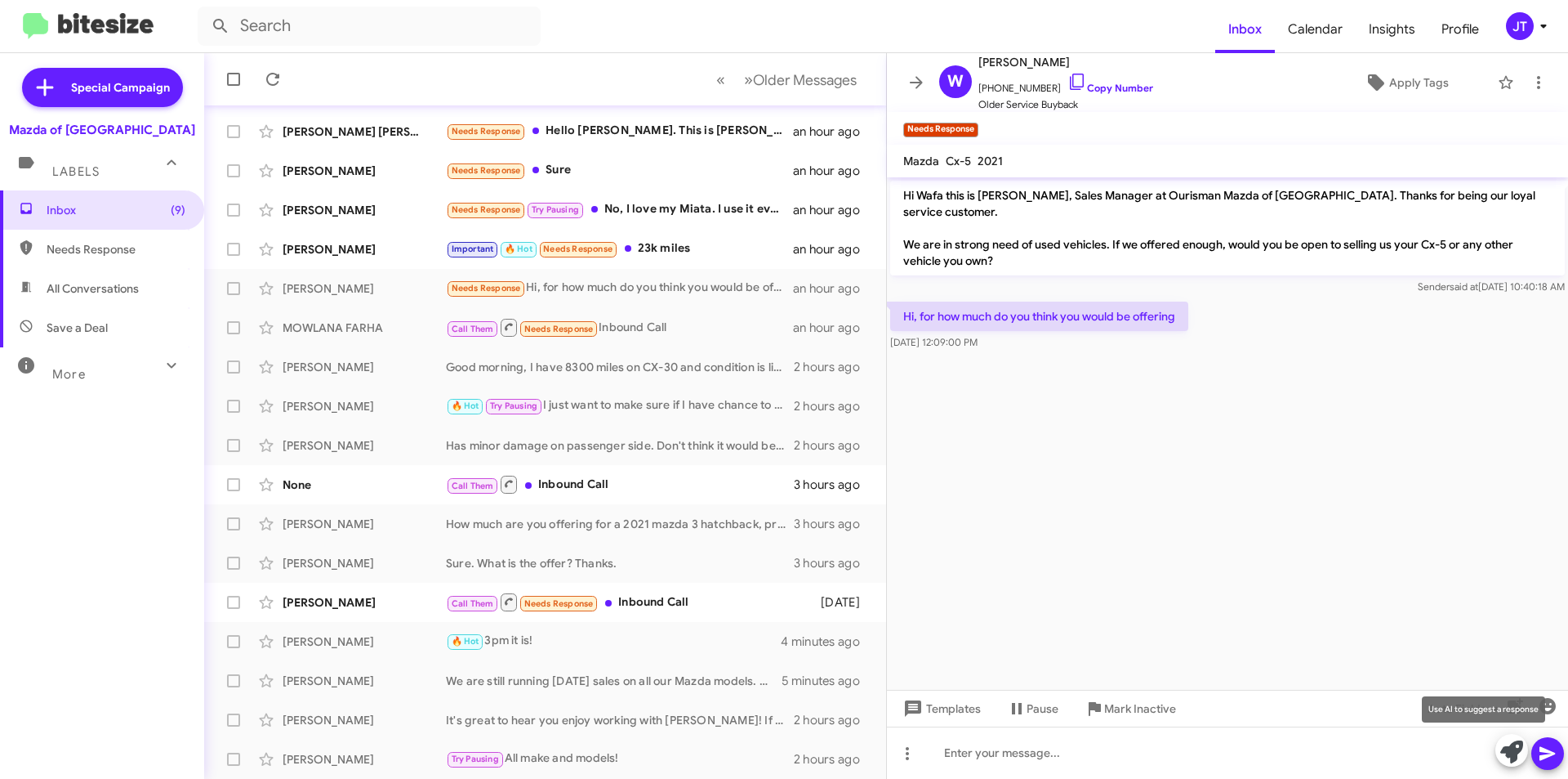
click at [1504, 750] on icon at bounding box center [1511, 751] width 23 height 23
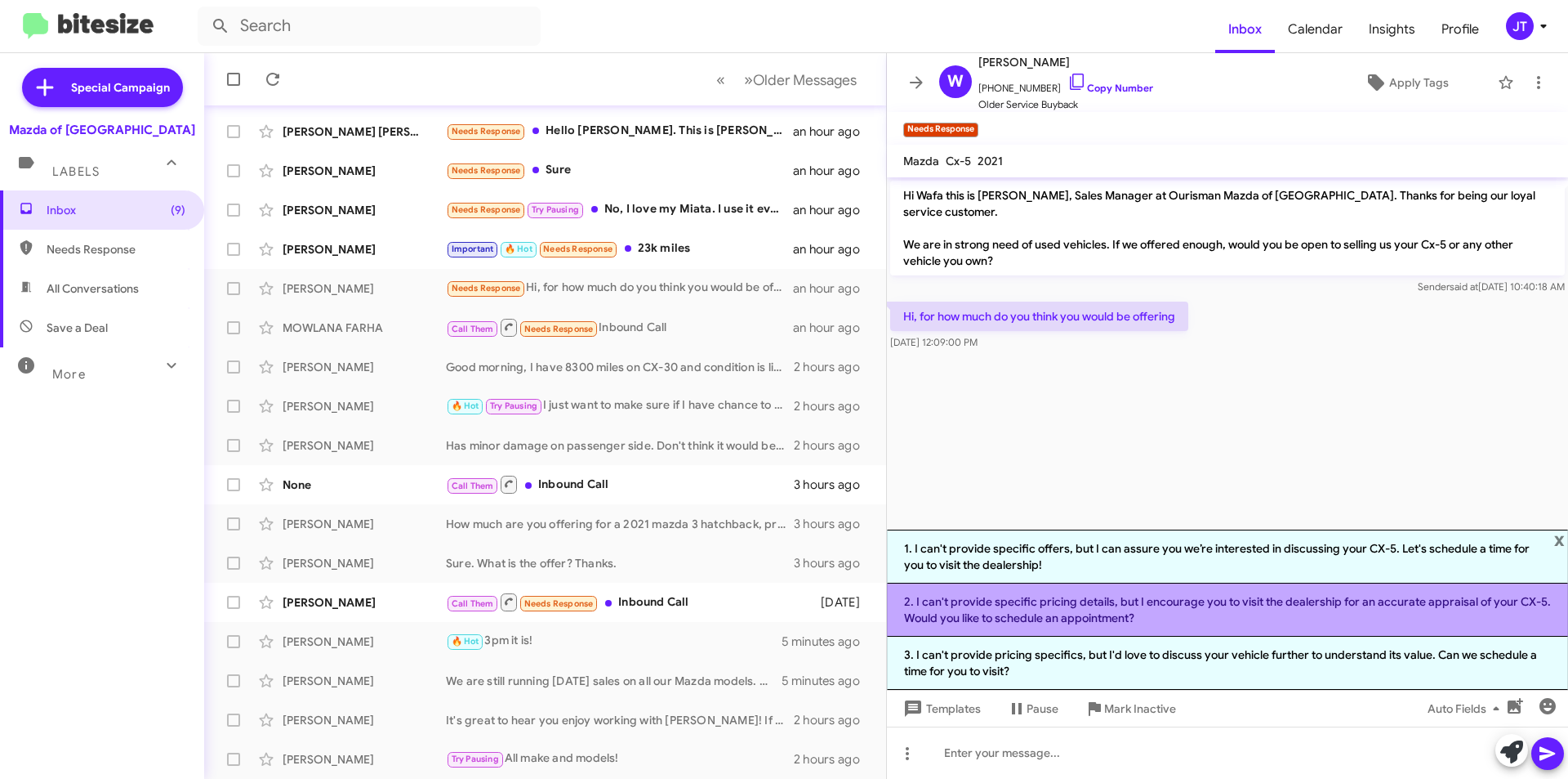
click at [1149, 620] on li "2. I can't provide specific pricing details, but I encourage you to visit the d…" at bounding box center [1228, 610] width 681 height 53
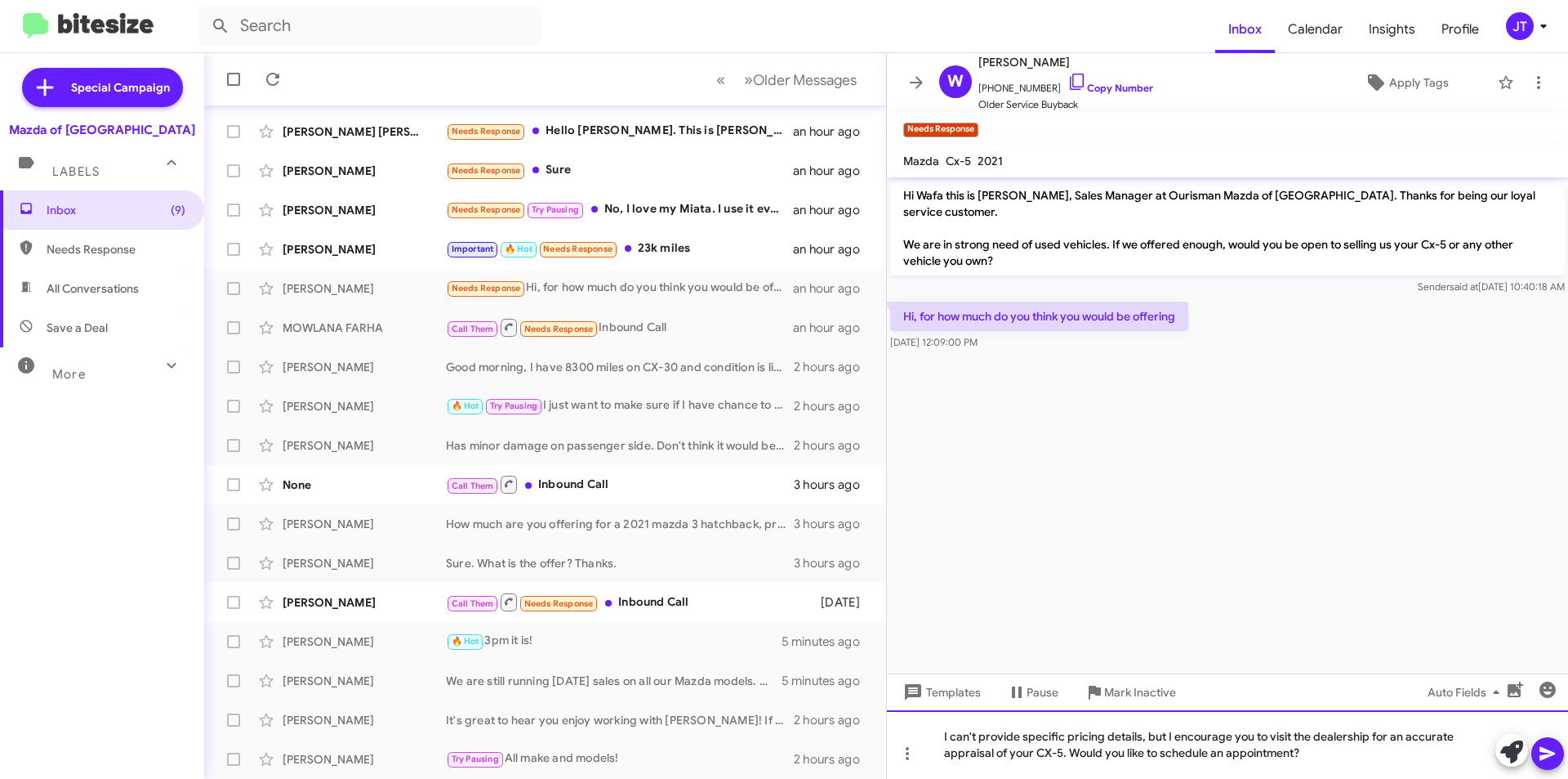
click at [1321, 756] on div "I can't provide specific pricing details, but I encourage you to visit the deal…" at bounding box center [1228, 745] width 681 height 69
click at [1548, 752] on icon at bounding box center [1547, 754] width 15 height 14
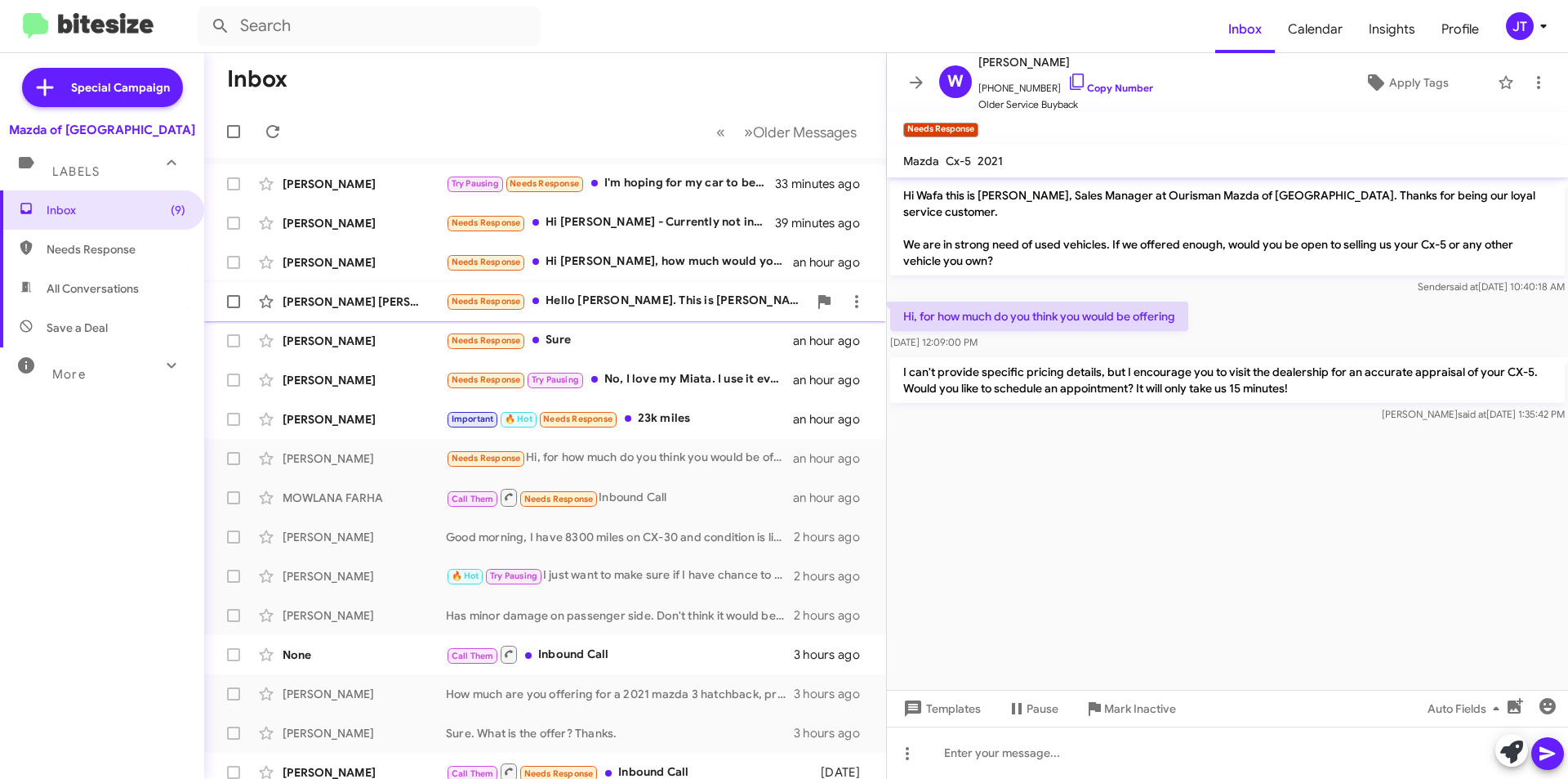
click at [681, 307] on div "Needs Response Hello Jamisha. This is Marcelo, Leslie's husban. Thank you for y…" at bounding box center [627, 301] width 362 height 19
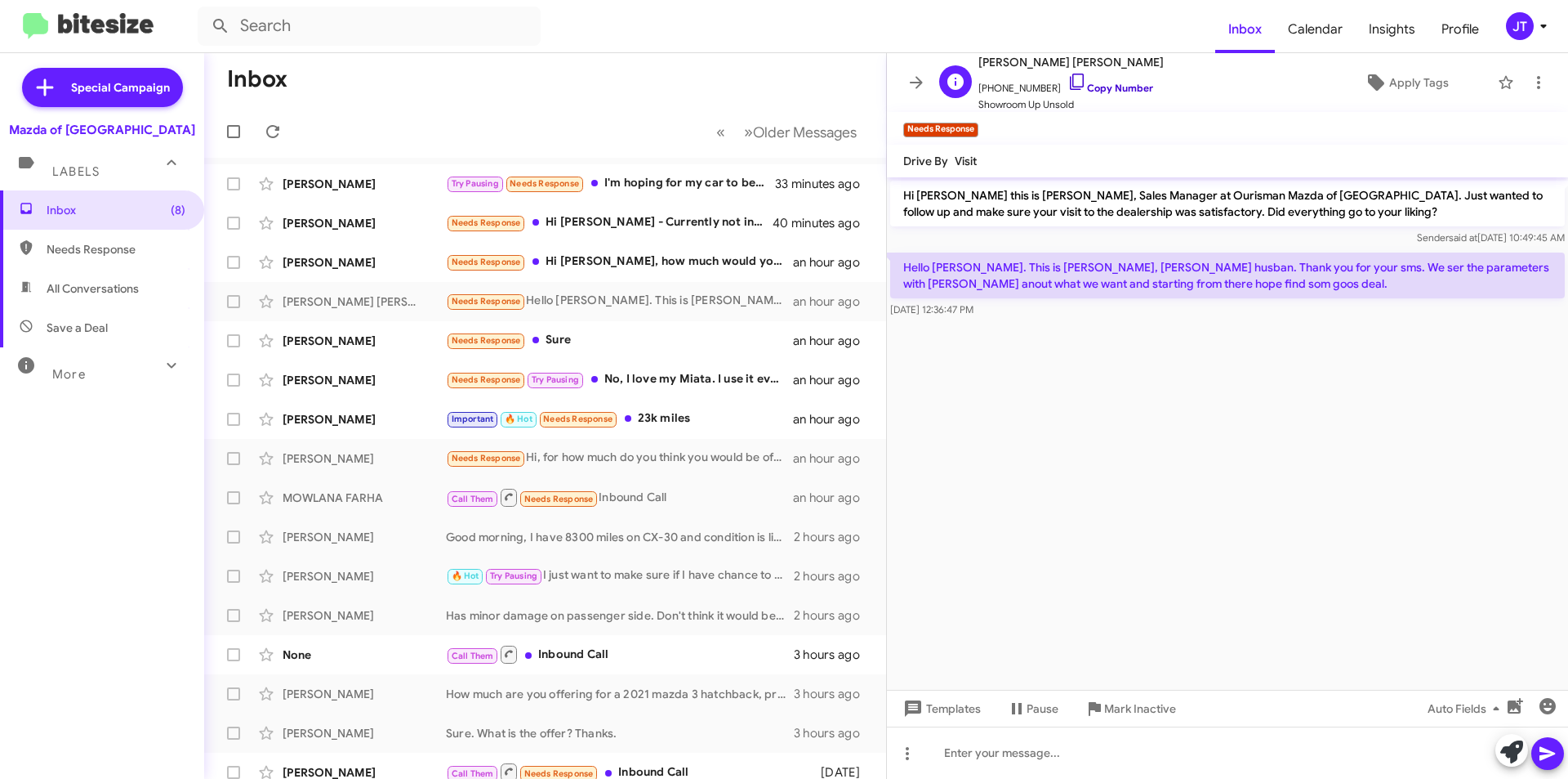
click at [1118, 83] on link "Copy Number" at bounding box center [1110, 88] width 86 height 13
click at [1518, 770] on div at bounding box center [1228, 753] width 681 height 53
click at [1508, 758] on icon at bounding box center [1511, 751] width 23 height 23
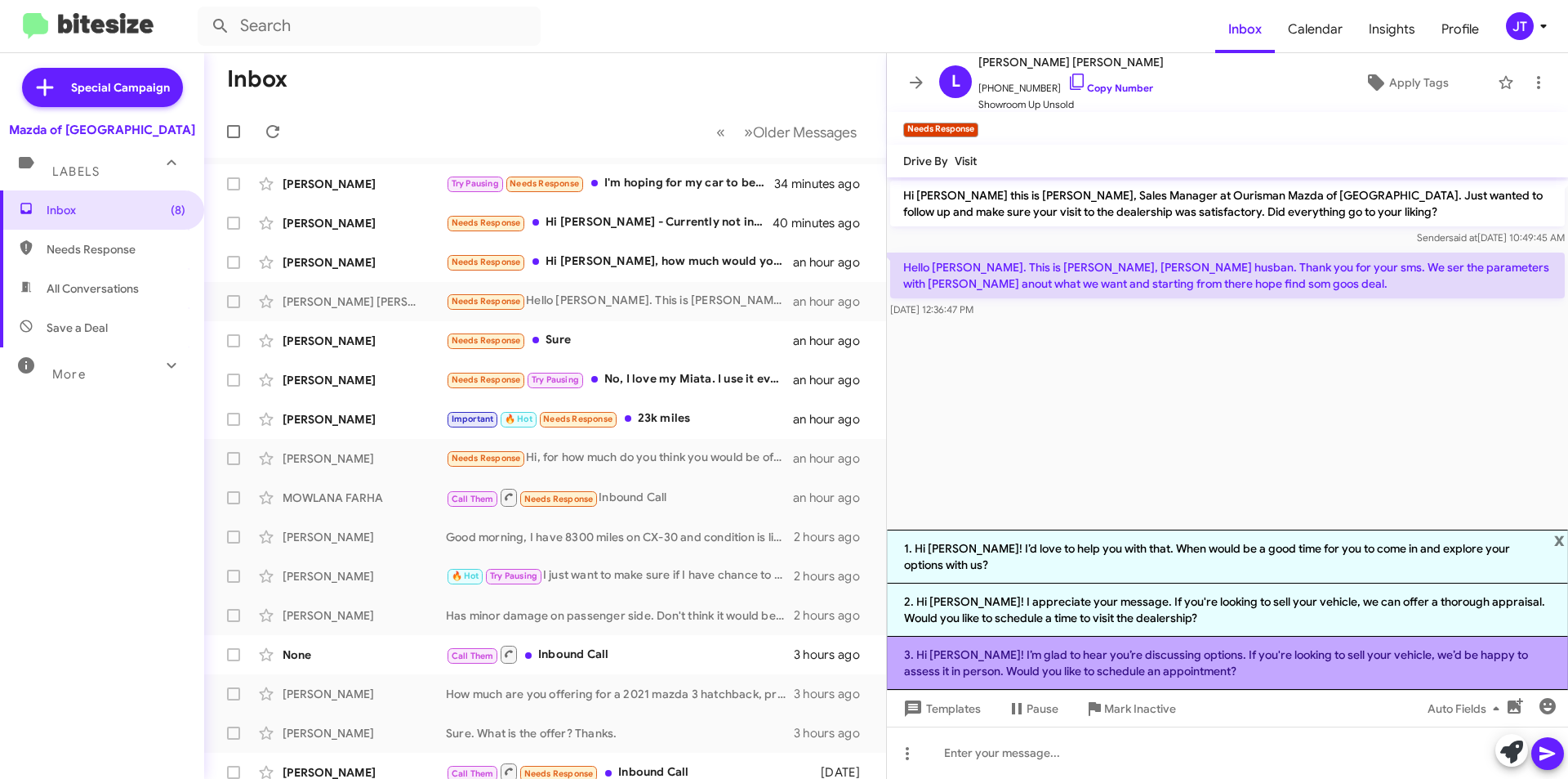
click at [1218, 660] on li "3. Hi Marcelo! I’m glad to hear you’re discussing options. If you're looking to…" at bounding box center [1228, 663] width 681 height 53
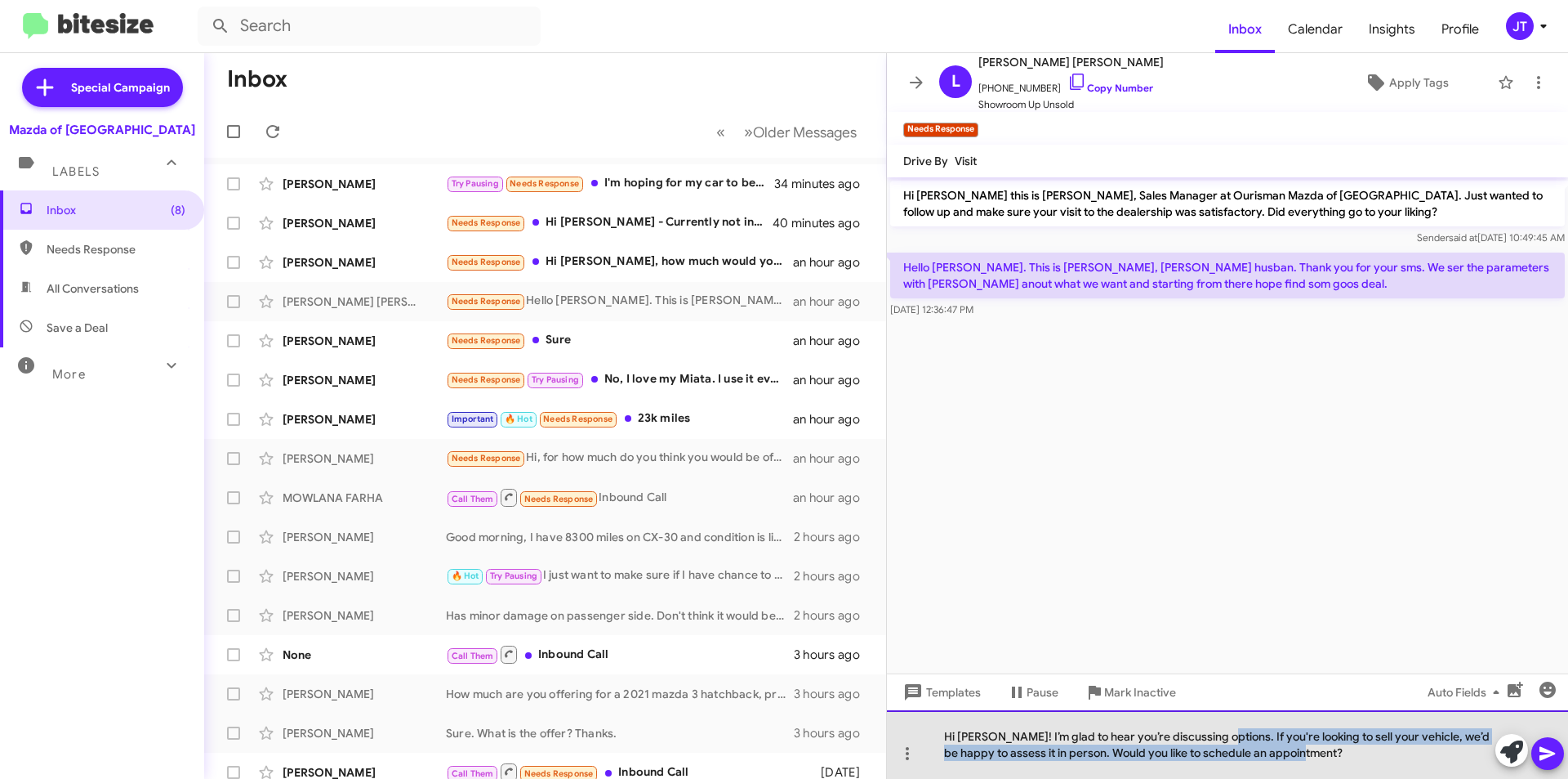
drag, startPoint x: 1223, startPoint y: 737, endPoint x: 1341, endPoint y: 755, distance: 119.4
click at [1341, 755] on div "Hi Marcelo! I’m glad to hear you’re discussing options. If you're looking to se…" at bounding box center [1228, 745] width 681 height 69
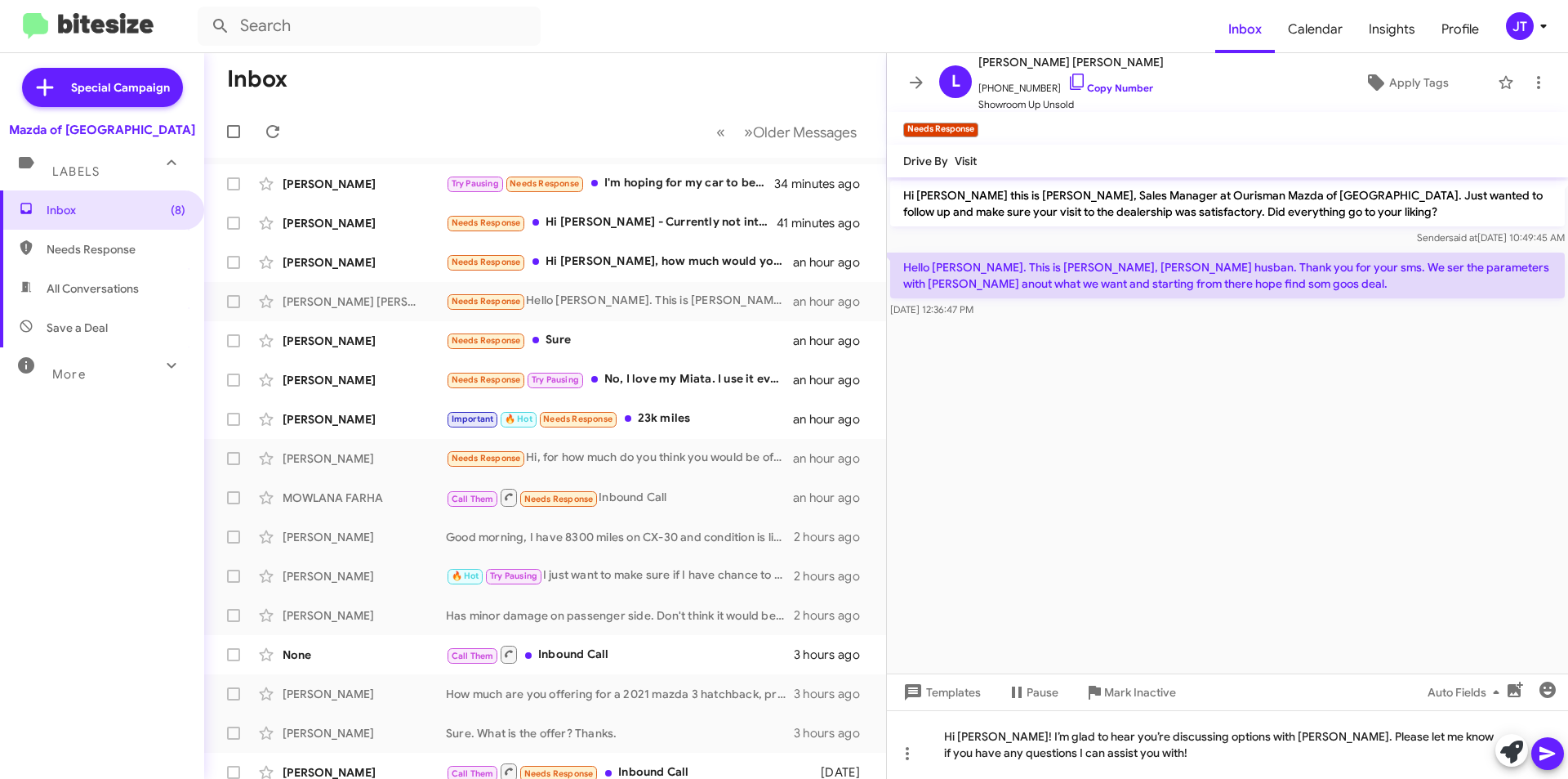
click at [1544, 745] on mat-tooltip-component "Insert emoji (Ctrl+Shift+2)" at bounding box center [1489, 731] width 132 height 49
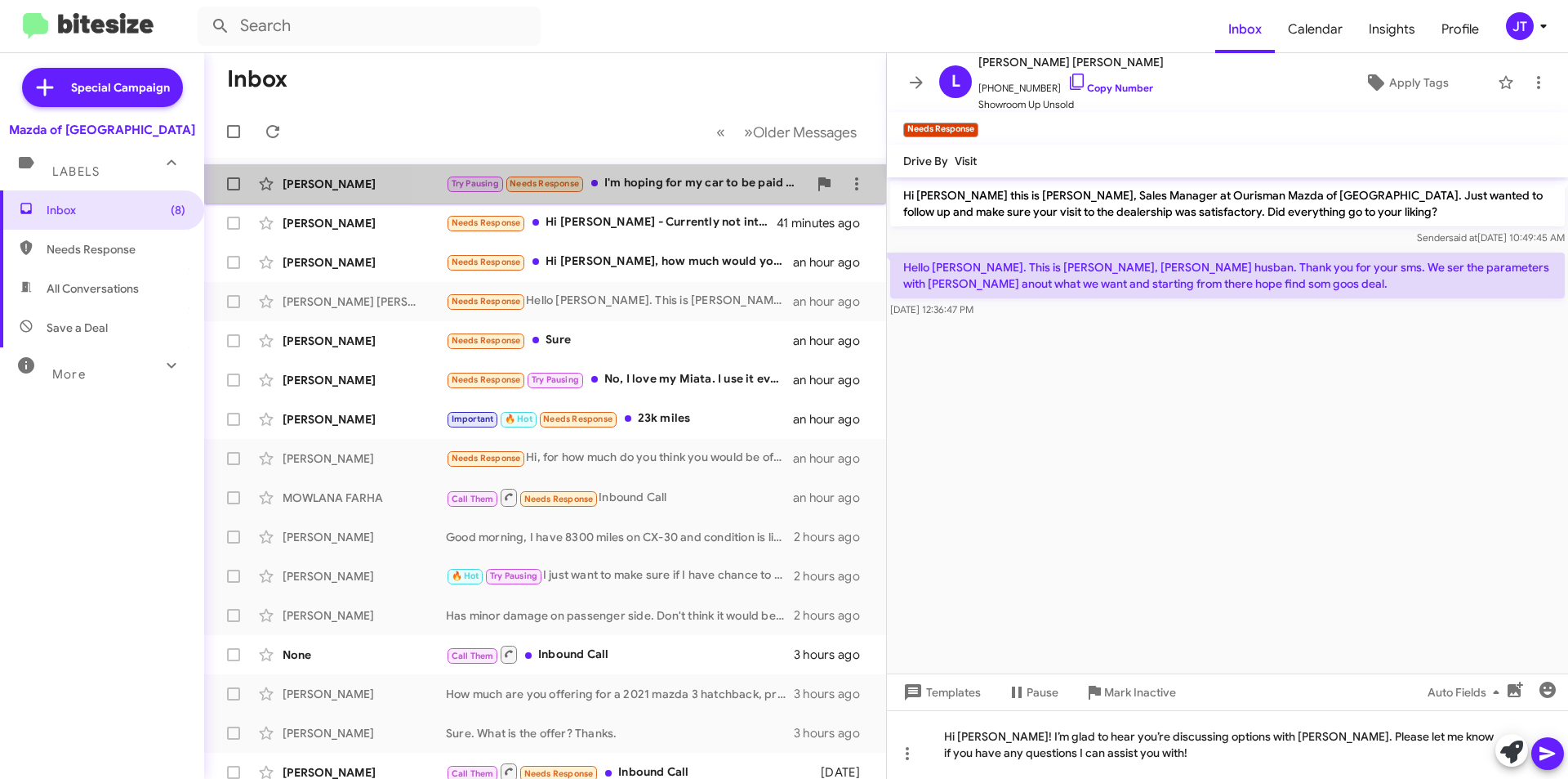
click at [702, 189] on div "Try Pausing Needs Response I'm hoping for my car to be paid off next year so I …" at bounding box center [627, 183] width 362 height 19
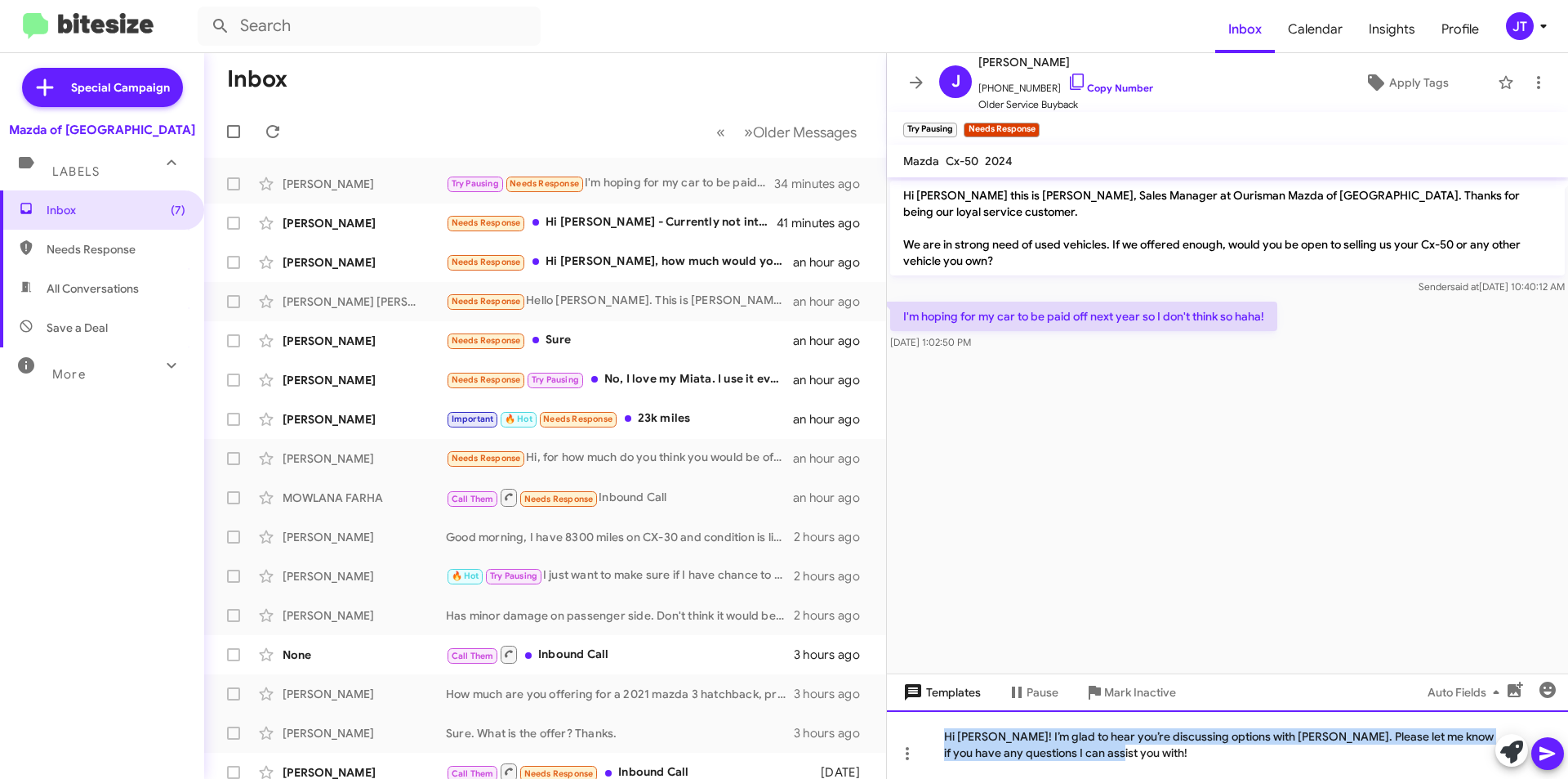
drag, startPoint x: 1123, startPoint y: 762, endPoint x: 890, endPoint y: 707, distance: 239.4
click at [890, 707] on div "Hi Jennica this is Jamisha Coachman, Sales Manager at Ourisman Mazda of Rockvil…" at bounding box center [1228, 478] width 681 height 601
copy div "Hi Marcelo! I’m glad to hear you’re discussing options with Roger. Please let m…"
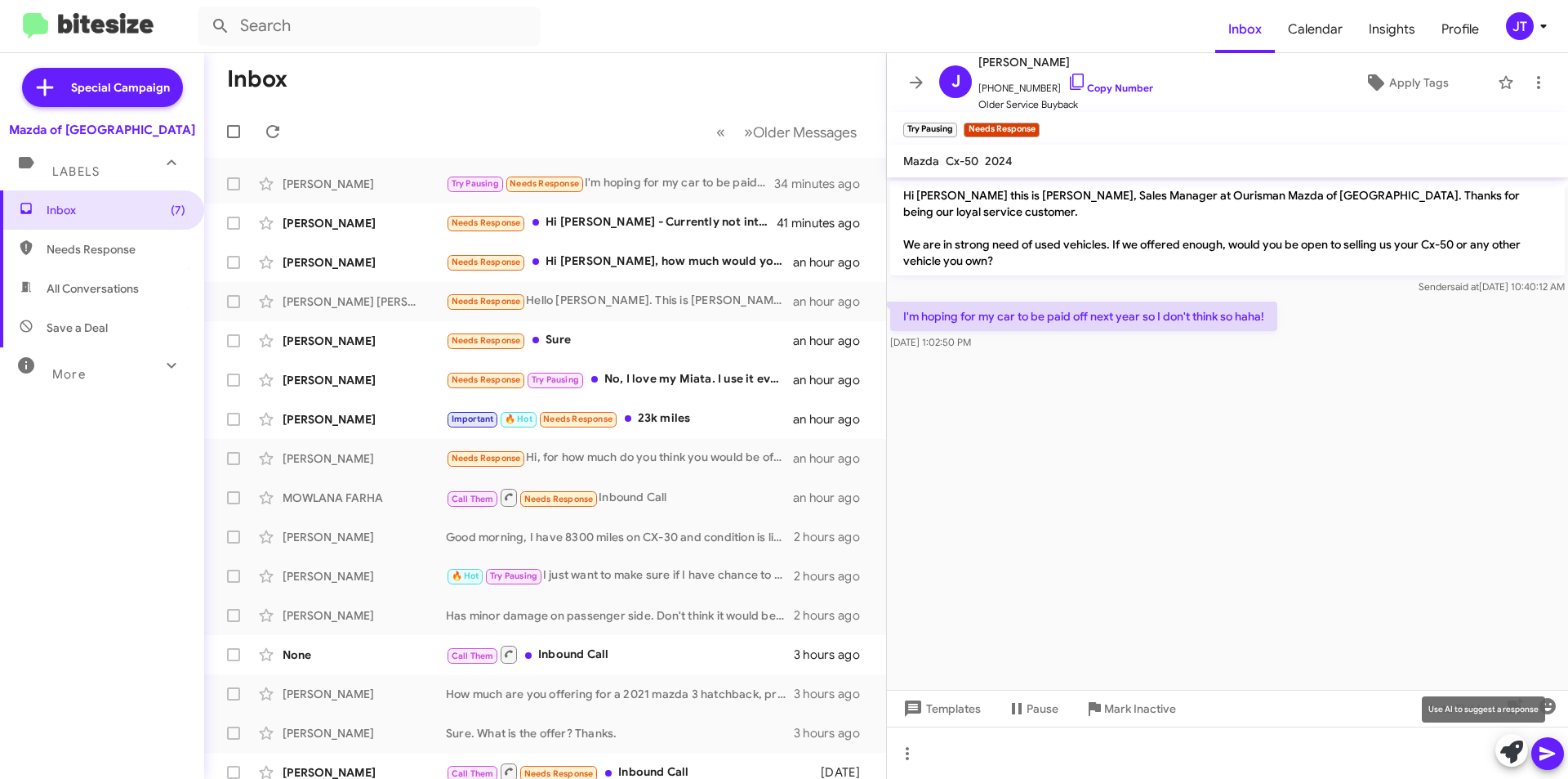
click at [1514, 754] on icon at bounding box center [1511, 751] width 23 height 23
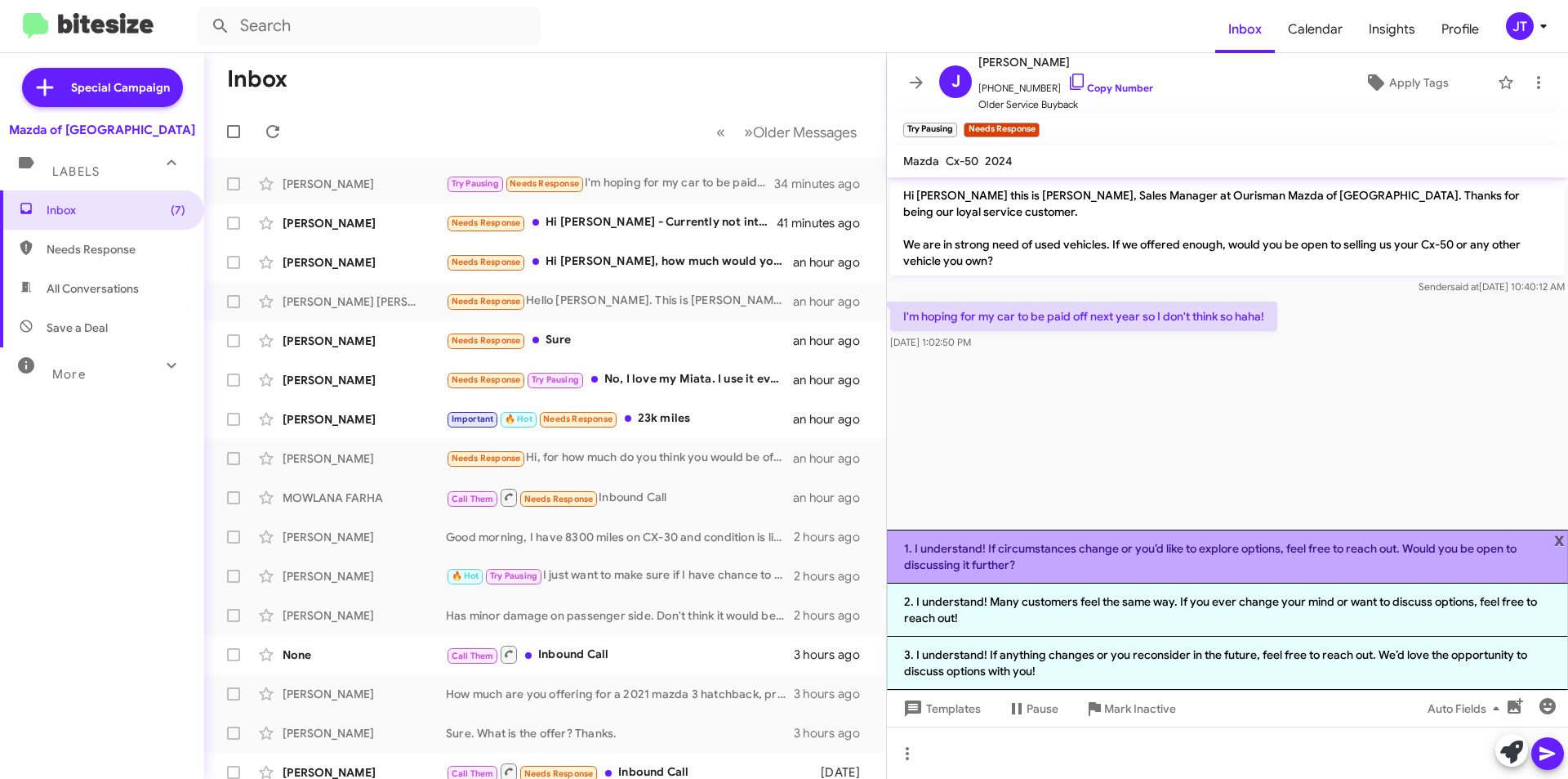
click at [1252, 551] on li "1. I understand! If circumstances change or you’d like to explore options, feel…" at bounding box center [1228, 557] width 681 height 54
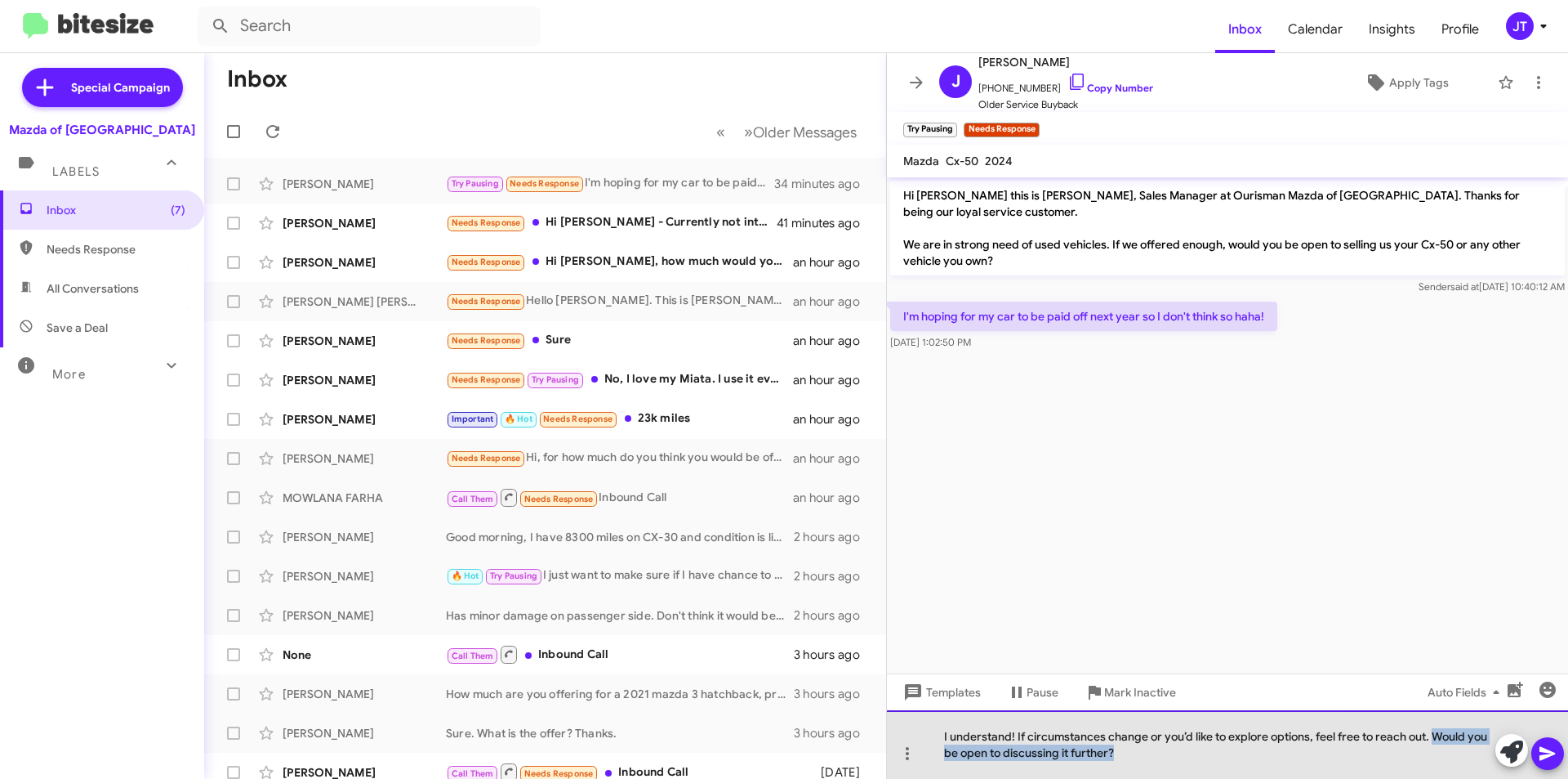
drag, startPoint x: 1092, startPoint y: 758, endPoint x: 1432, endPoint y: 726, distance: 341.5
click at [1432, 726] on div "I understand! If circumstances change or you’d like to explore options, feel fr…" at bounding box center [1228, 745] width 681 height 69
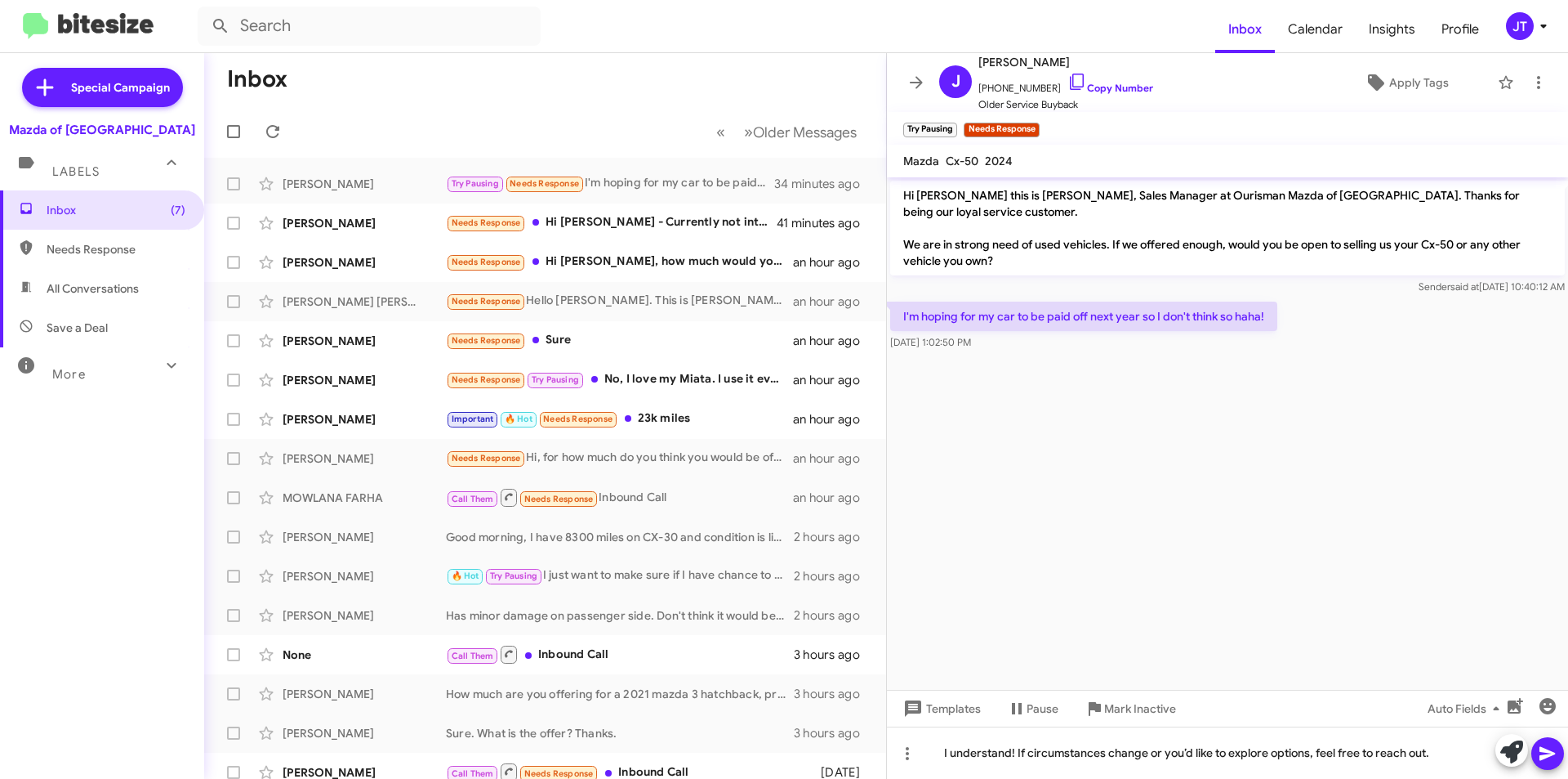
click at [1548, 750] on icon at bounding box center [1547, 754] width 15 height 14
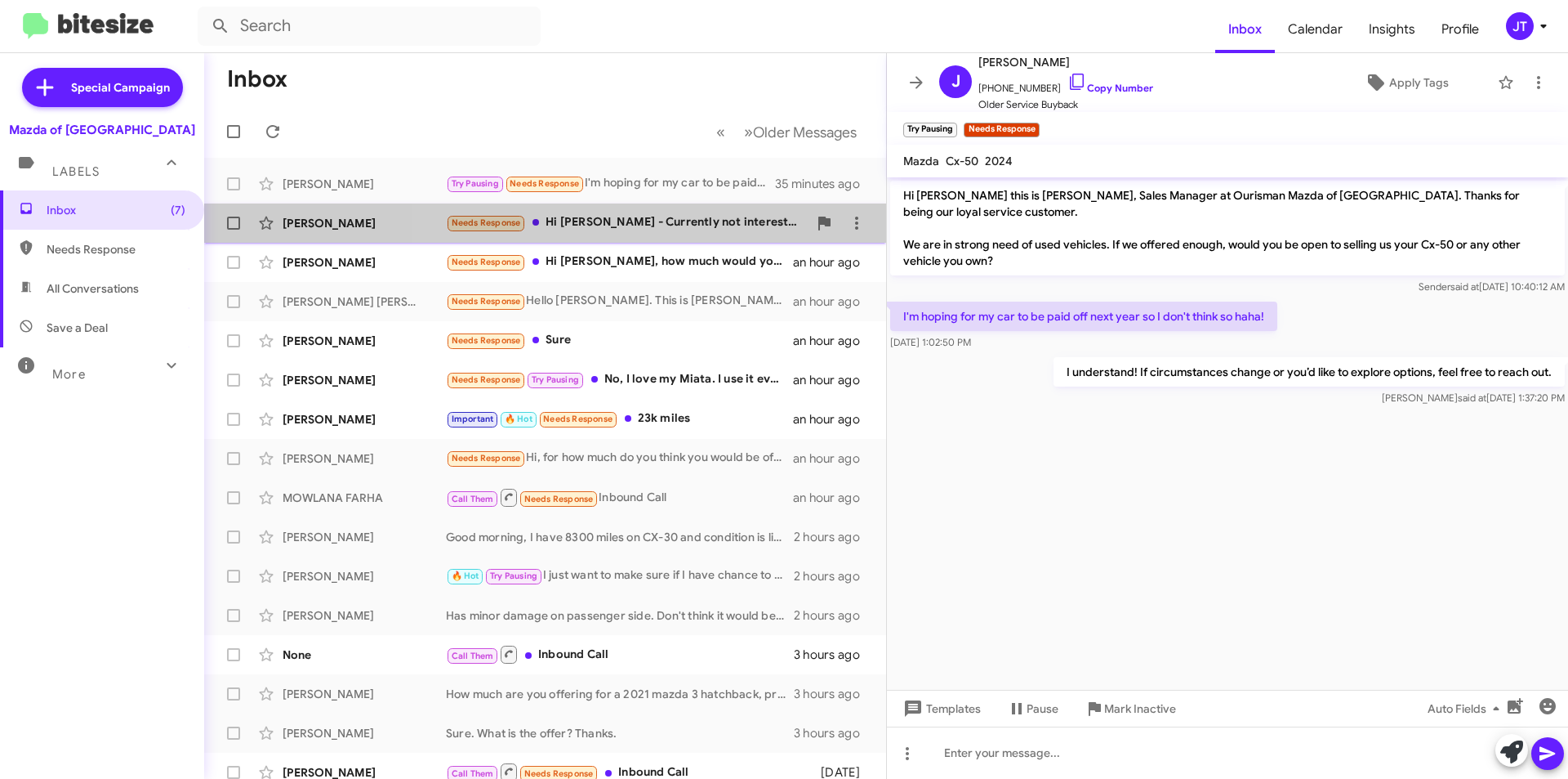
click at [665, 222] on div "Needs Response Hi Jamisha - Currently not interested in selling. Thanks for the…" at bounding box center [627, 222] width 362 height 19
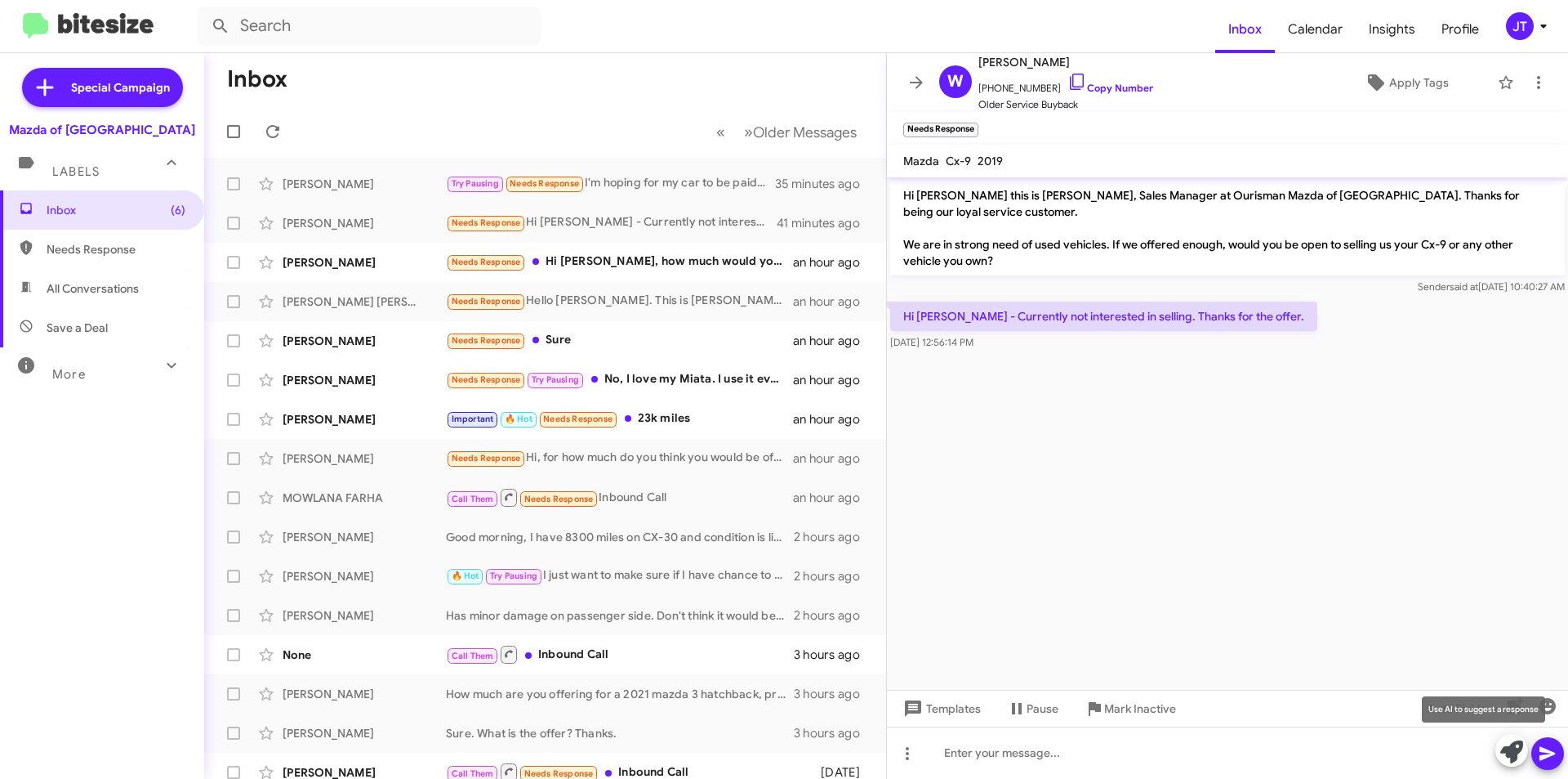
click at [1518, 745] on icon at bounding box center [1511, 751] width 23 height 23
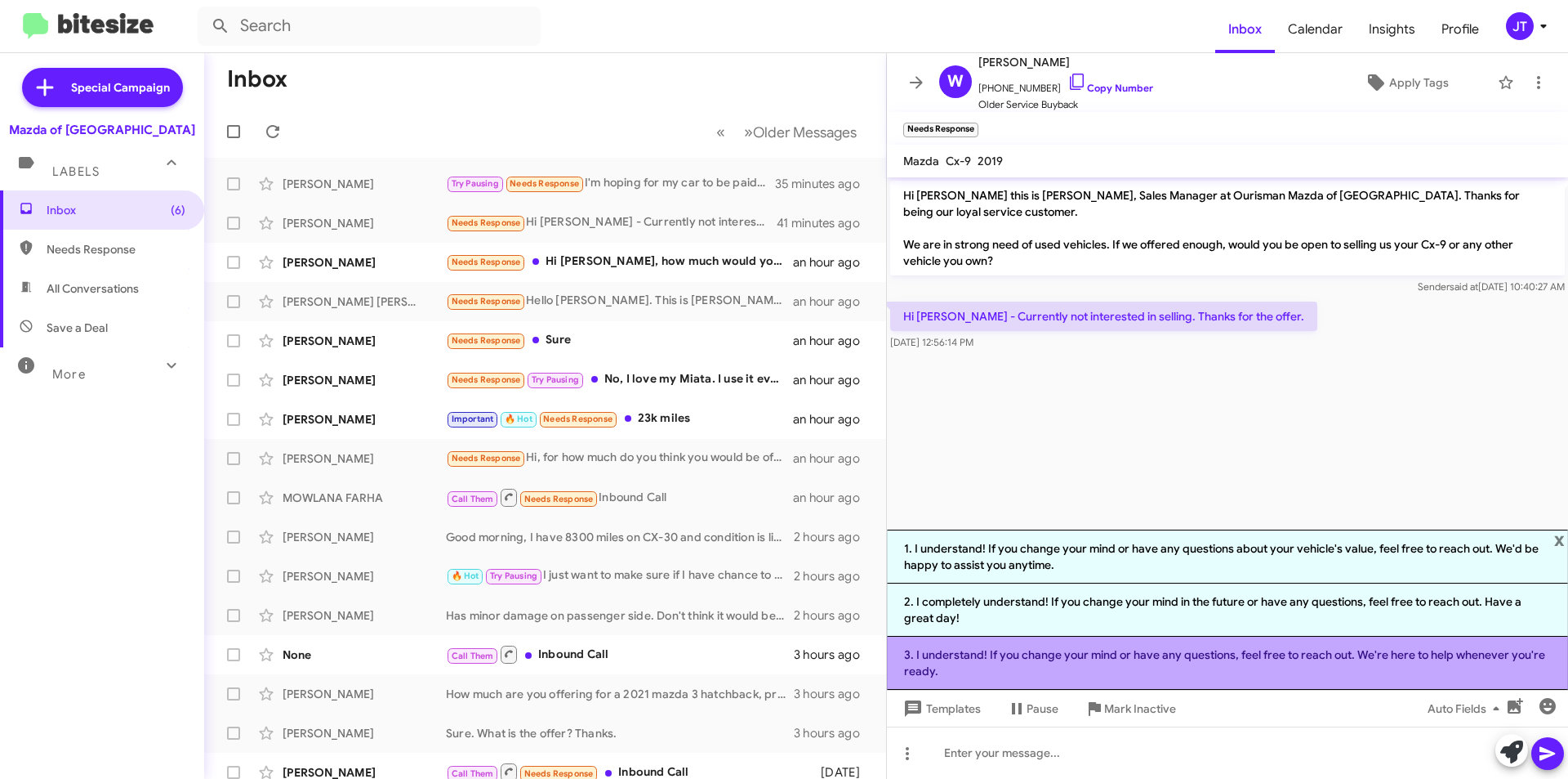
click at [1124, 654] on li "3. I understand! If you change your mind or have any questions, feel free to re…" at bounding box center [1228, 663] width 681 height 53
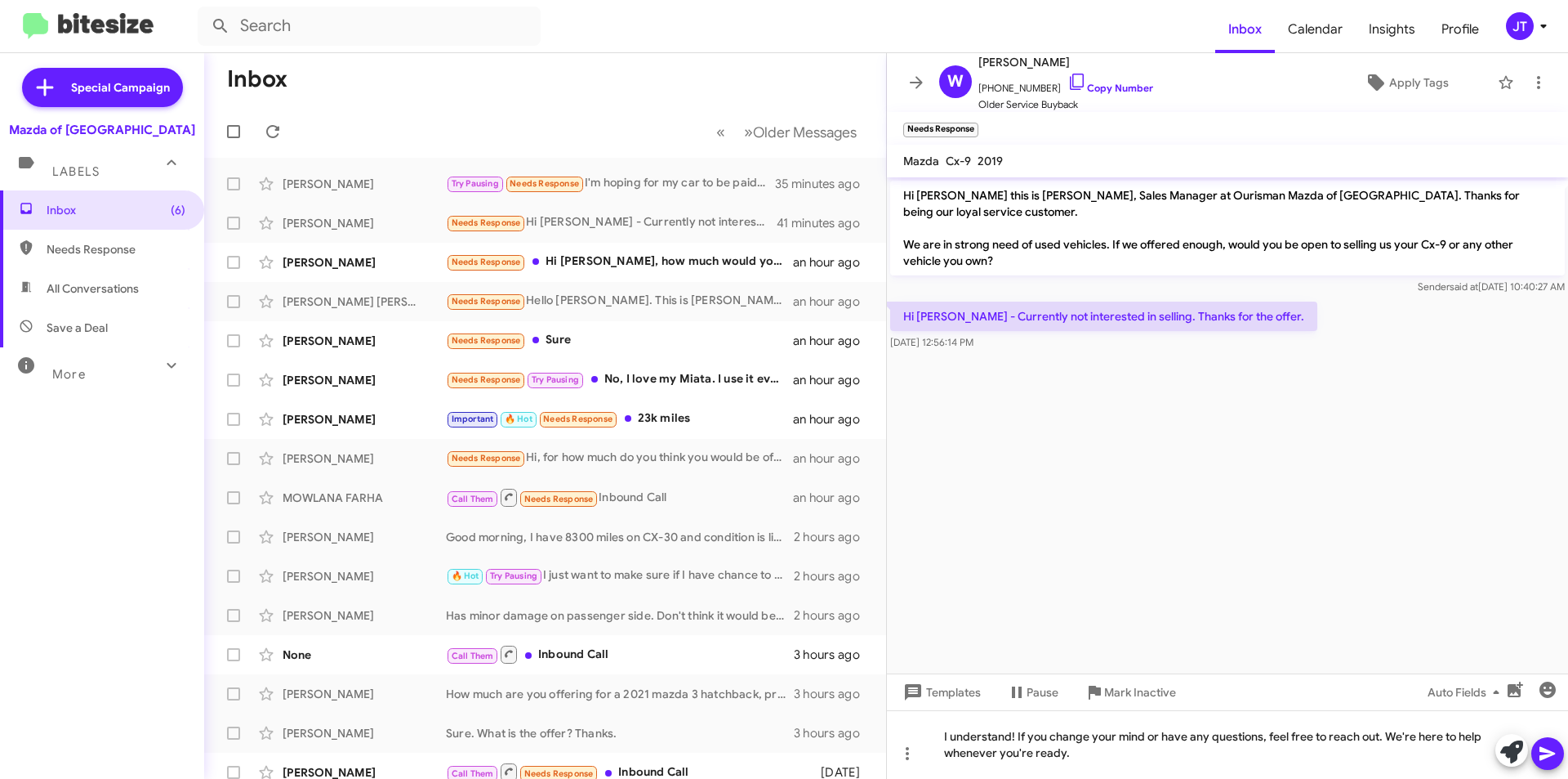
click at [1550, 760] on icon at bounding box center [1548, 754] width 20 height 20
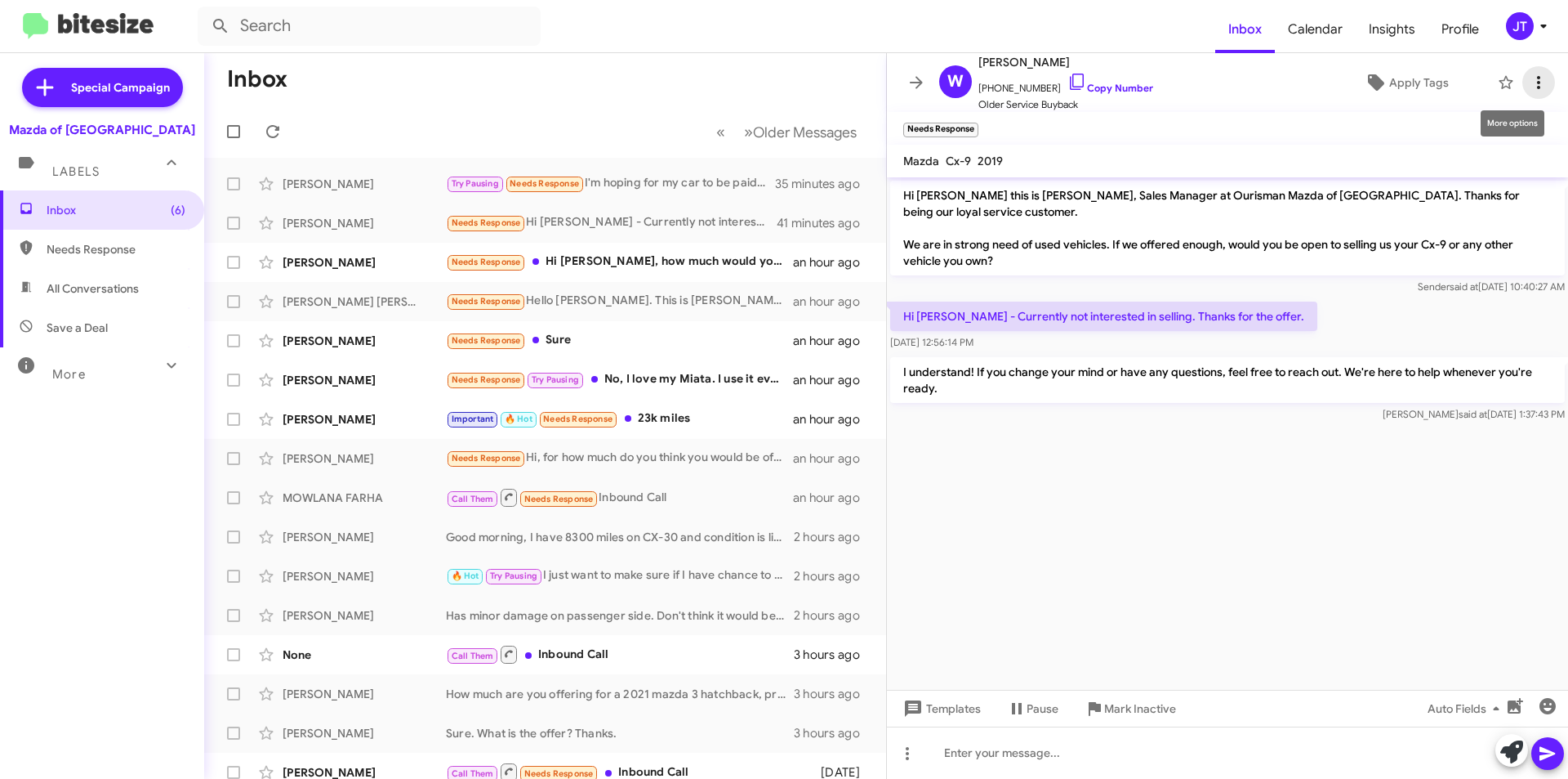
click at [1536, 85] on span at bounding box center [1539, 82] width 33 height 20
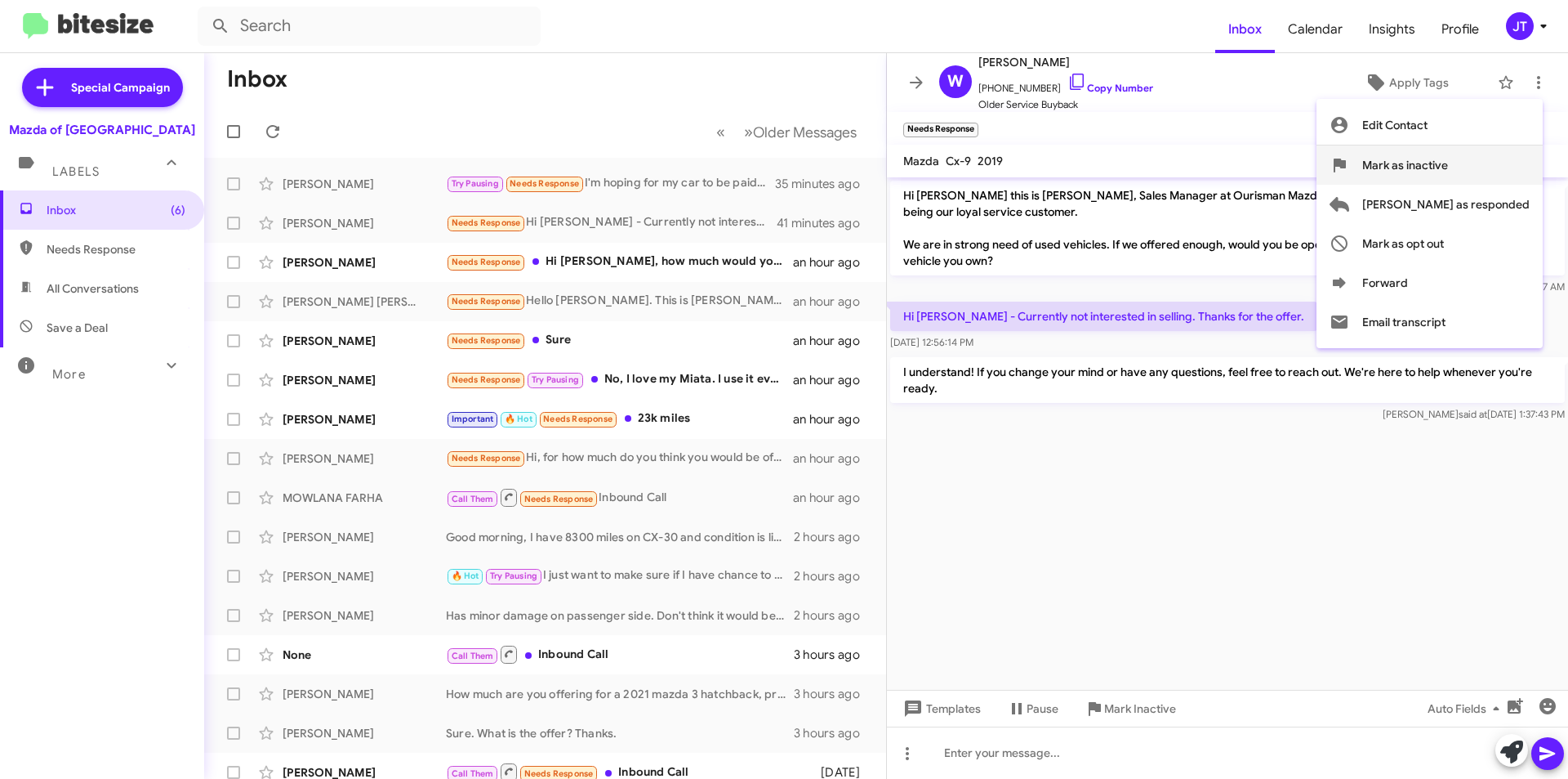
click at [1448, 163] on span "Mark as inactive" at bounding box center [1405, 165] width 86 height 39
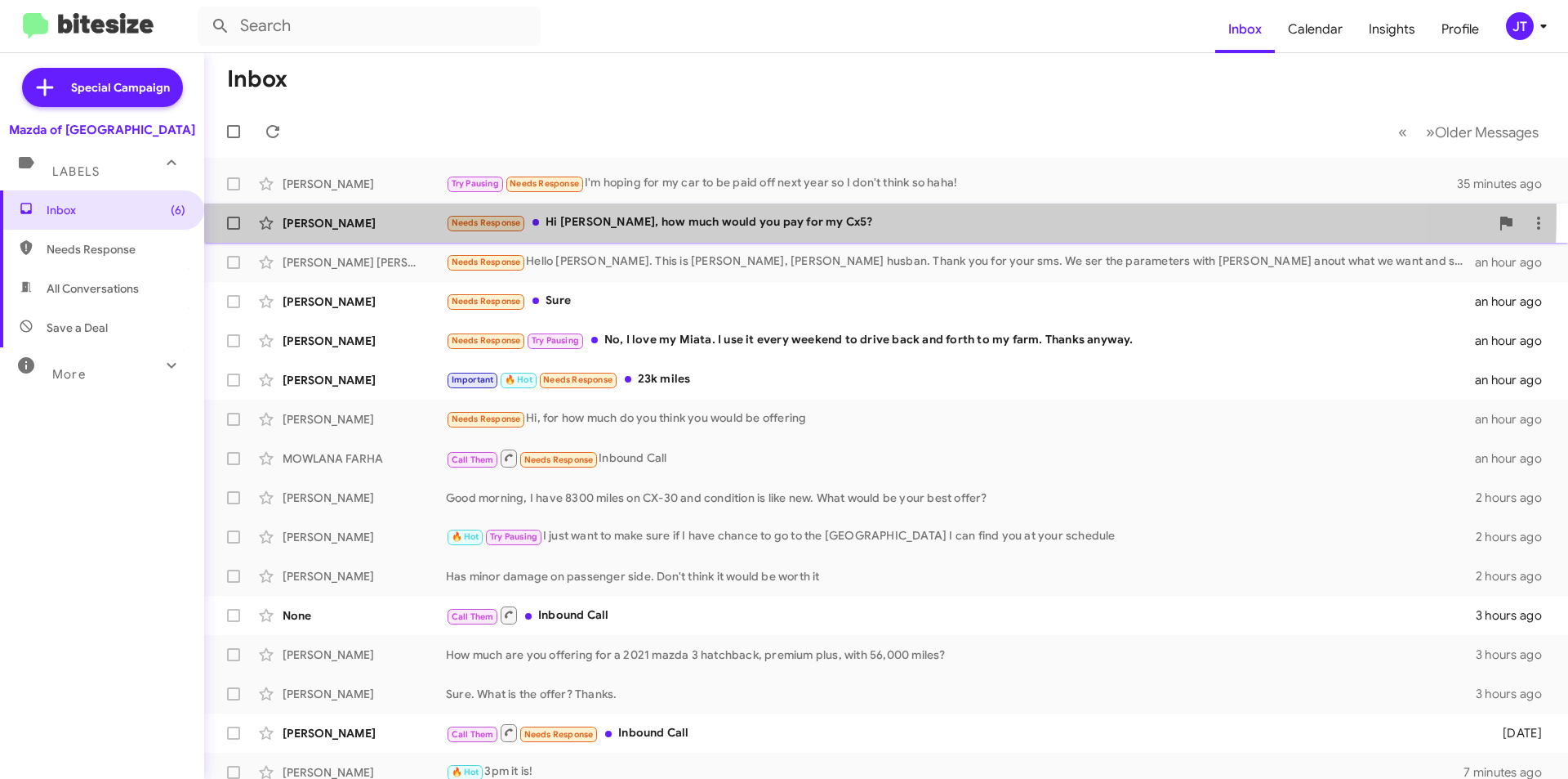
click at [765, 209] on div "Praveen Sonkusre Needs Response Hi Jamisha, how much would you pay for my Cx5? …" at bounding box center [886, 223] width 1338 height 33
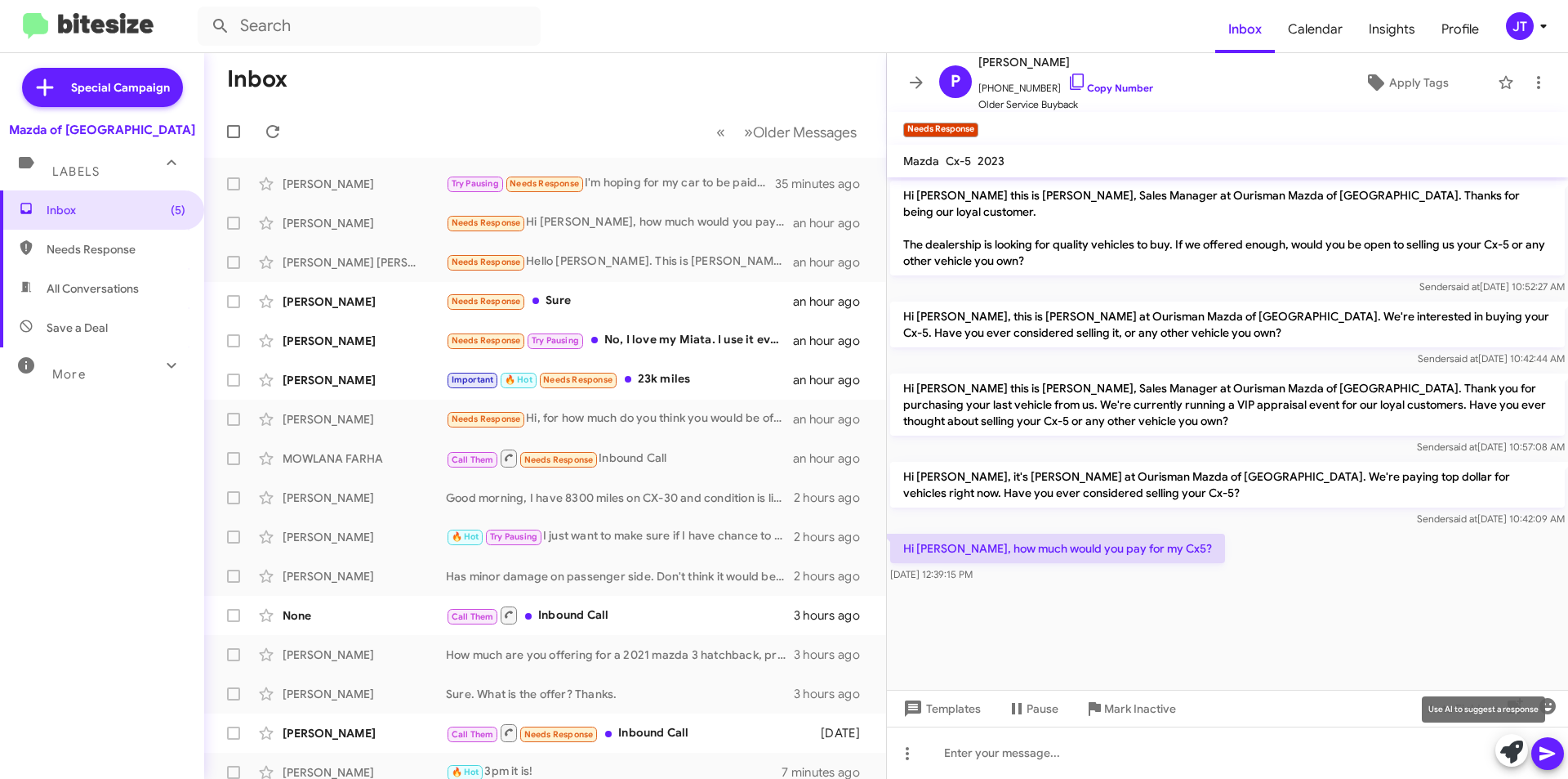
click at [1512, 756] on icon at bounding box center [1511, 751] width 23 height 23
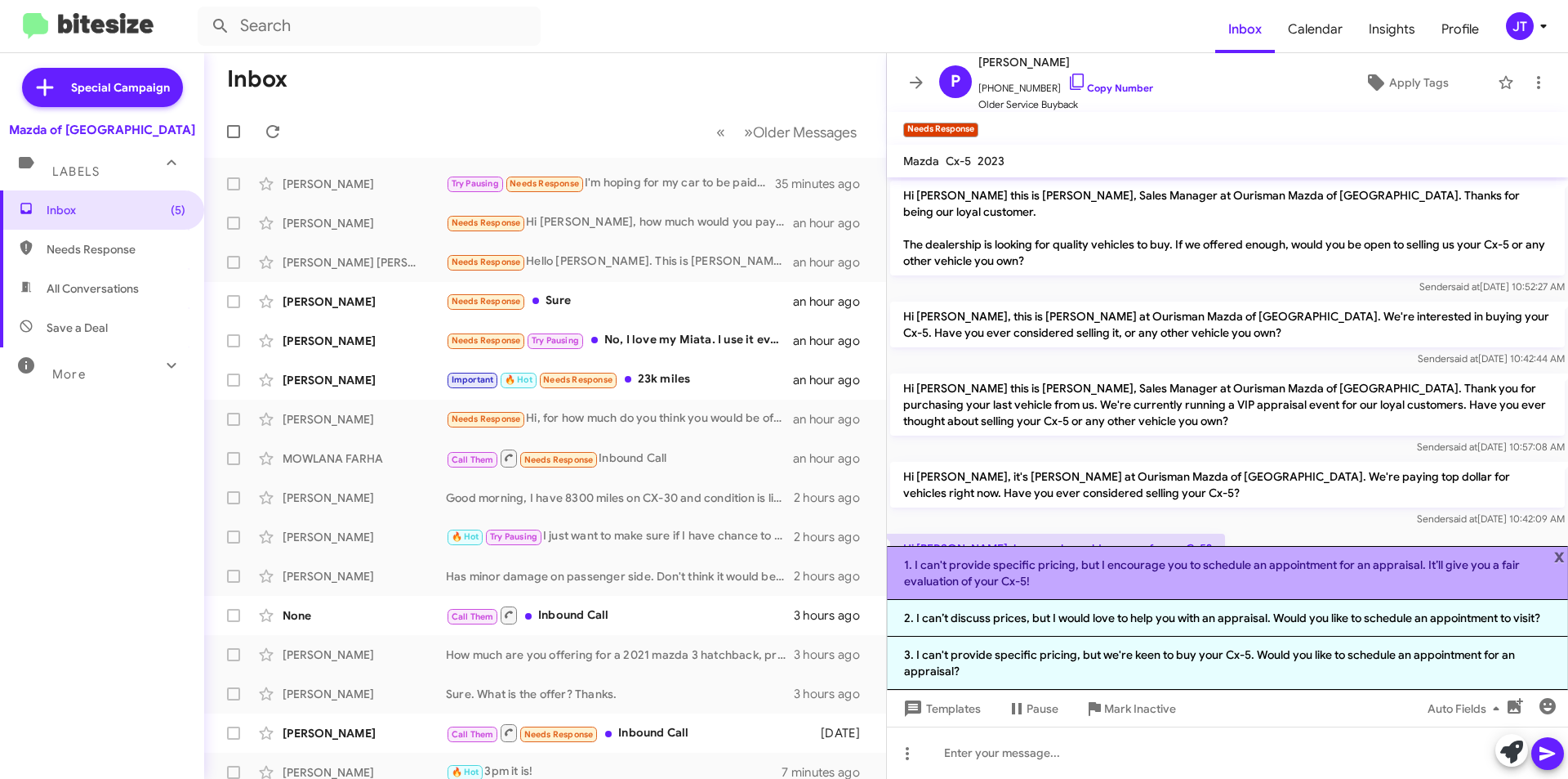
click at [1169, 587] on li "1. I can't provide specific pricing, but I encourage you to schedule an appoint…" at bounding box center [1228, 573] width 681 height 54
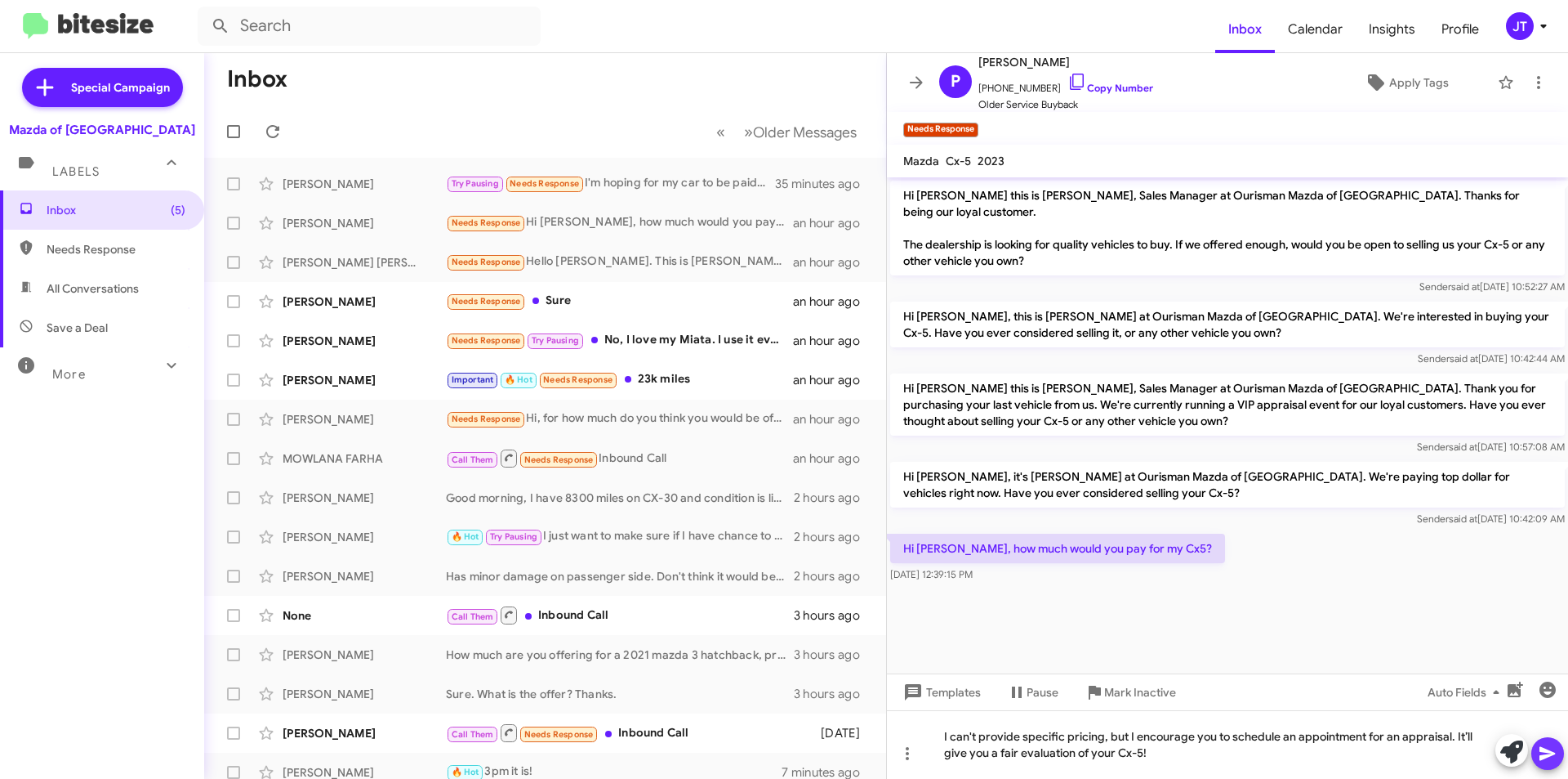
click at [1540, 742] on span at bounding box center [1548, 754] width 20 height 33
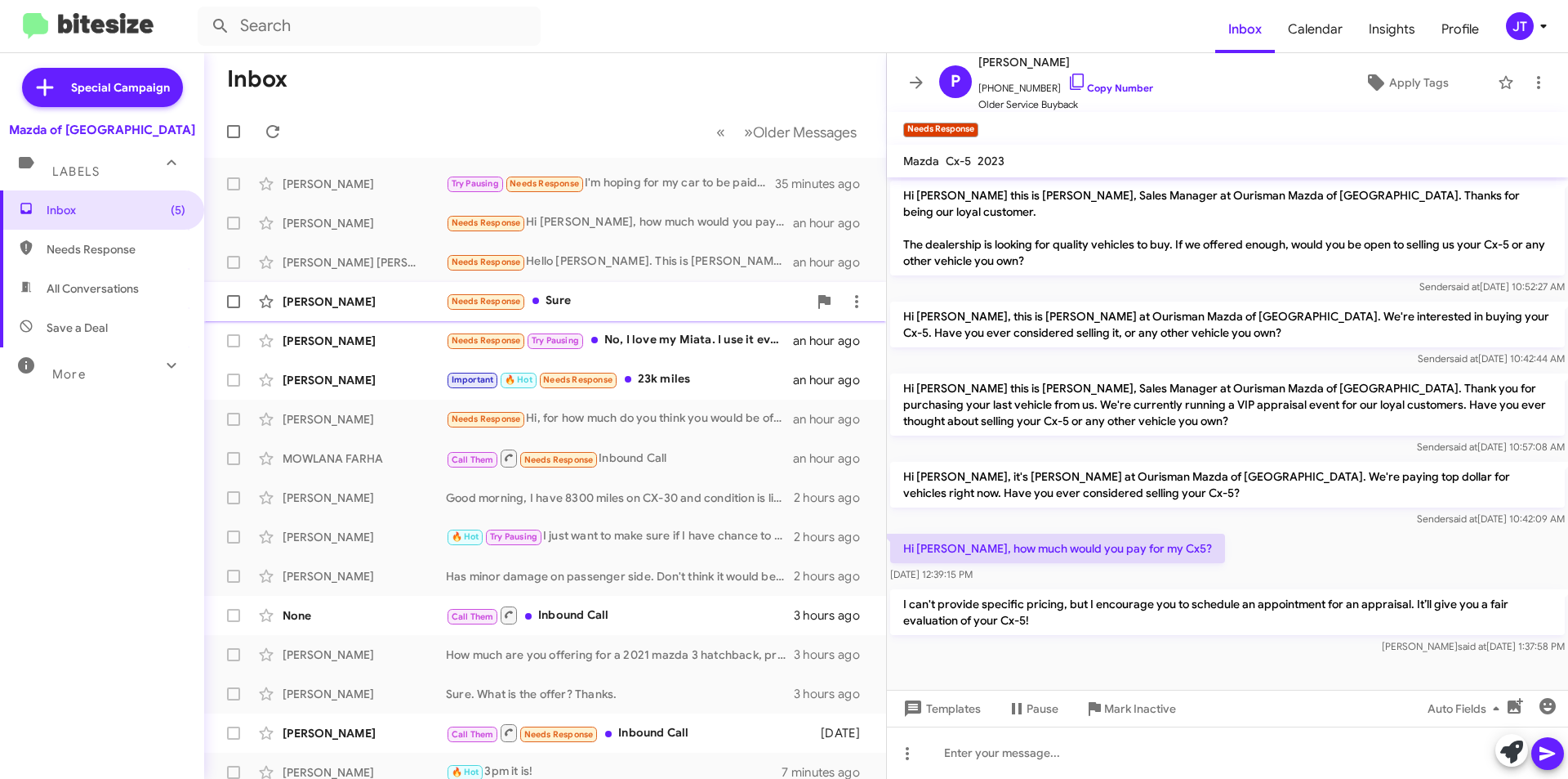
click at [647, 304] on div "Needs Response Sure" at bounding box center [627, 301] width 362 height 19
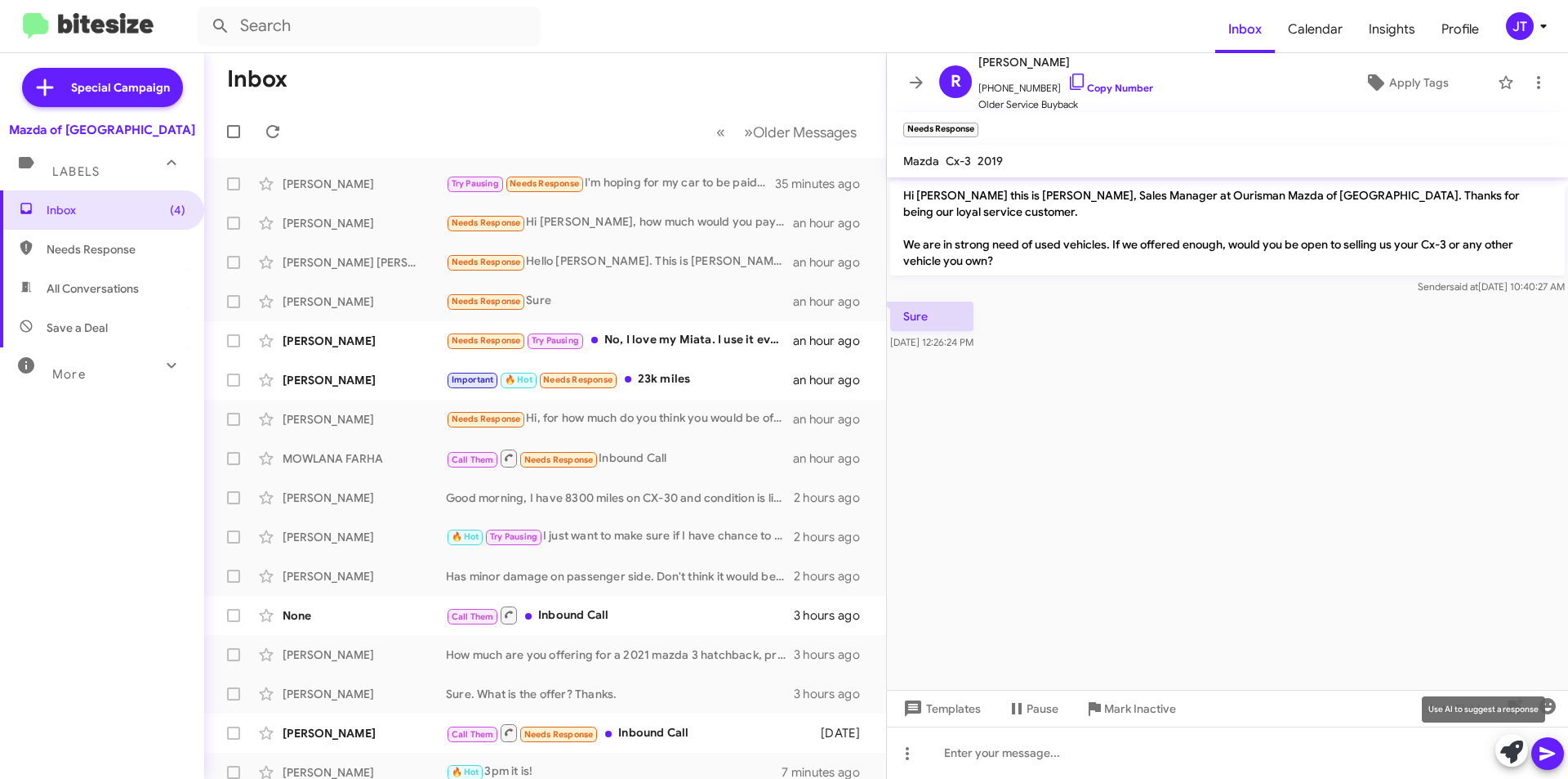
click at [1507, 739] on span at bounding box center [1511, 752] width 23 height 36
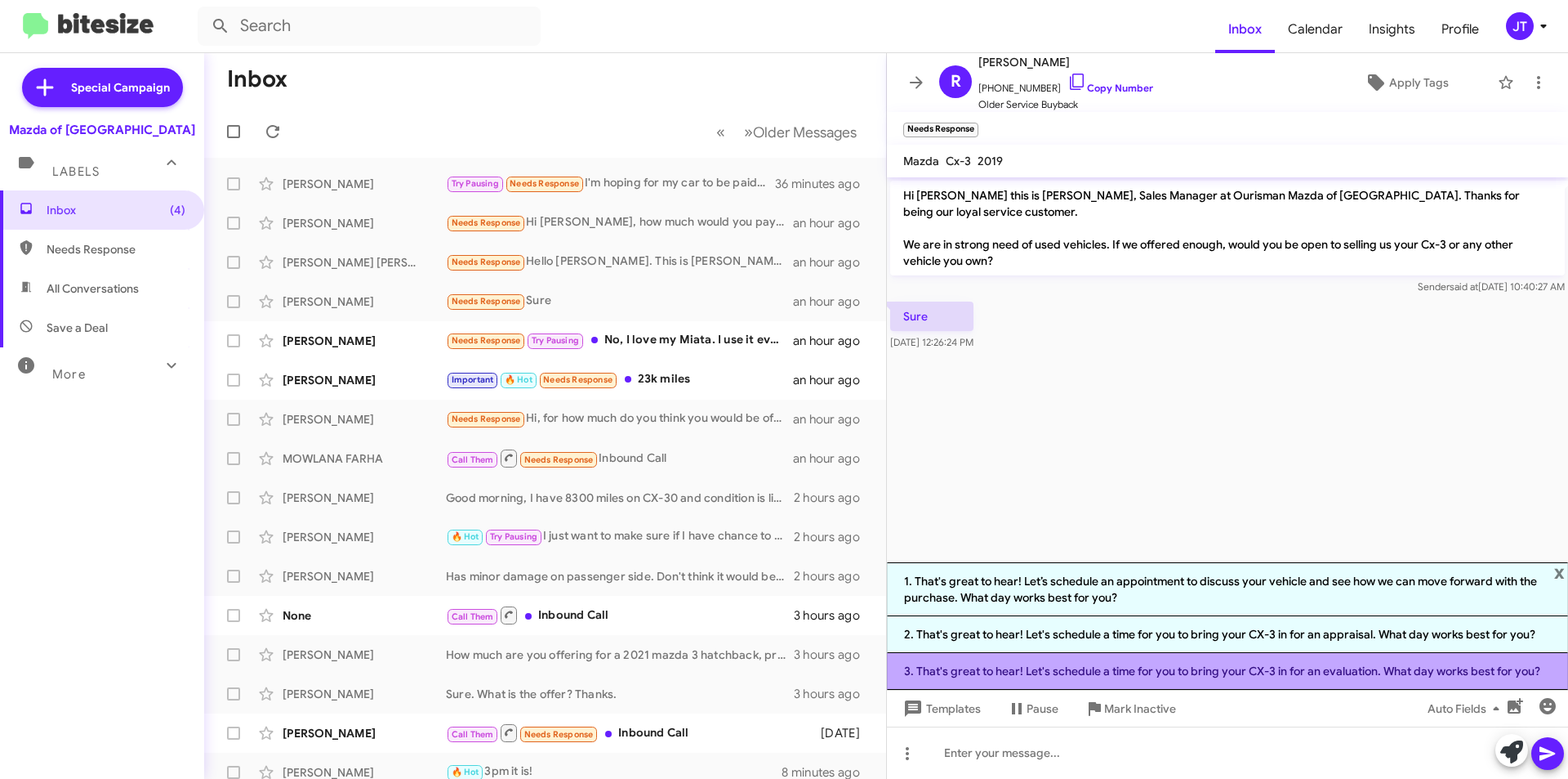
click at [1241, 662] on li "3. That's great to hear! Let's schedule a time for you to bring your CX-3 in fo…" at bounding box center [1228, 671] width 681 height 37
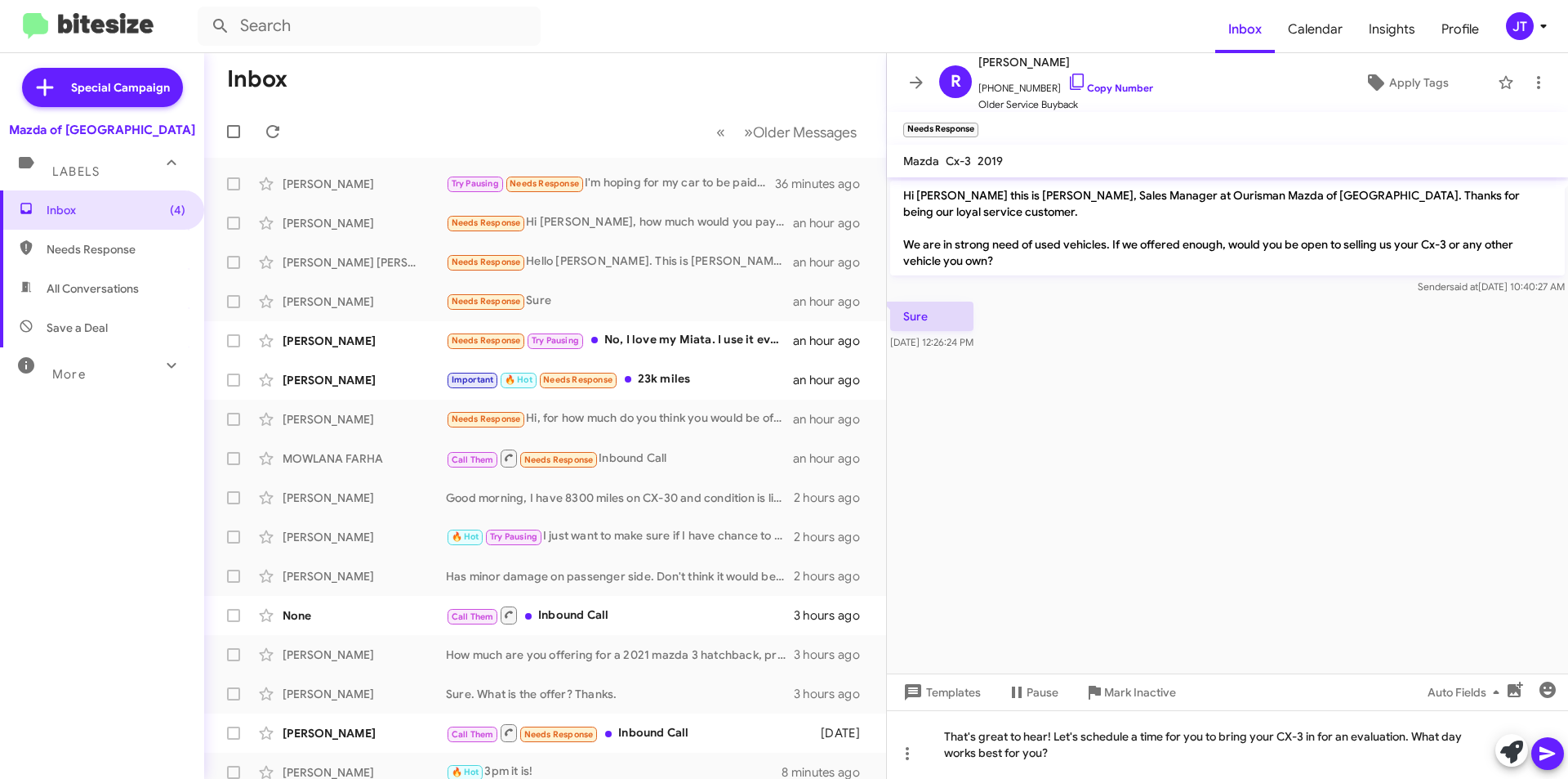
click at [1548, 752] on icon at bounding box center [1547, 754] width 15 height 14
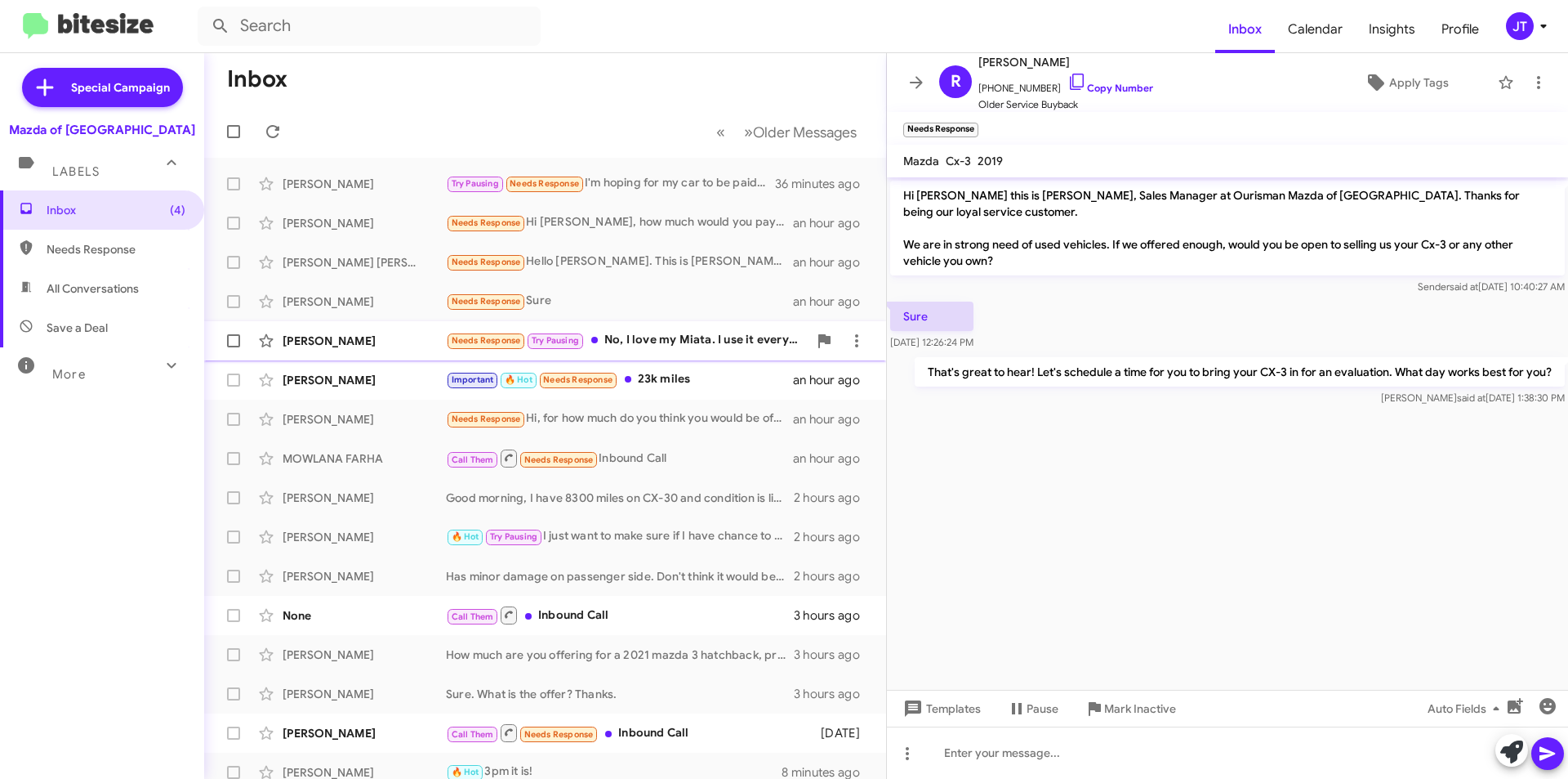
click at [693, 345] on div "Needs Response Try Pausing No, I love my Miata. I use it every weekend to drive…" at bounding box center [627, 340] width 362 height 19
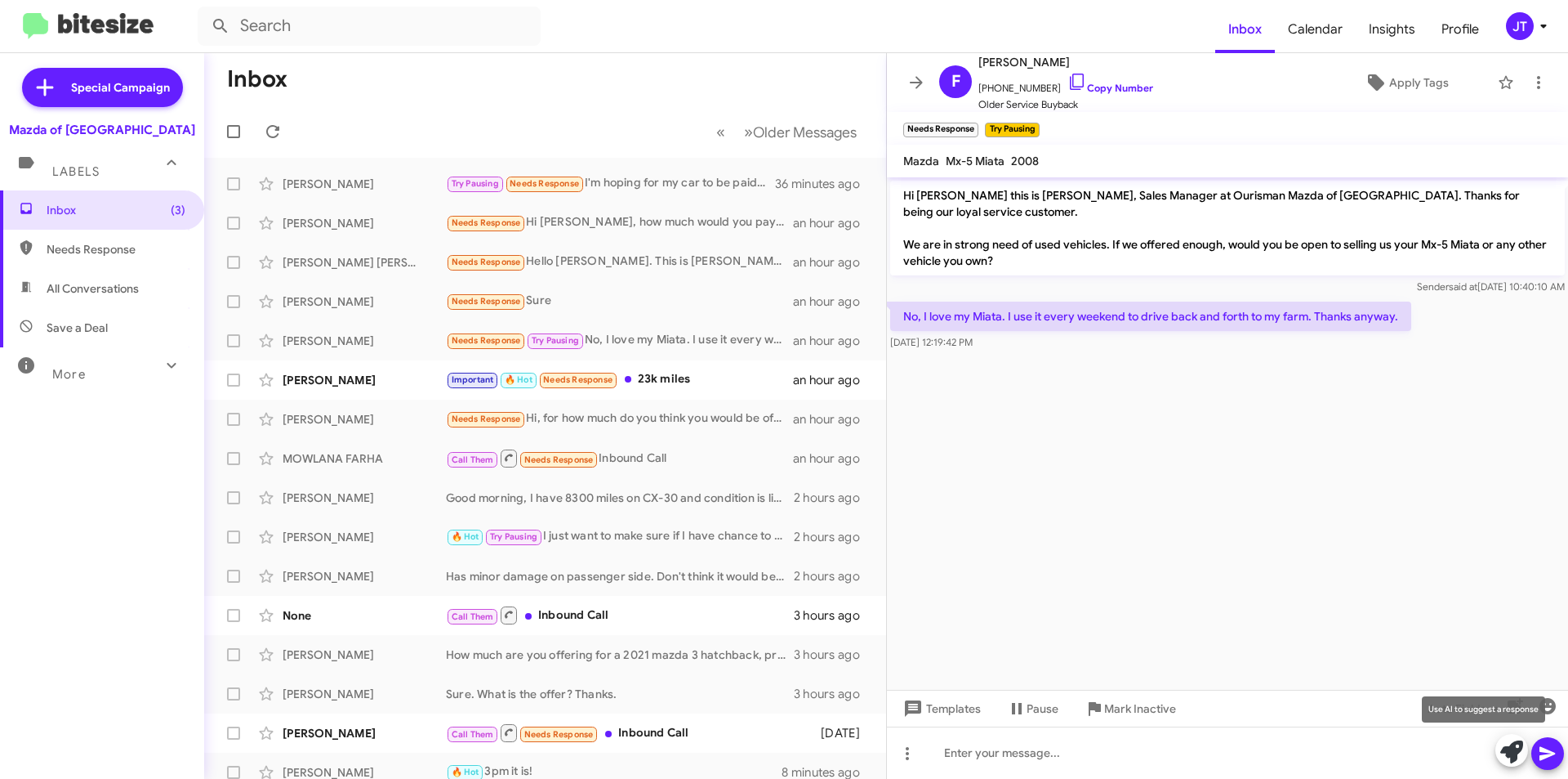
click at [1508, 754] on icon at bounding box center [1511, 751] width 23 height 23
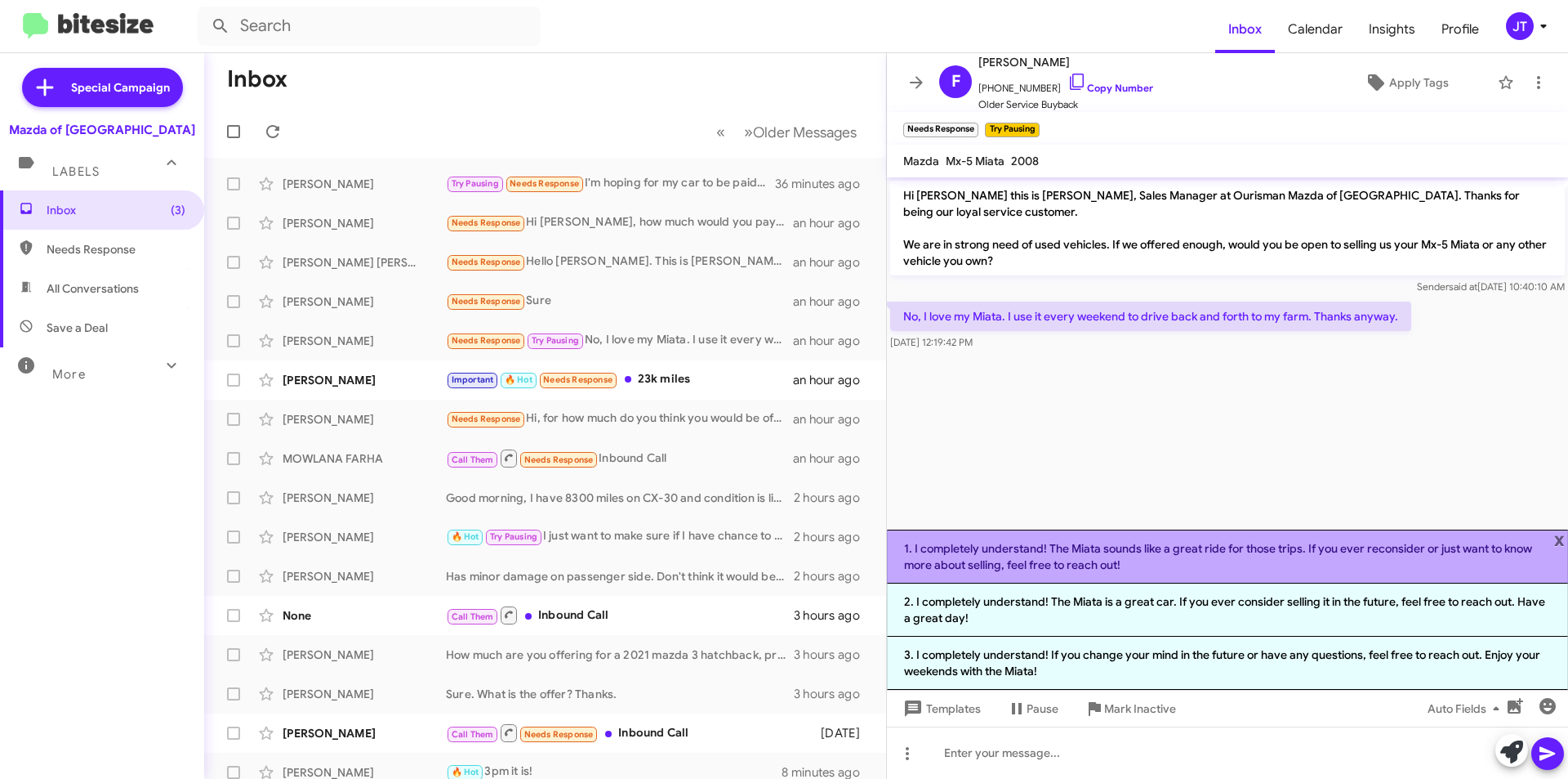
click at [1242, 564] on li "1. I completely understand! The Miata sounds like a great ride for those trips.…" at bounding box center [1228, 557] width 681 height 54
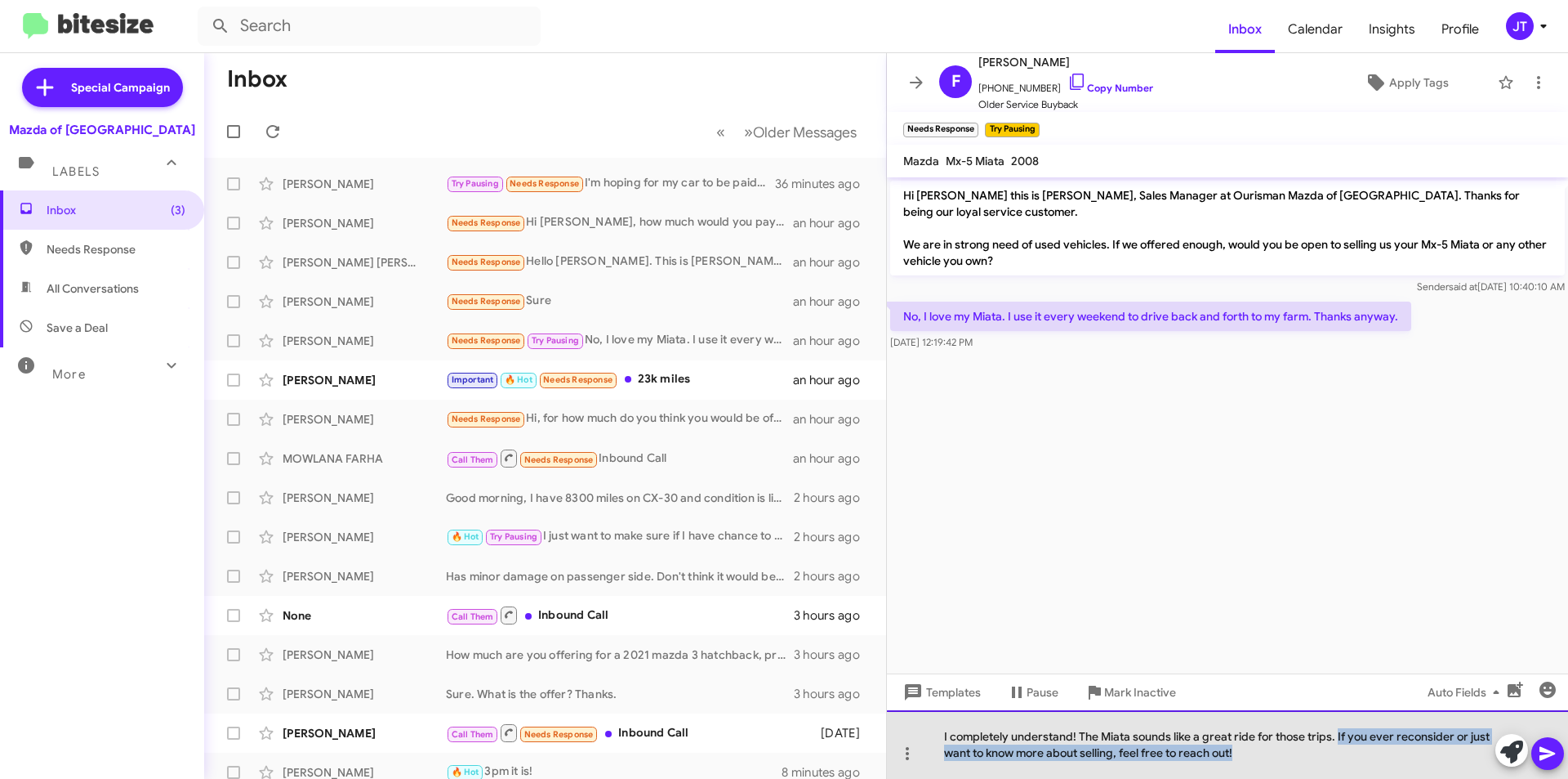
drag, startPoint x: 1248, startPoint y: 762, endPoint x: 1337, endPoint y: 727, distance: 95.6
click at [1337, 727] on div "I completely understand! The Miata sounds like a great ride for those trips. If…" at bounding box center [1228, 745] width 681 height 69
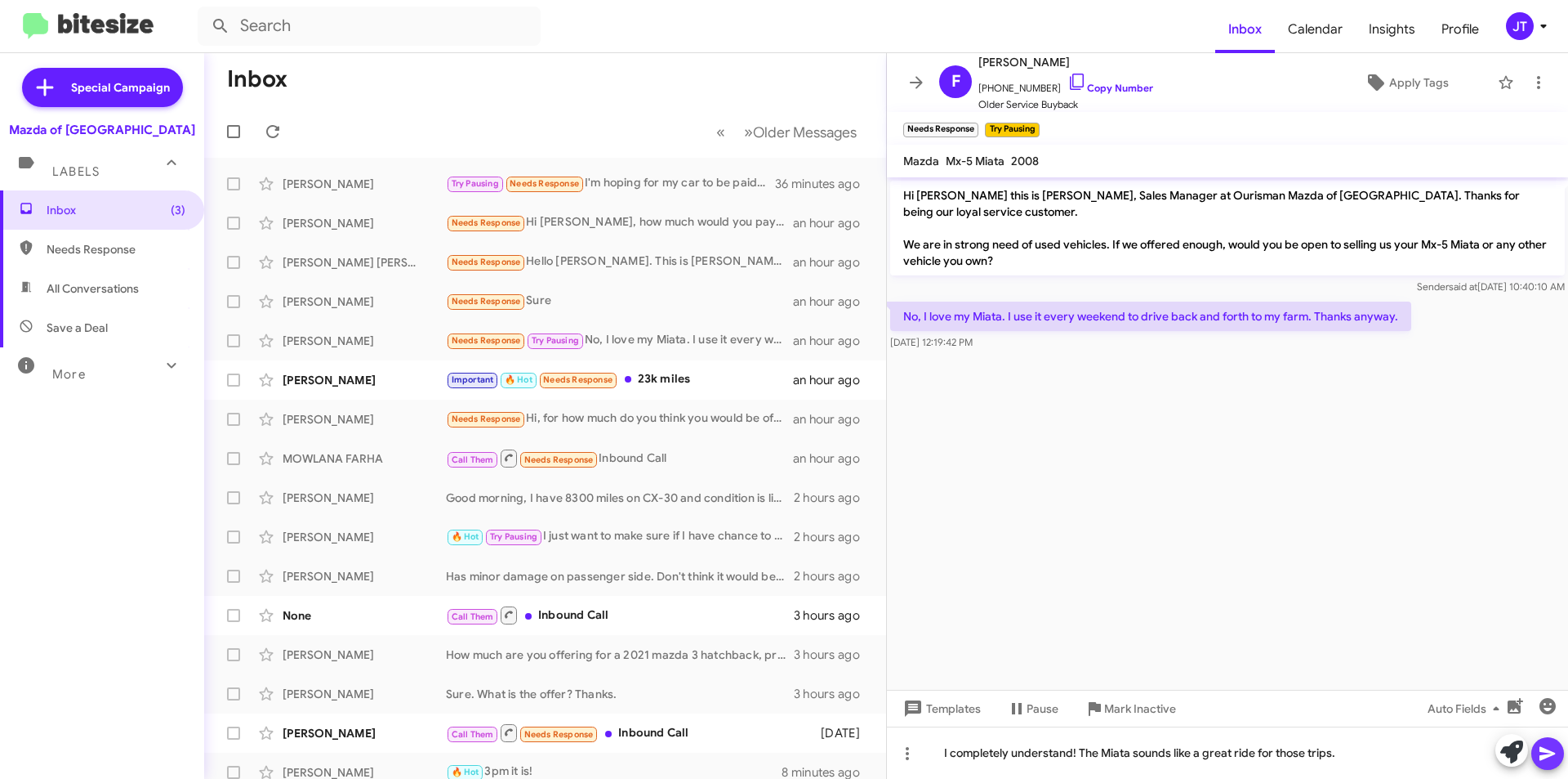
click at [1543, 755] on icon at bounding box center [1547, 754] width 15 height 14
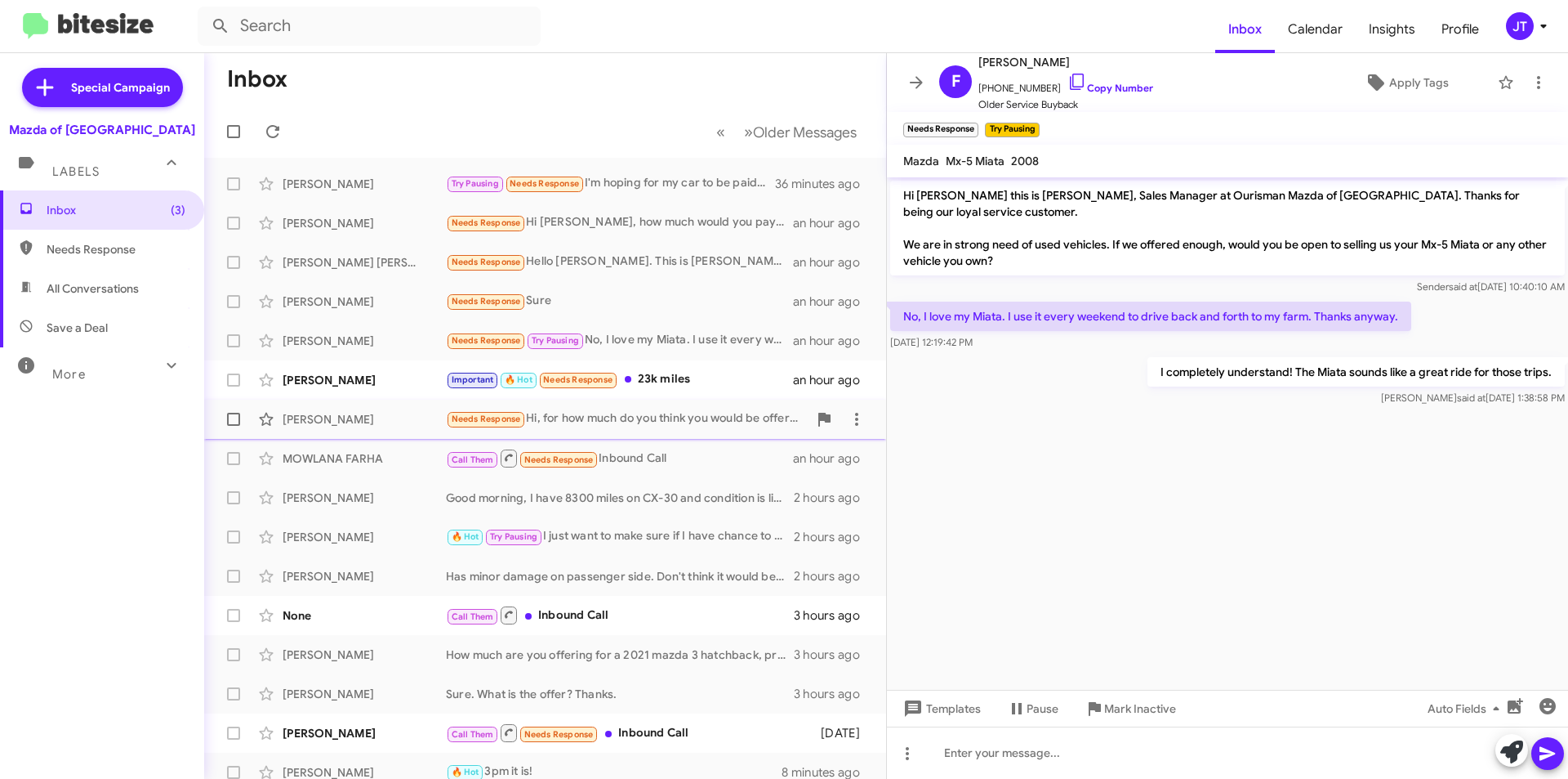
click at [734, 400] on span "Wafa Abbas Needs Response Hi, for how much do you think you would be offering a…" at bounding box center [545, 418] width 682 height 39
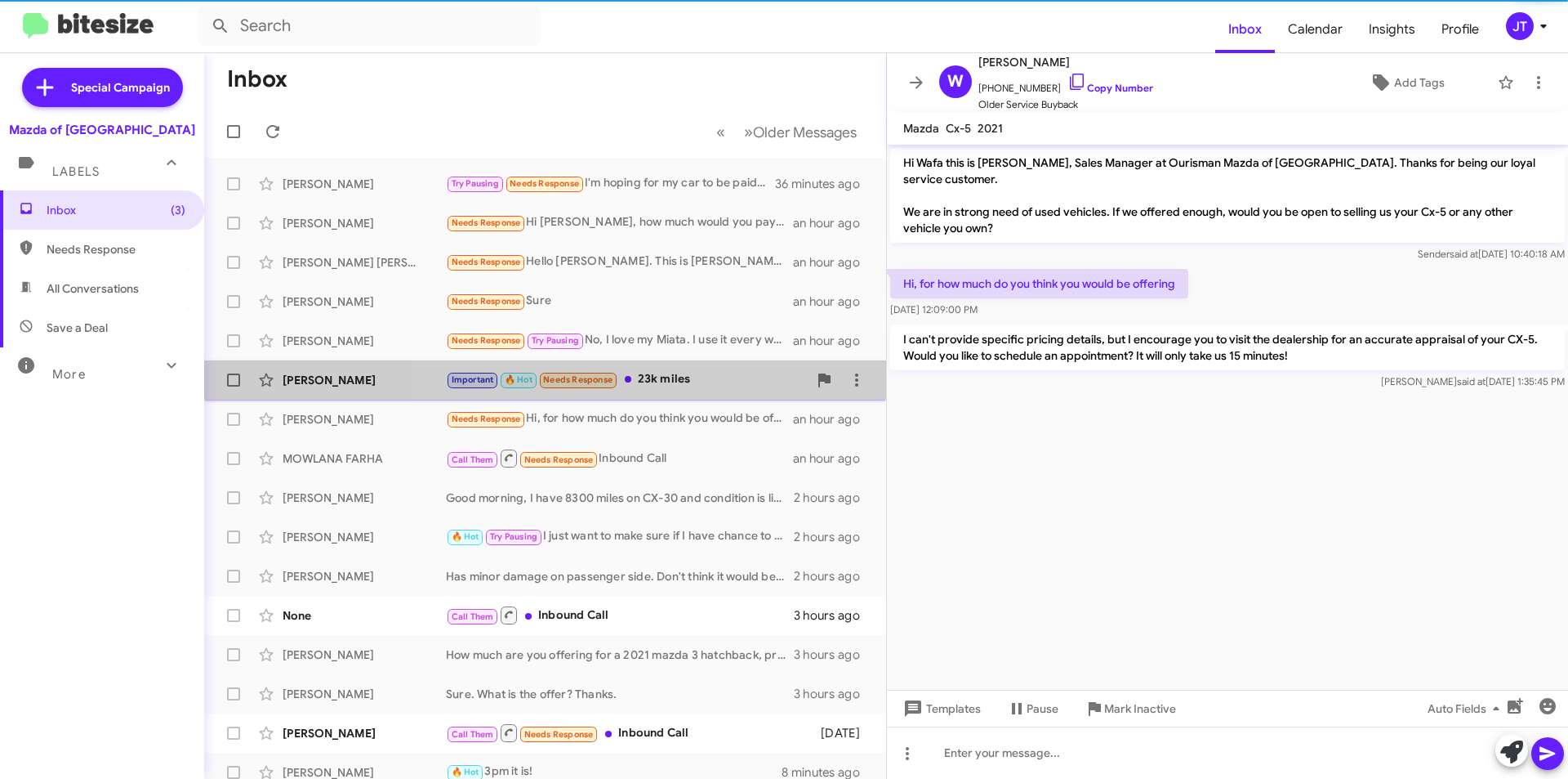
click at [720, 389] on div "Steven Gitterman Important 🔥 Hot Needs Response 23k miles an hour ago" at bounding box center [545, 380] width 656 height 33
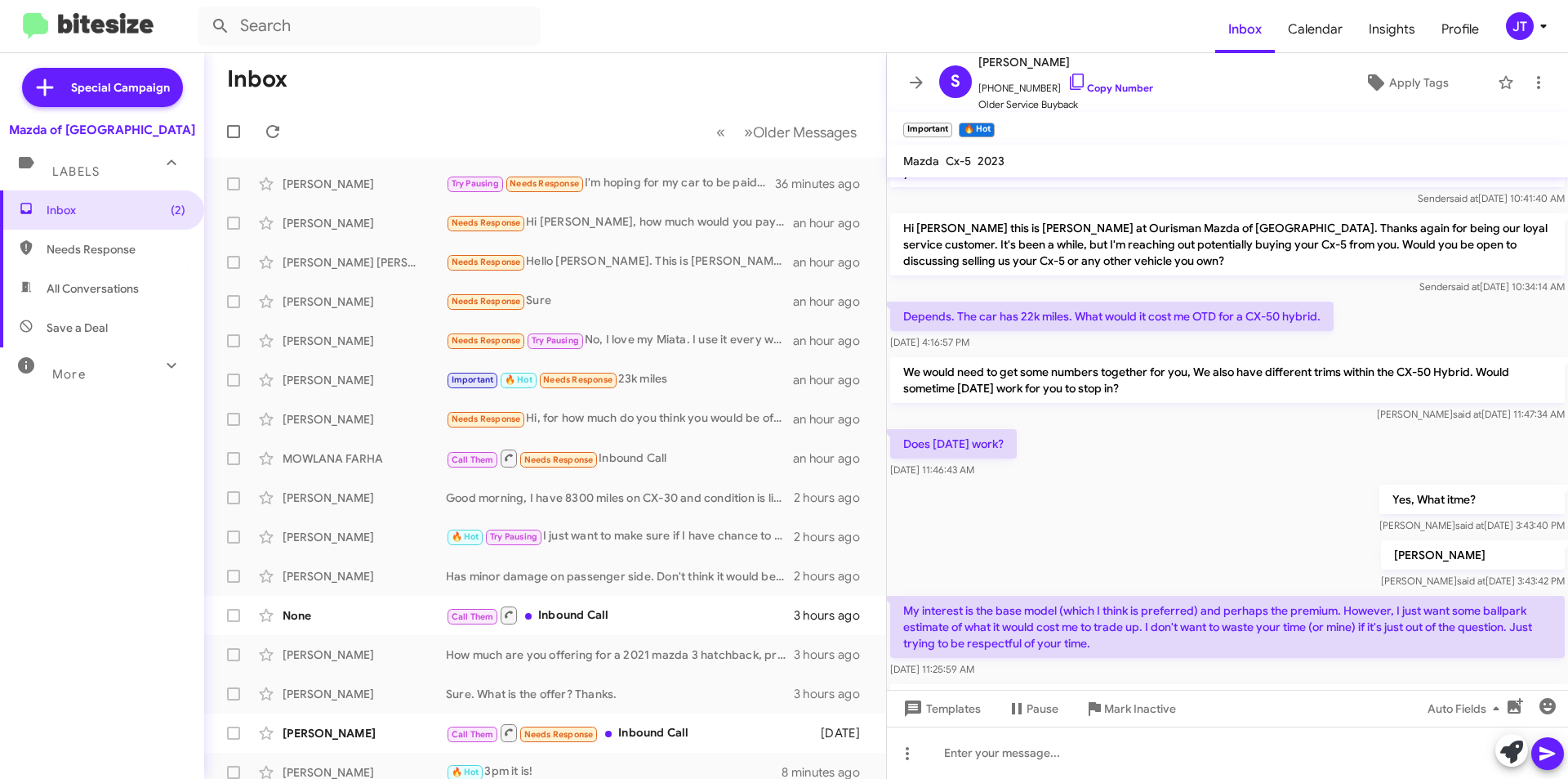
scroll to position [476, 0]
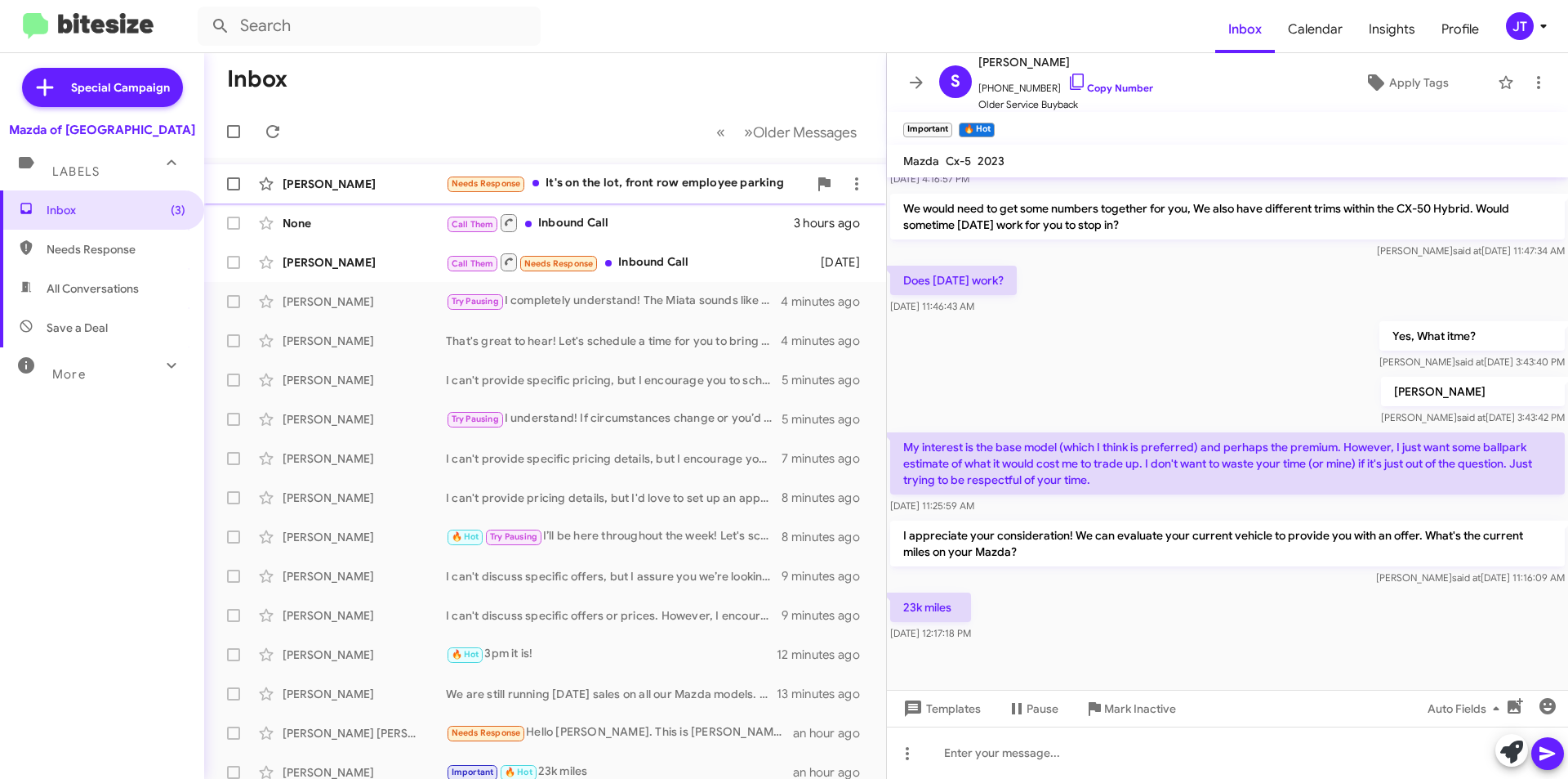
click at [673, 184] on div "Needs Response It's on the lot, front row employee parking" at bounding box center [627, 183] width 362 height 19
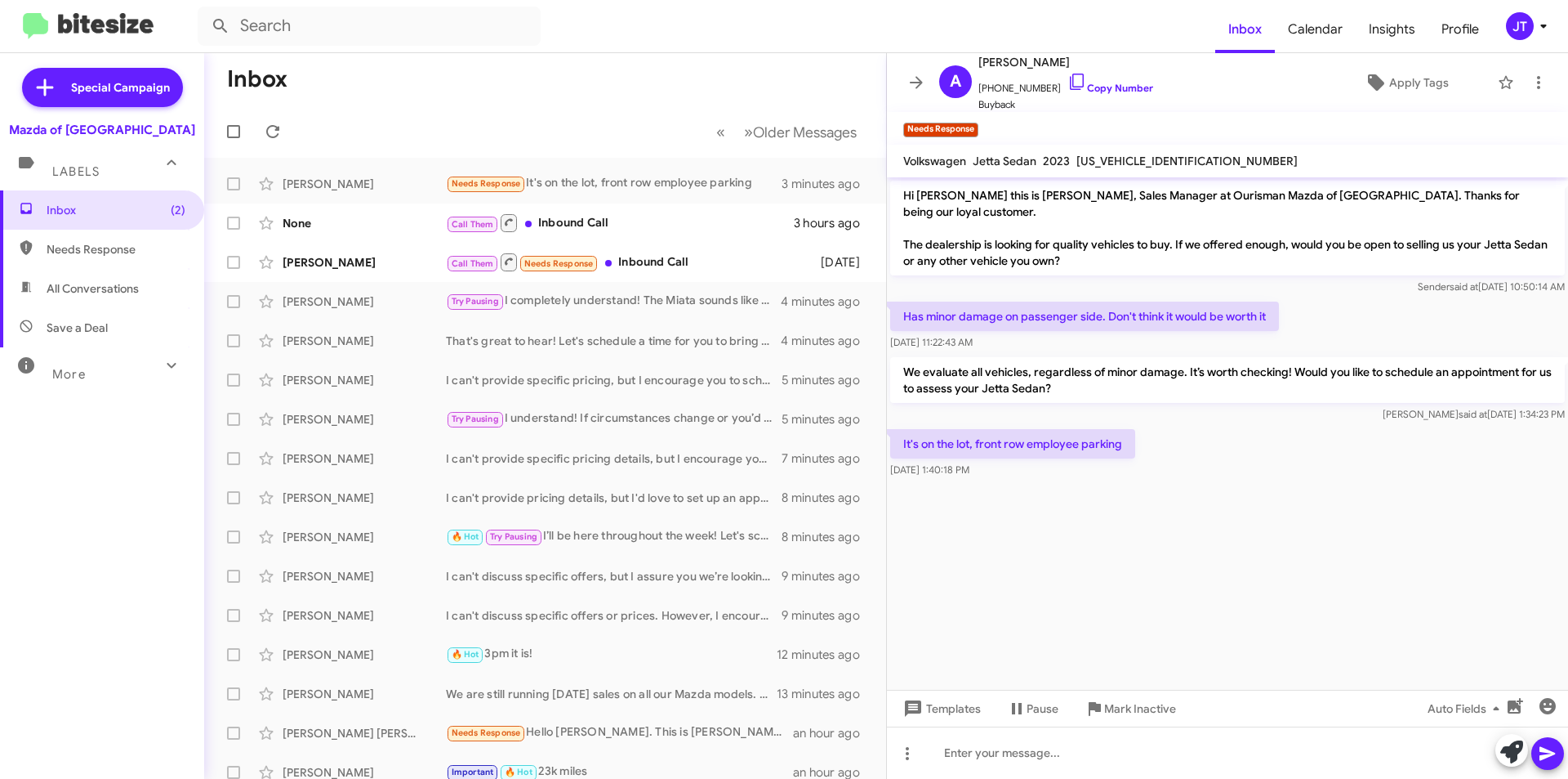
click at [1538, 25] on icon at bounding box center [1544, 26] width 20 height 20
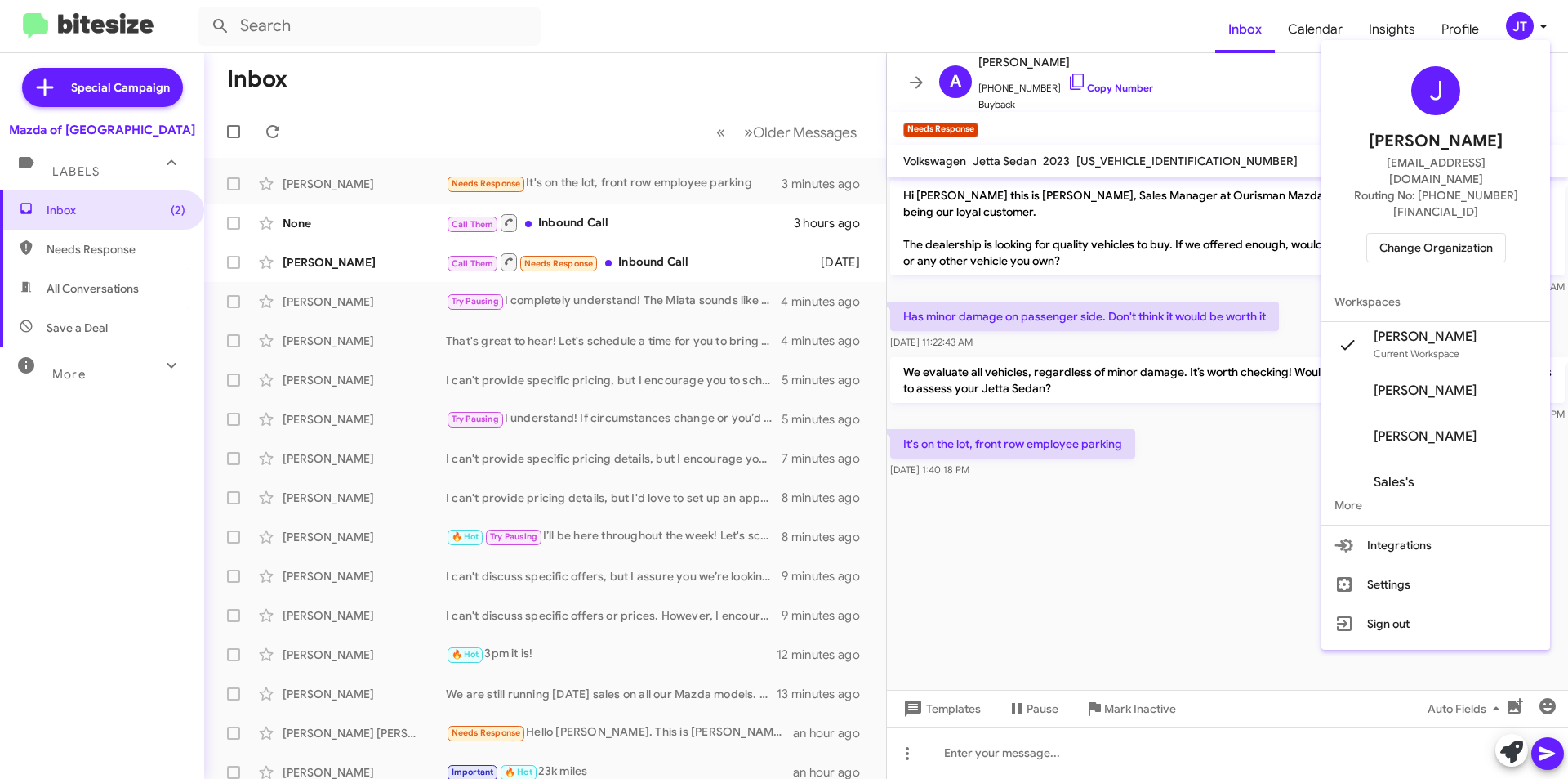
click at [1458, 234] on span "Change Organization" at bounding box center [1436, 247] width 113 height 28
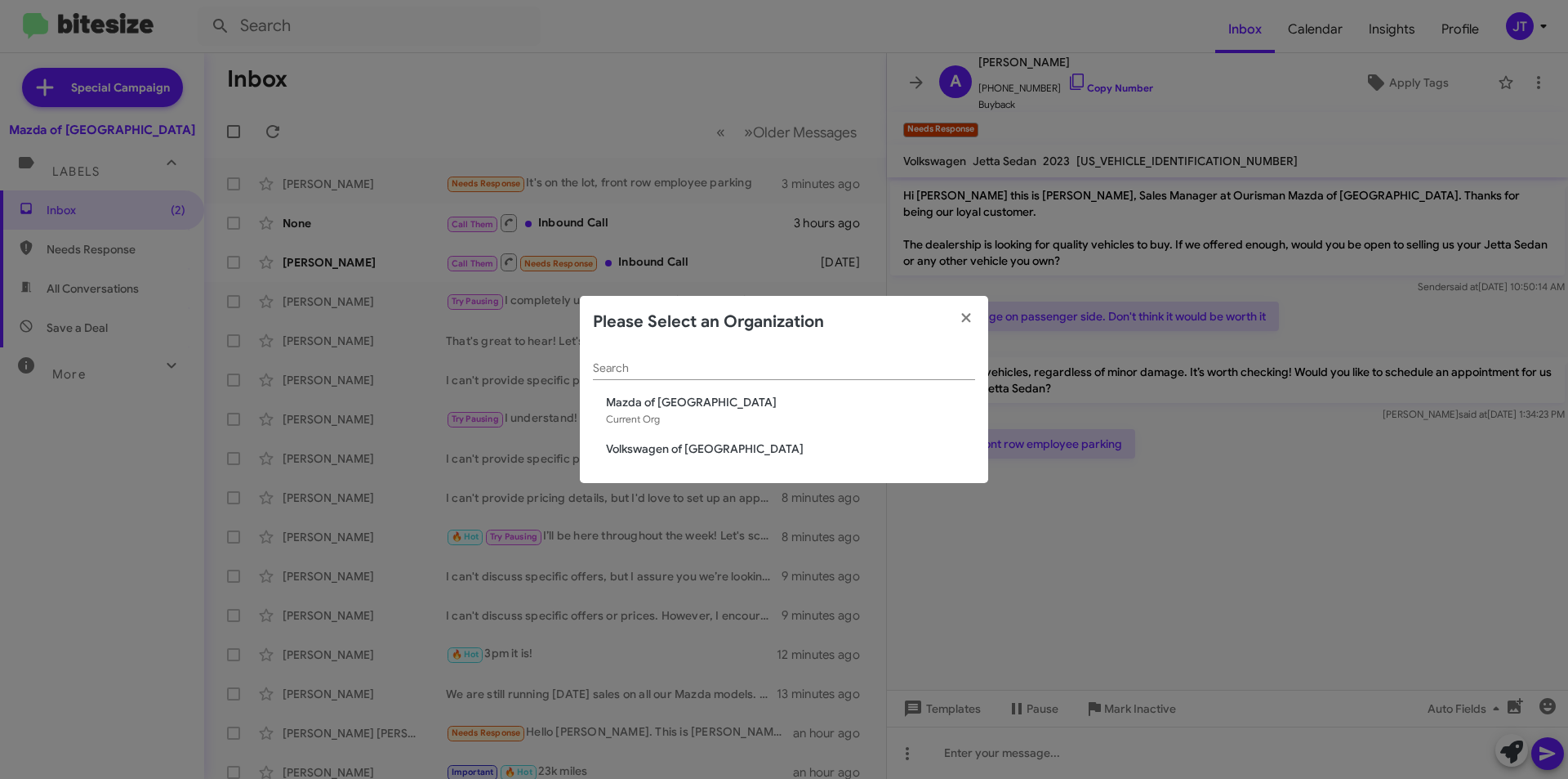
click at [690, 444] on span "Volkswagen of [GEOGRAPHIC_DATA]" at bounding box center [790, 448] width 369 height 16
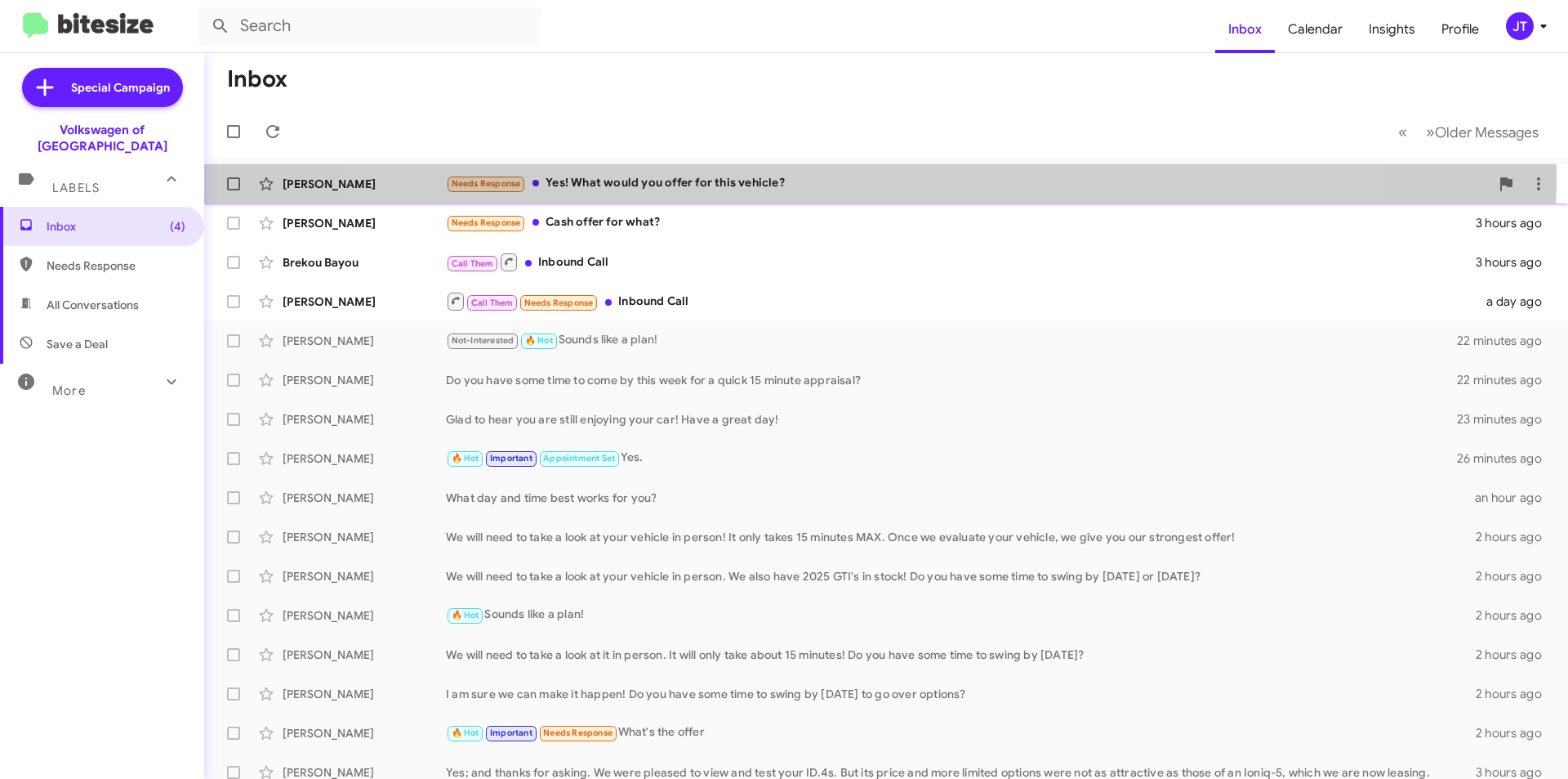
click at [847, 174] on div "Needs Response Yes! What would you offer for this vehicle?" at bounding box center [968, 183] width 1044 height 19
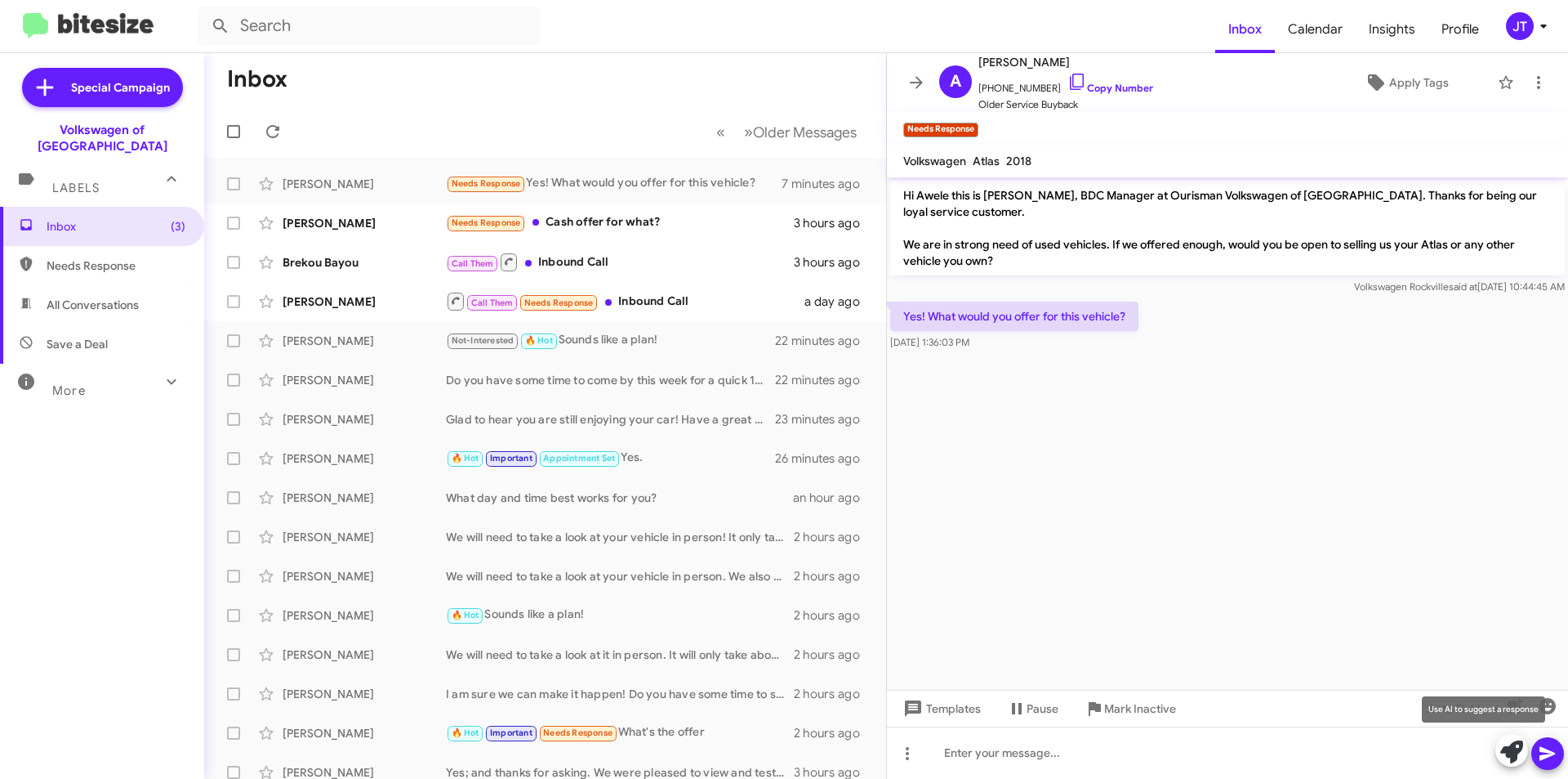
click at [1502, 746] on icon at bounding box center [1511, 751] width 23 height 23
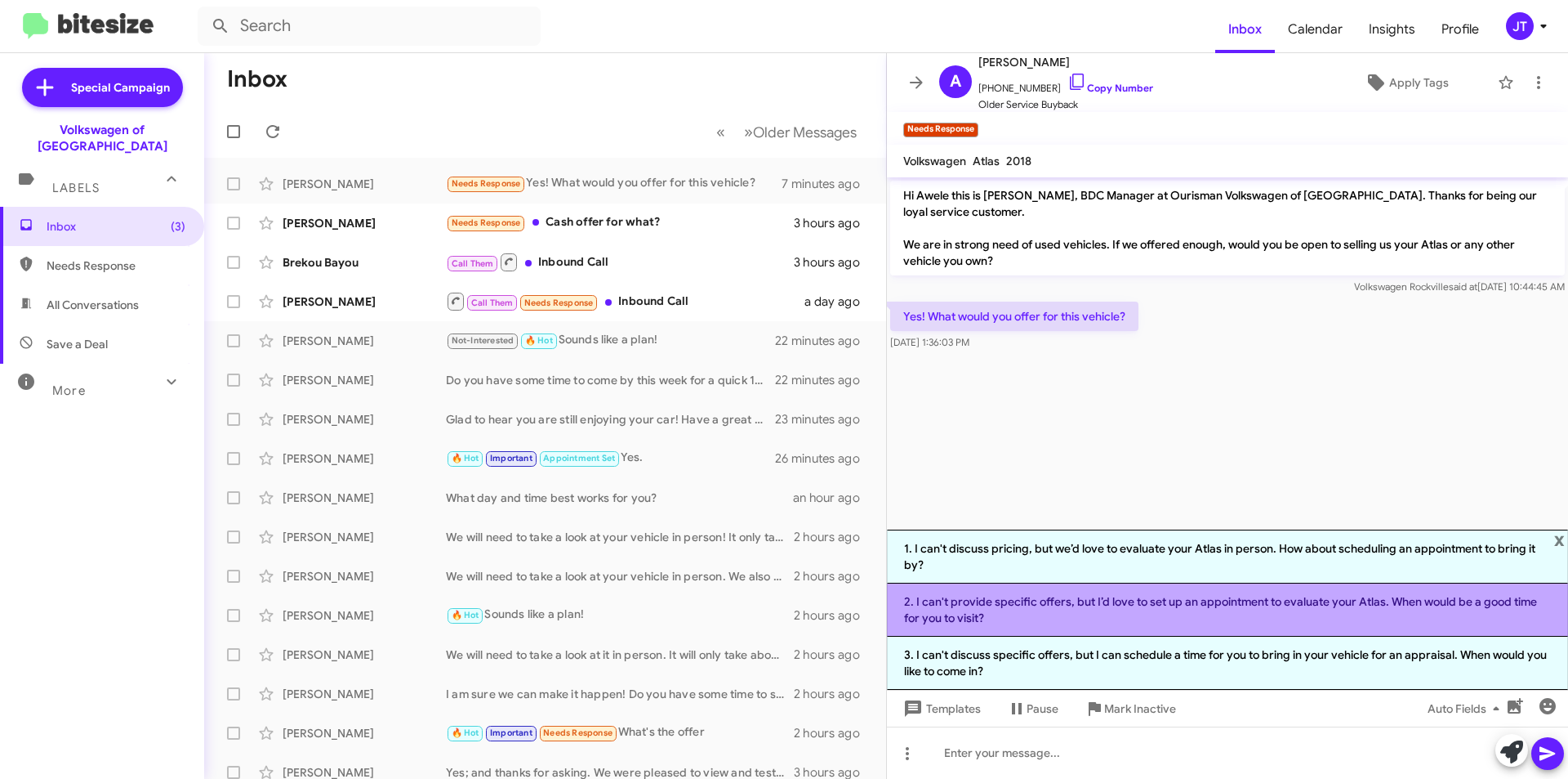
click at [1067, 612] on li "2. I can't provide specific offers, but I’d love to set up an appointment to ev…" at bounding box center [1228, 610] width 681 height 53
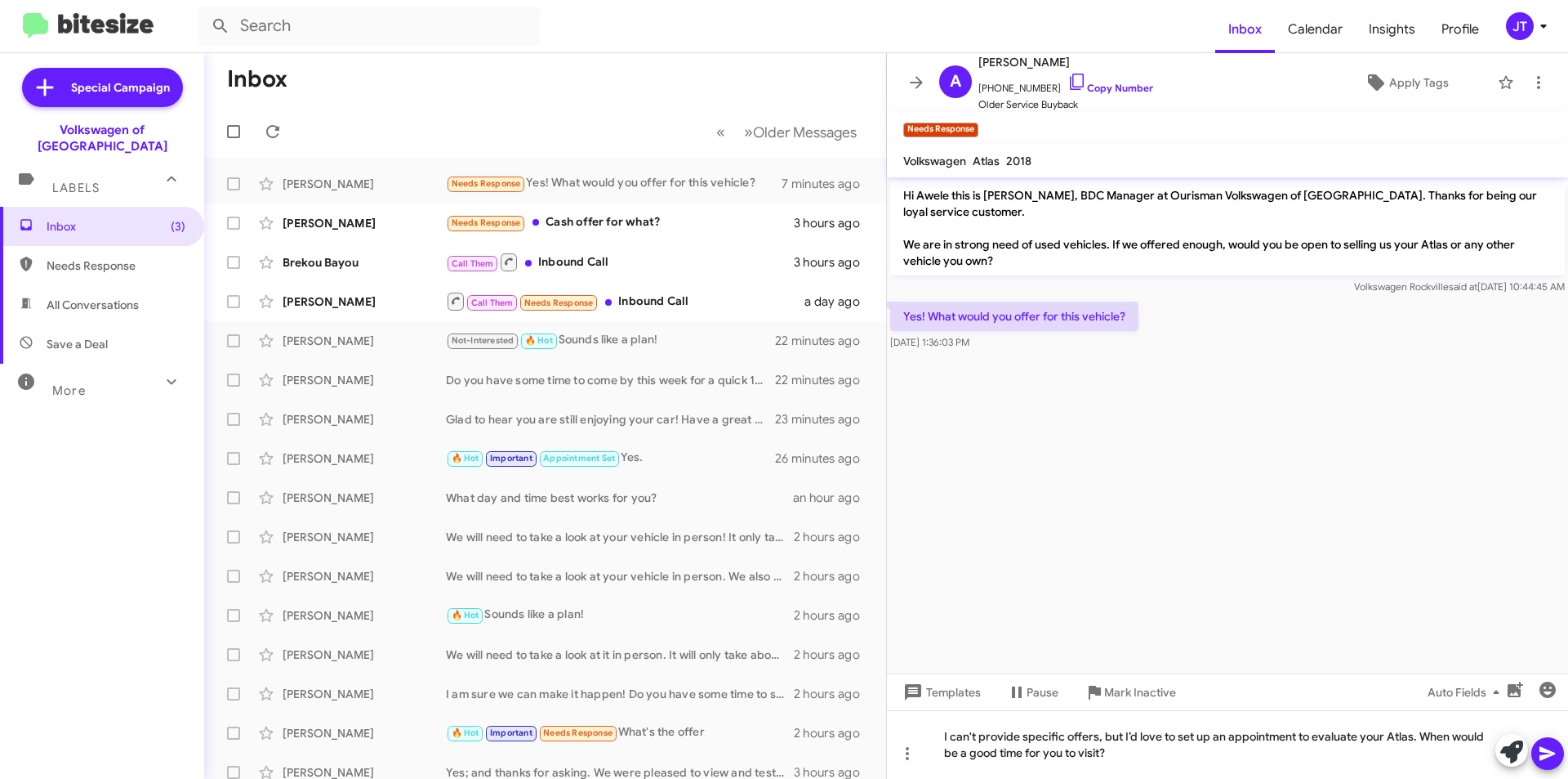
click at [1548, 745] on icon at bounding box center [1548, 754] width 20 height 20
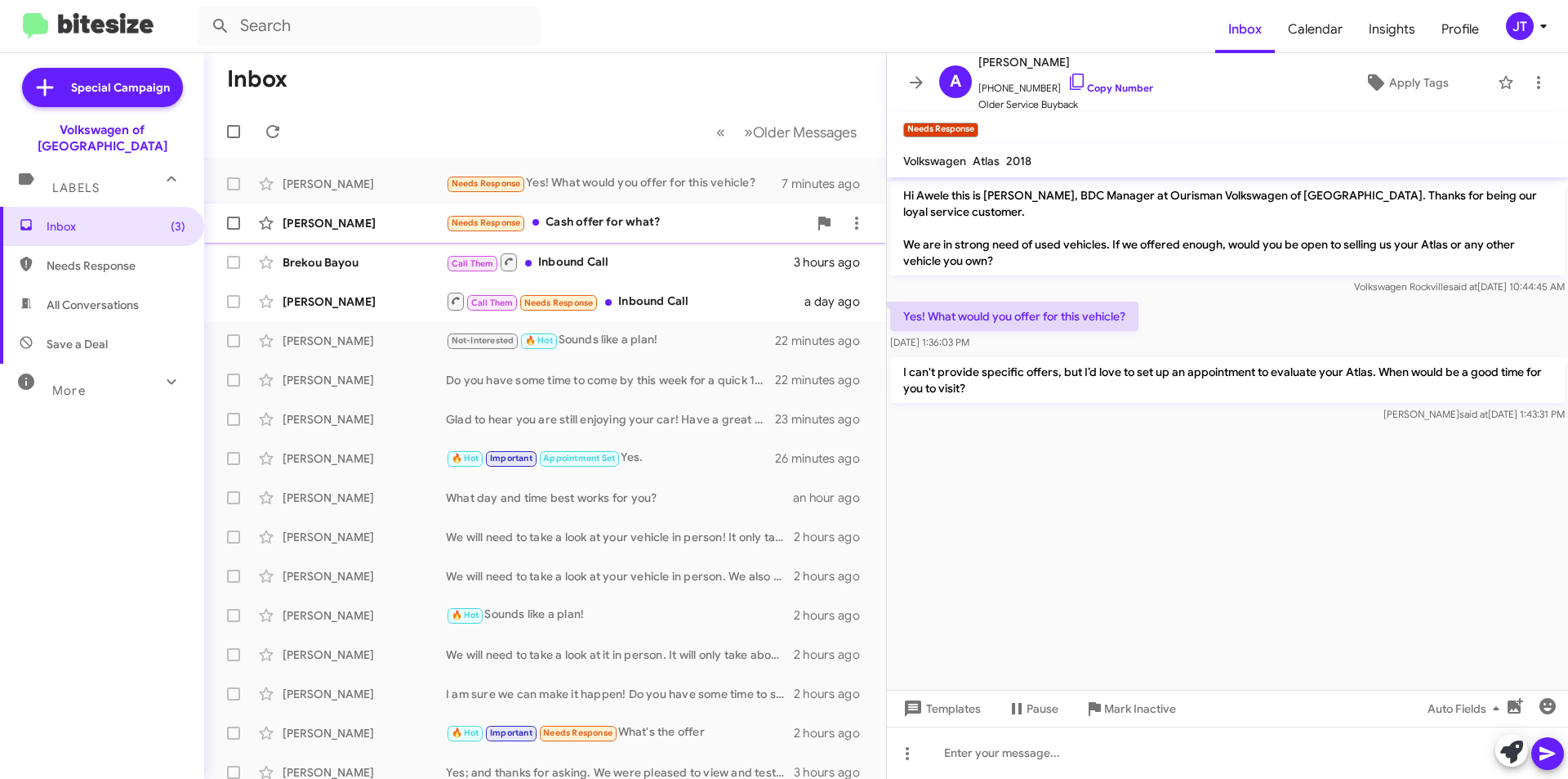
click at [631, 222] on div "Needs Response Cash offer for what?" at bounding box center [627, 222] width 362 height 19
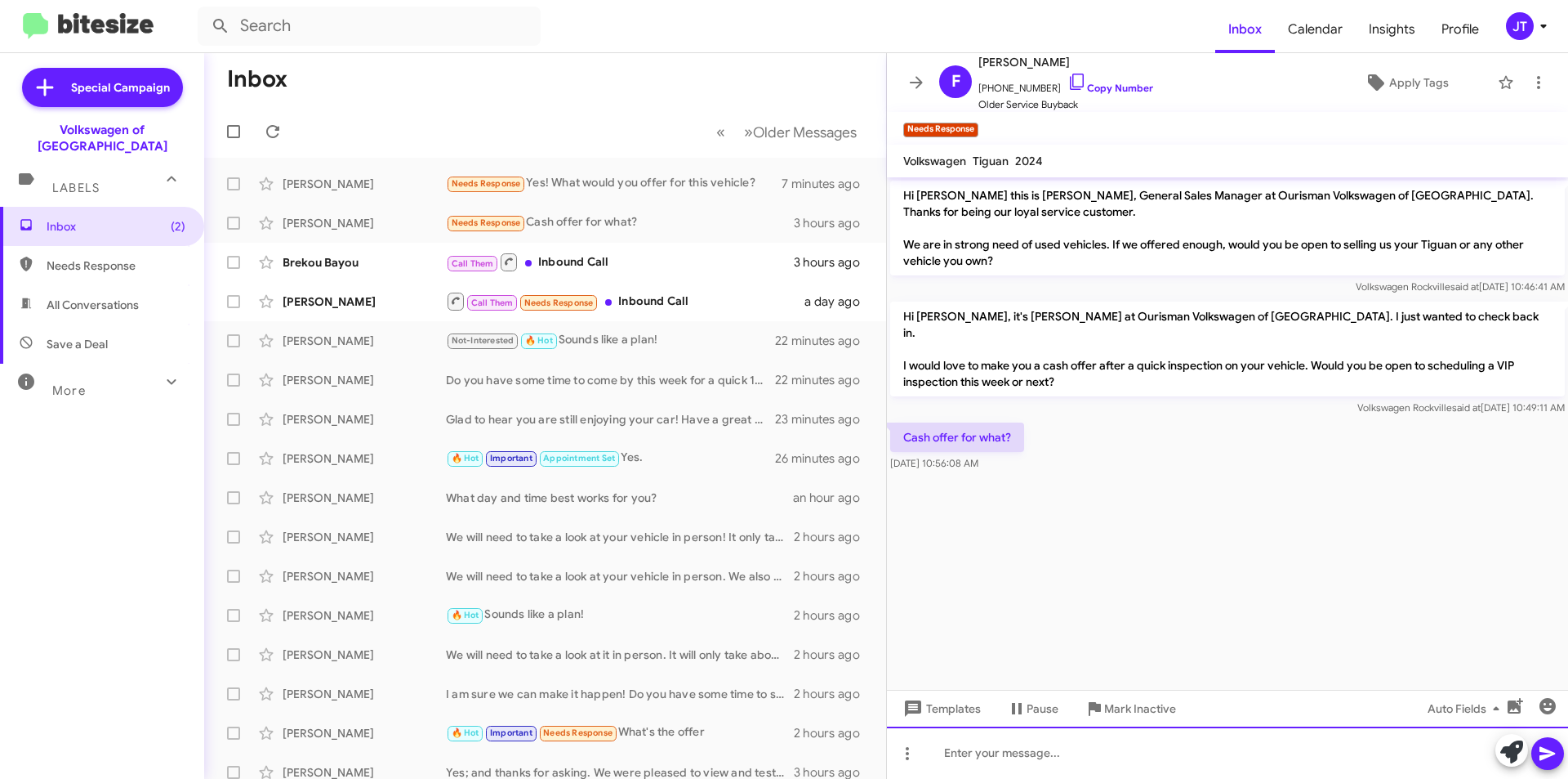
click at [960, 746] on div at bounding box center [1228, 753] width 681 height 53
